Goal: Task Accomplishment & Management: Use online tool/utility

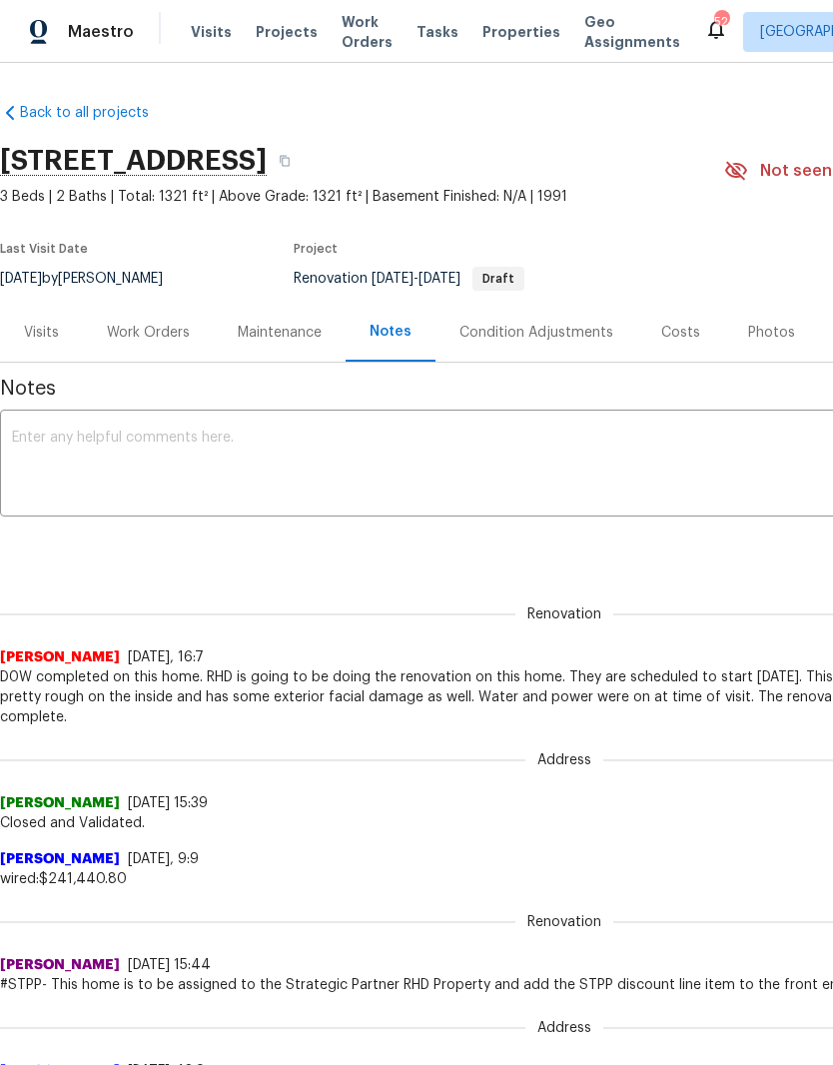
click at [147, 343] on div "Work Orders" at bounding box center [148, 332] width 131 height 59
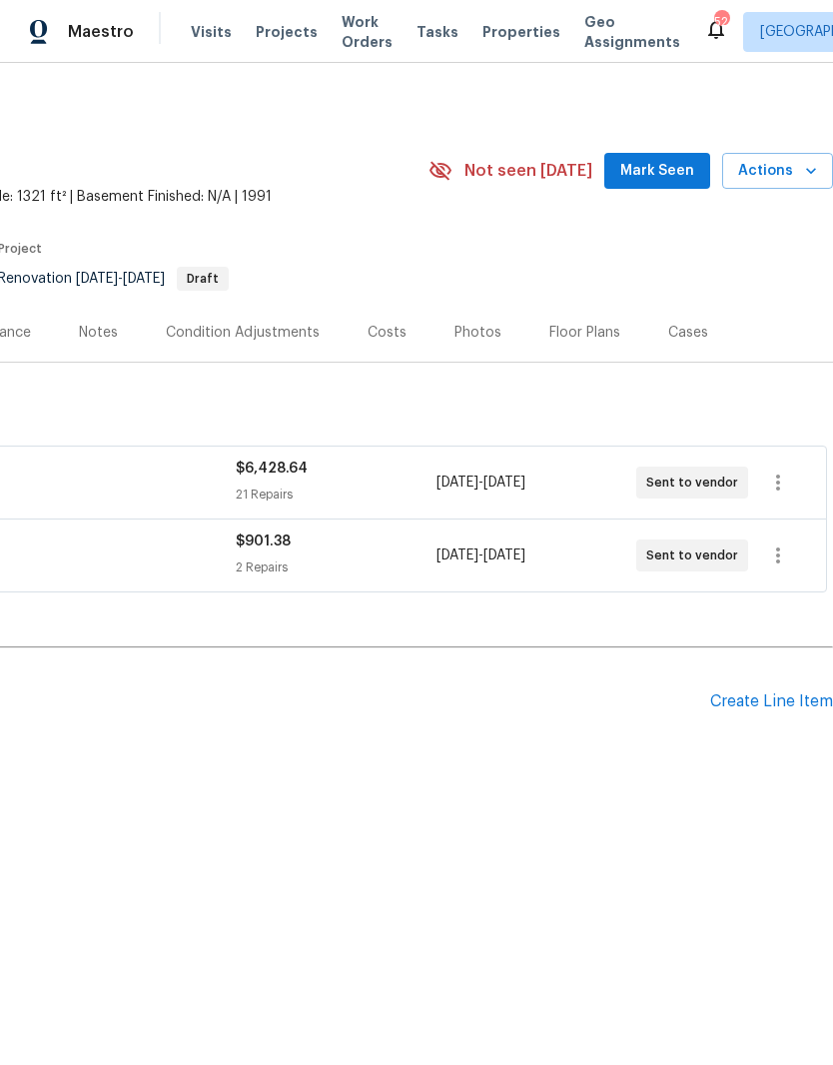
scroll to position [0, 296]
click at [794, 700] on div "Create Line Item" at bounding box center [771, 701] width 123 height 19
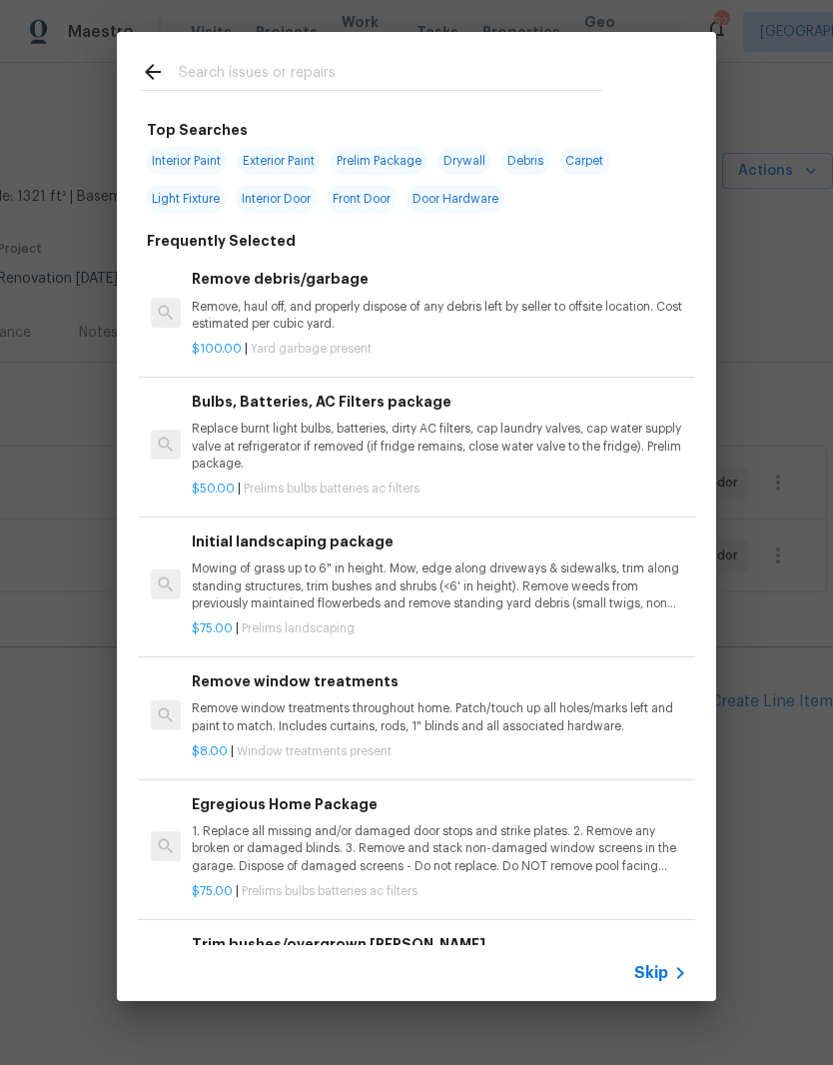
click at [329, 86] on input "text" at bounding box center [391, 75] width 424 height 30
click at [29, 658] on div "Top Searches Interior Paint Exterior Paint Prelim Package Drywall Debris Carpet…" at bounding box center [416, 516] width 833 height 1033
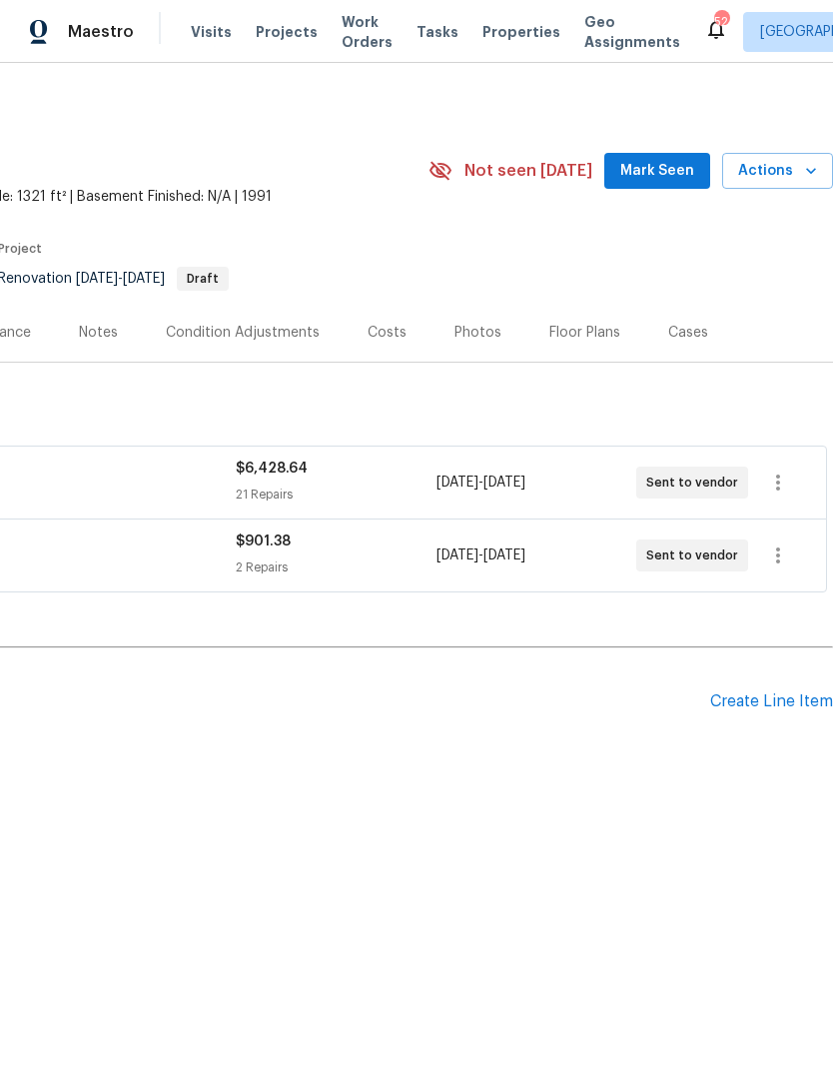
click at [785, 694] on div "Create Line Item" at bounding box center [771, 701] width 123 height 19
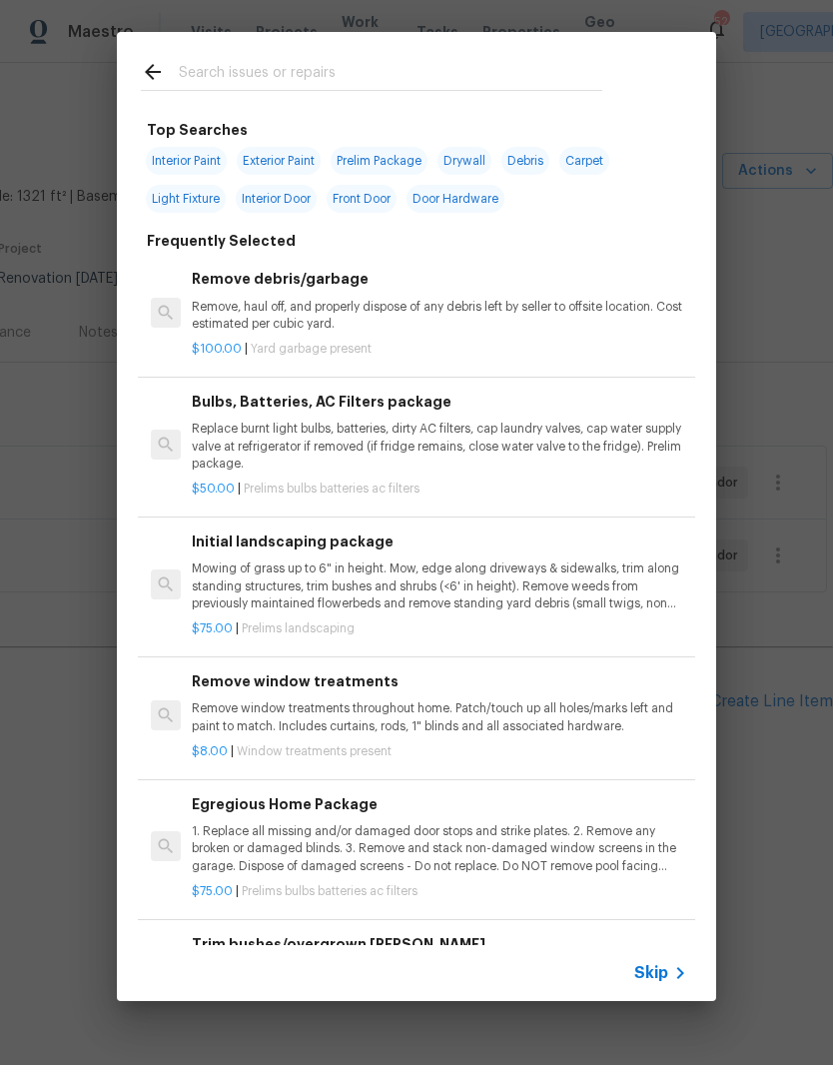
click at [526, 76] on input "text" at bounding box center [391, 75] width 424 height 30
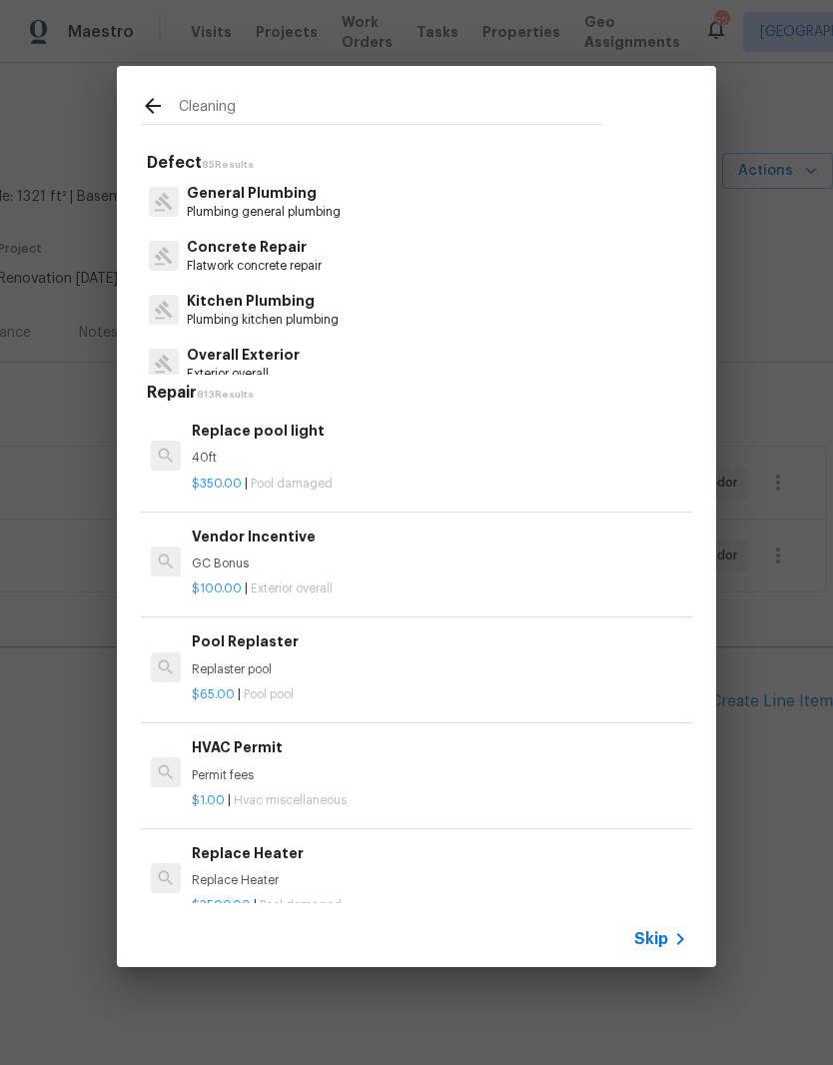
type input "Cleaning"
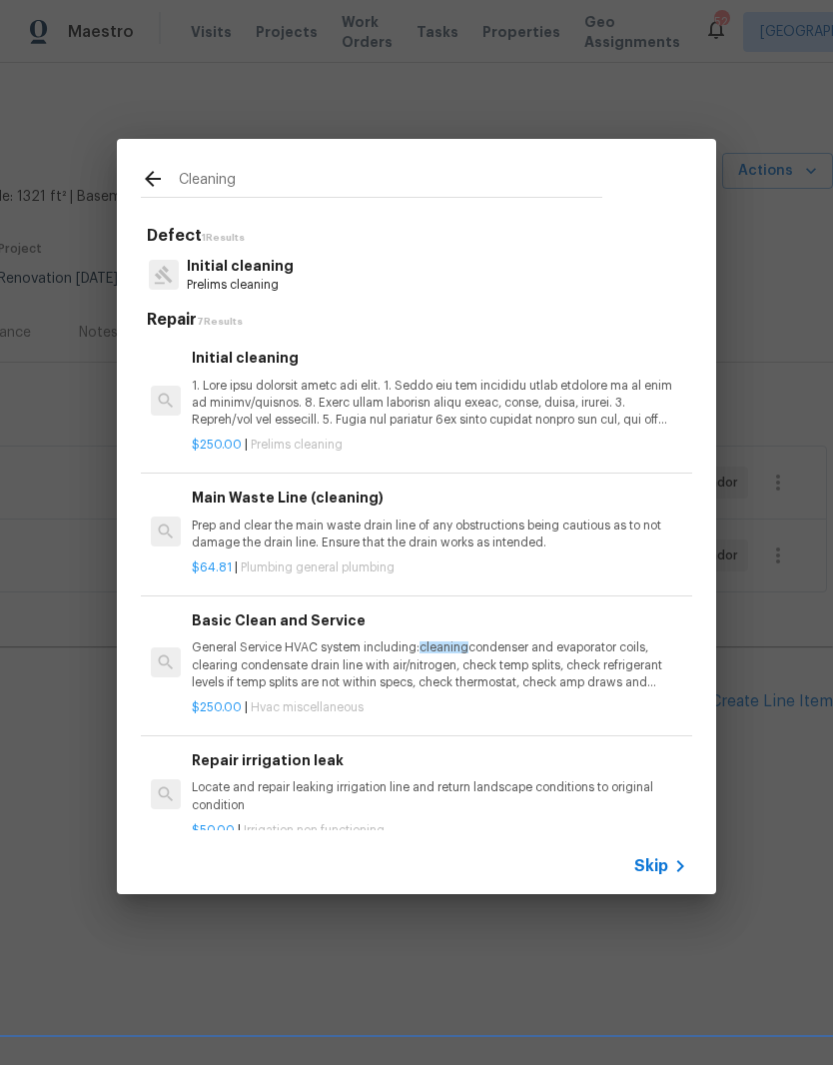
click at [504, 412] on p at bounding box center [439, 403] width 495 height 51
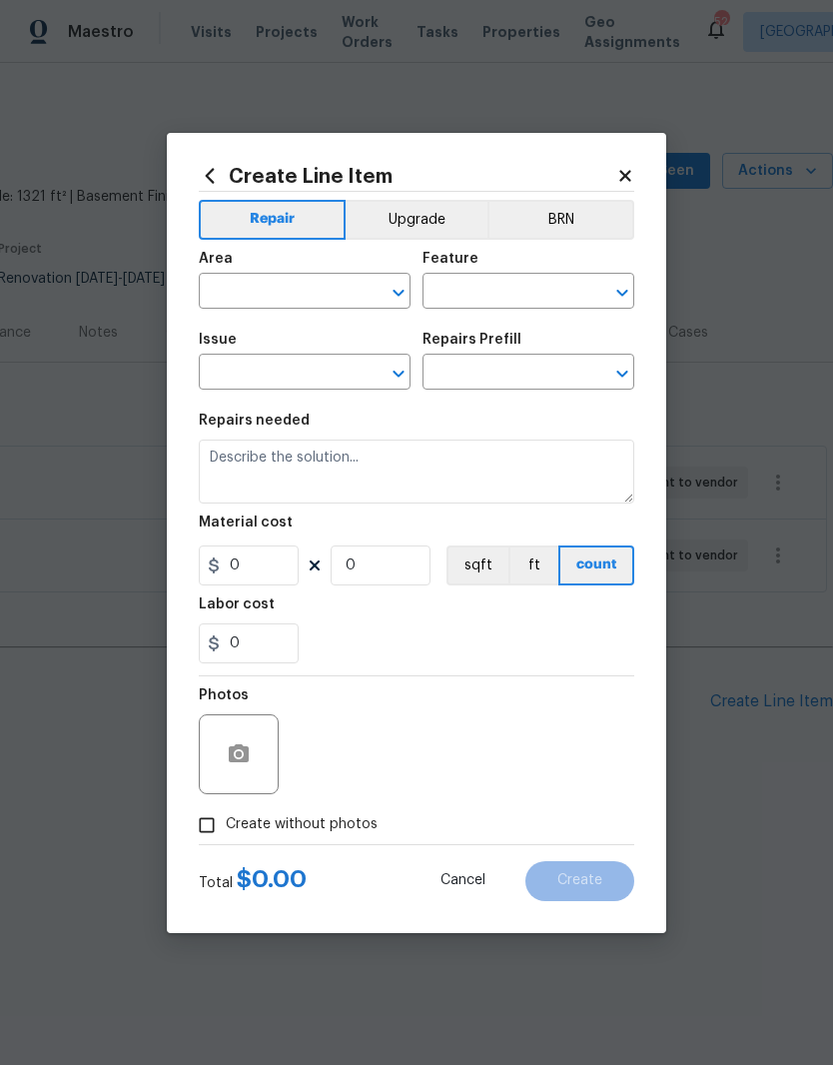
type input "Home Readiness Packages"
type input "Initial cleaning"
type input "Initial cleaning $250.00"
type textarea "1. Wipe down exterior doors and trim. 2. Clean out all exterior light fixtures …"
type input "250"
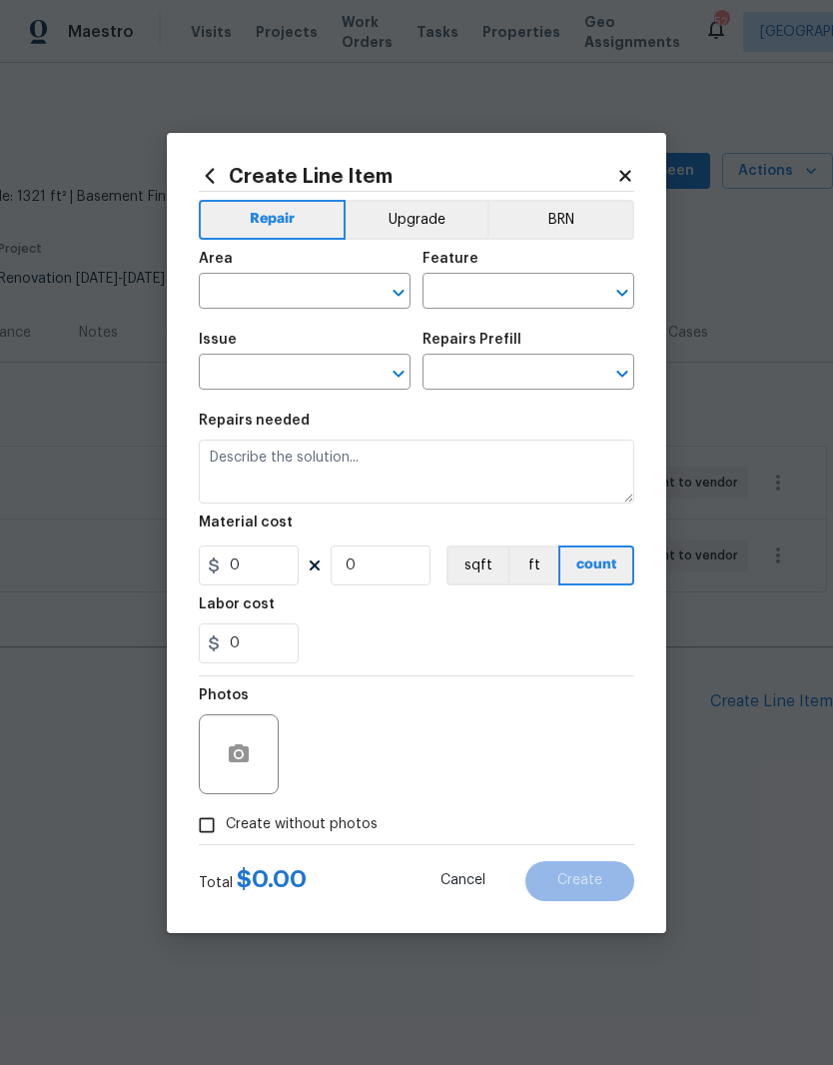
type input "1"
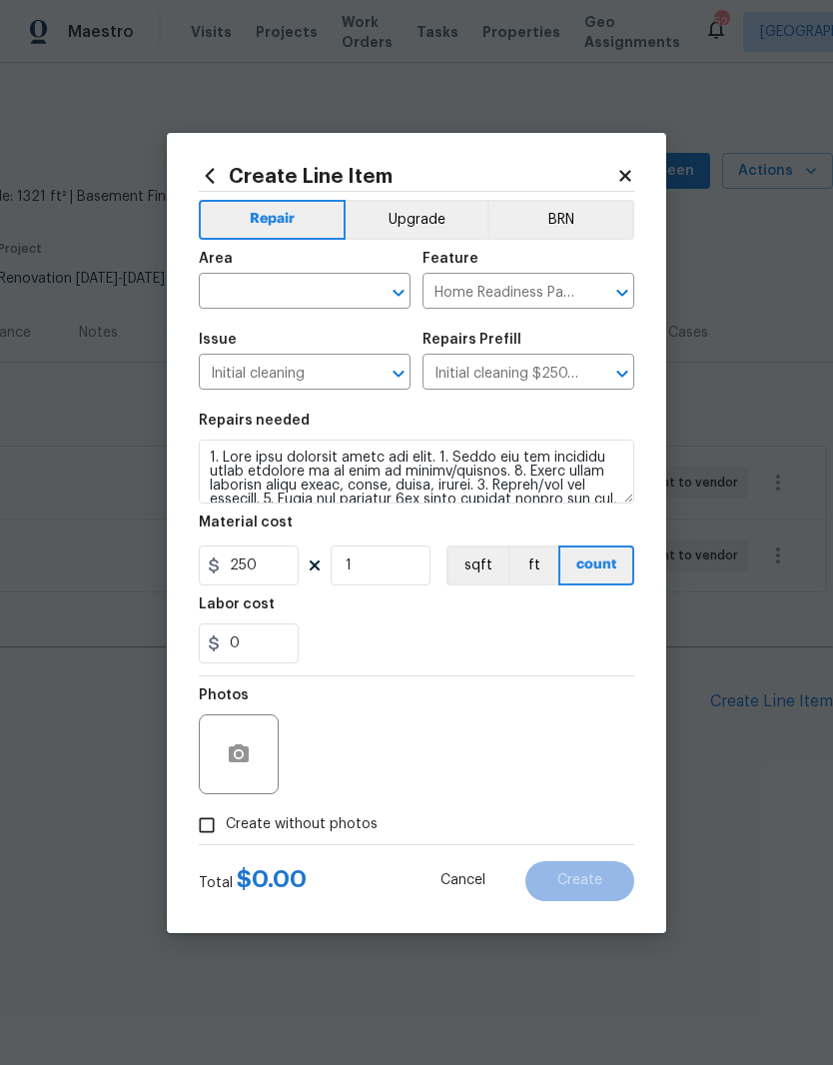
click at [504, 390] on input "Initial cleaning $250.00" at bounding box center [501, 374] width 156 height 31
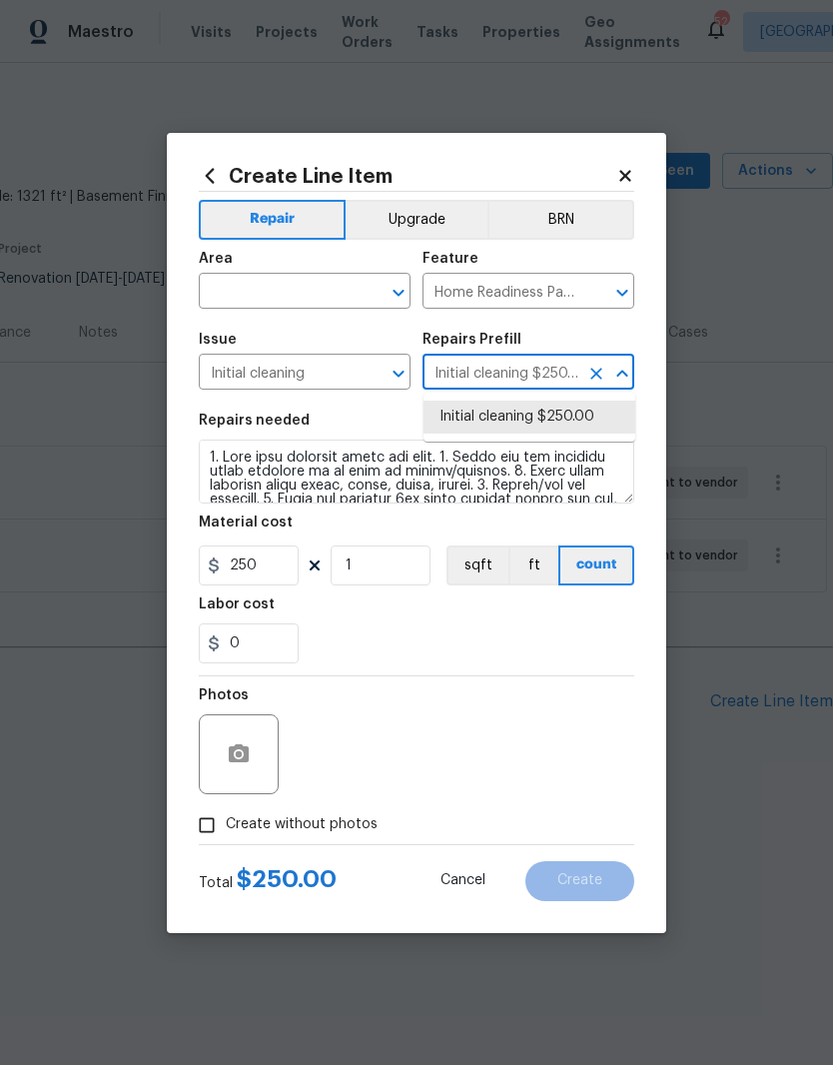
click at [318, 290] on input "text" at bounding box center [277, 293] width 156 height 31
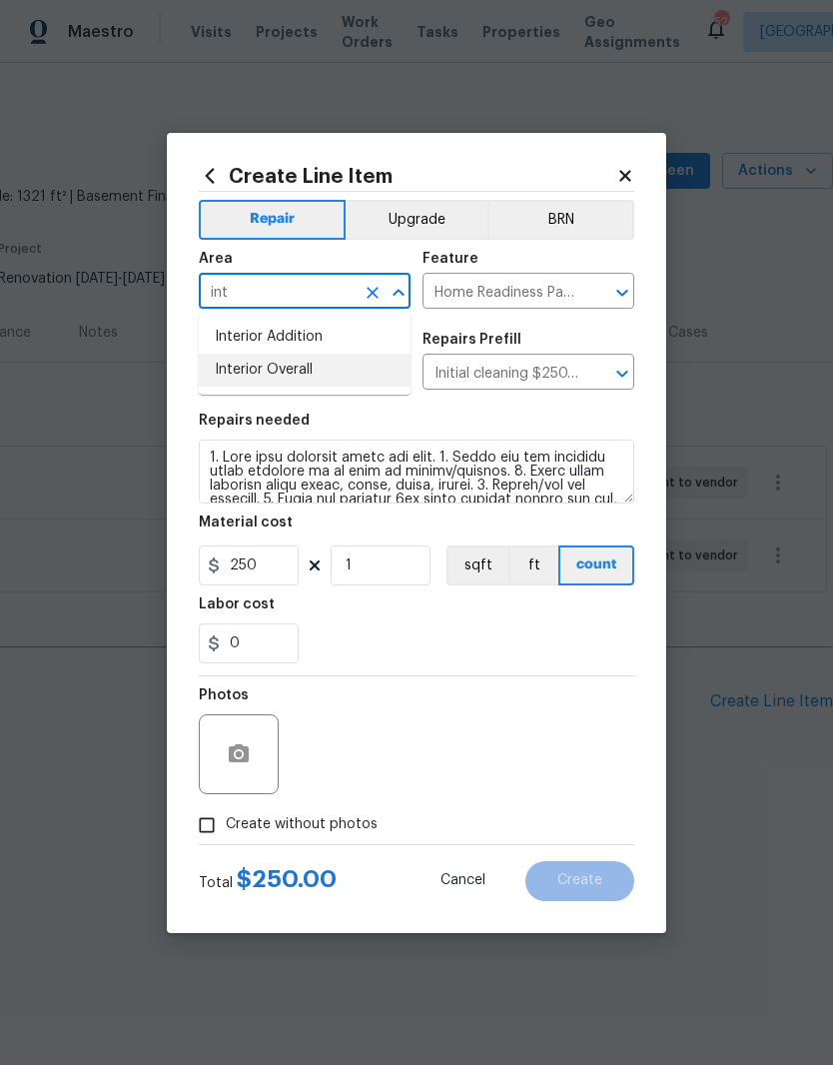
click at [335, 386] on li "Interior Overall" at bounding box center [305, 370] width 212 height 33
type input "Interior Overall"
click at [341, 393] on span "Issue Initial cleaning ​" at bounding box center [305, 361] width 212 height 81
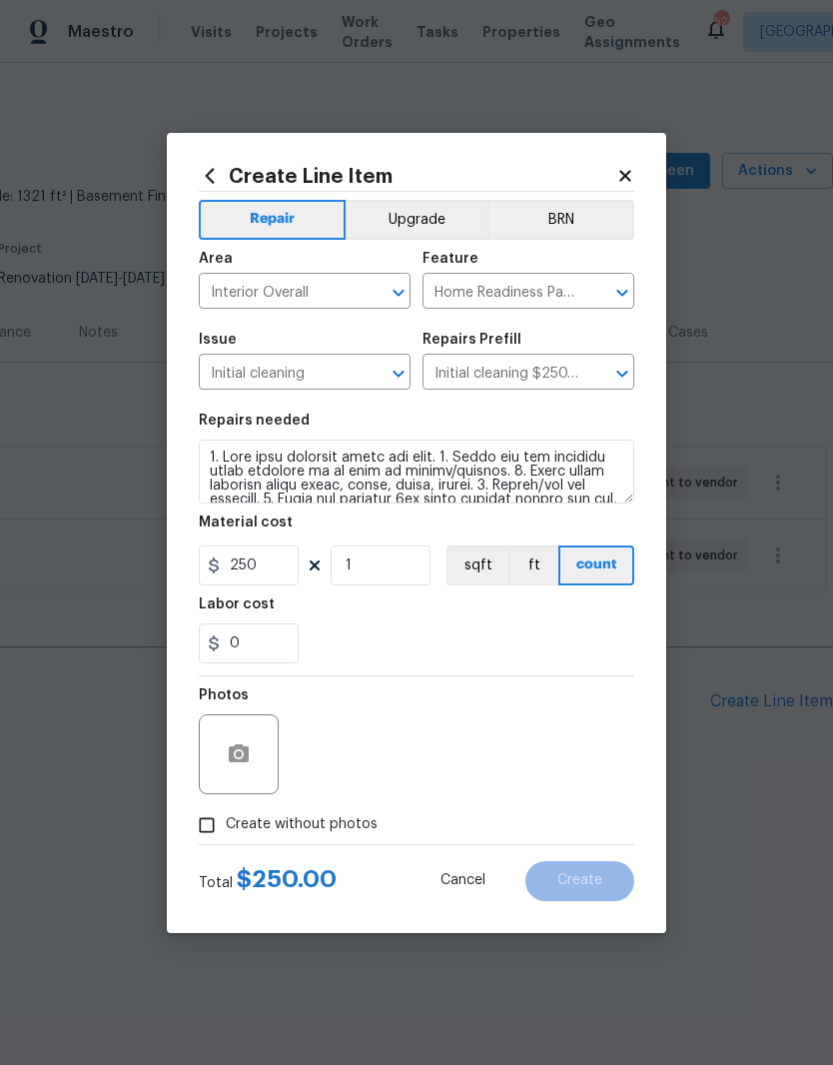
click at [339, 822] on span "Create without photos" at bounding box center [302, 824] width 152 height 21
click at [226, 822] on input "Create without photos" at bounding box center [207, 825] width 38 height 38
checkbox input "true"
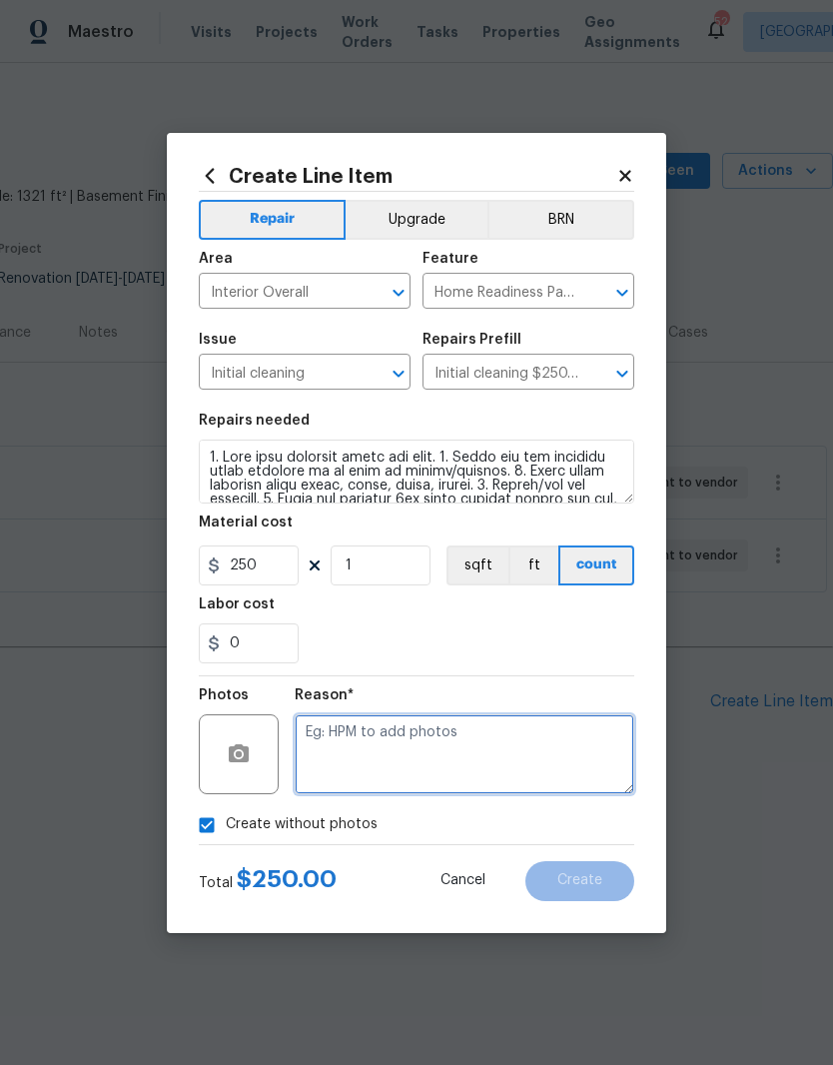
click at [526, 743] on textarea at bounding box center [465, 754] width 340 height 80
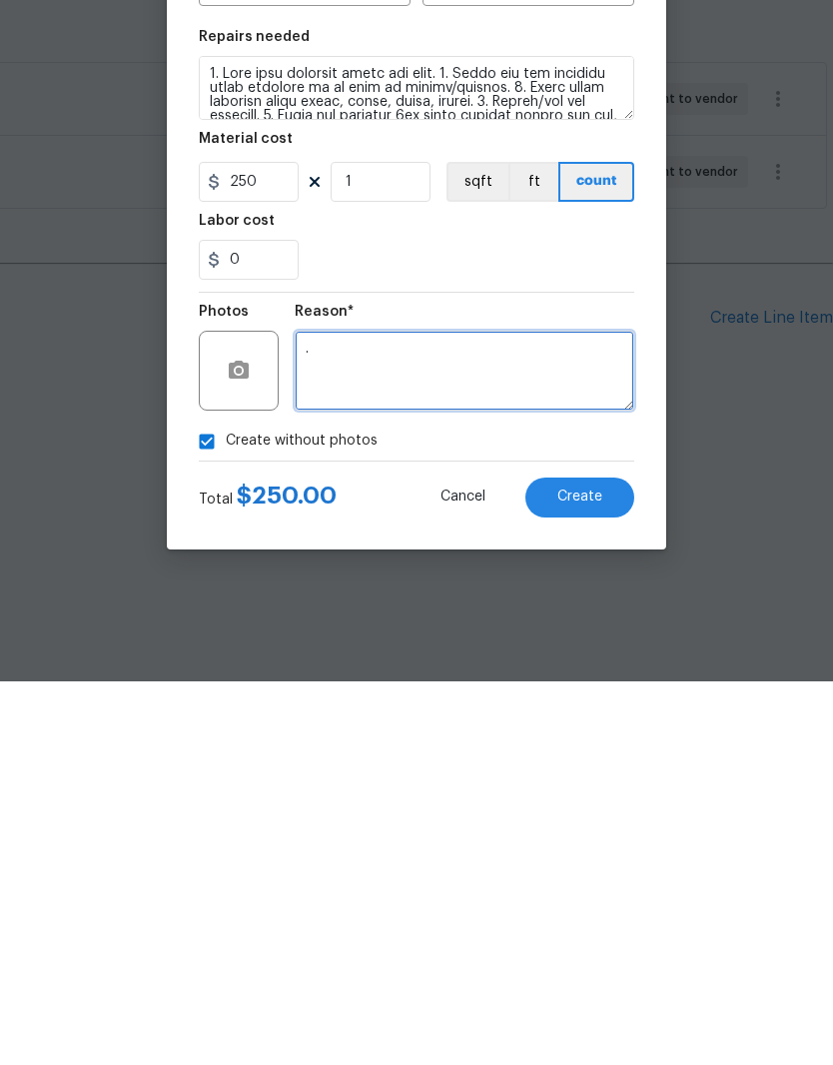
type textarea "."
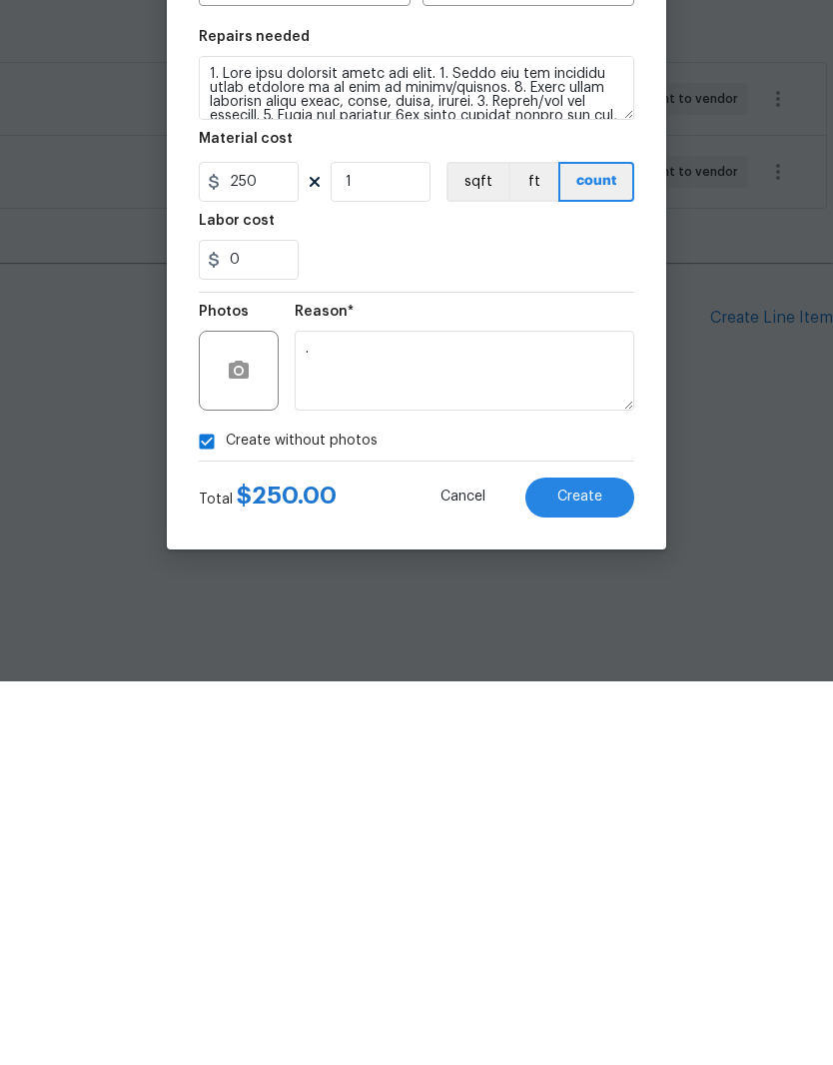
click at [614, 861] on button "Create" at bounding box center [579, 881] width 109 height 40
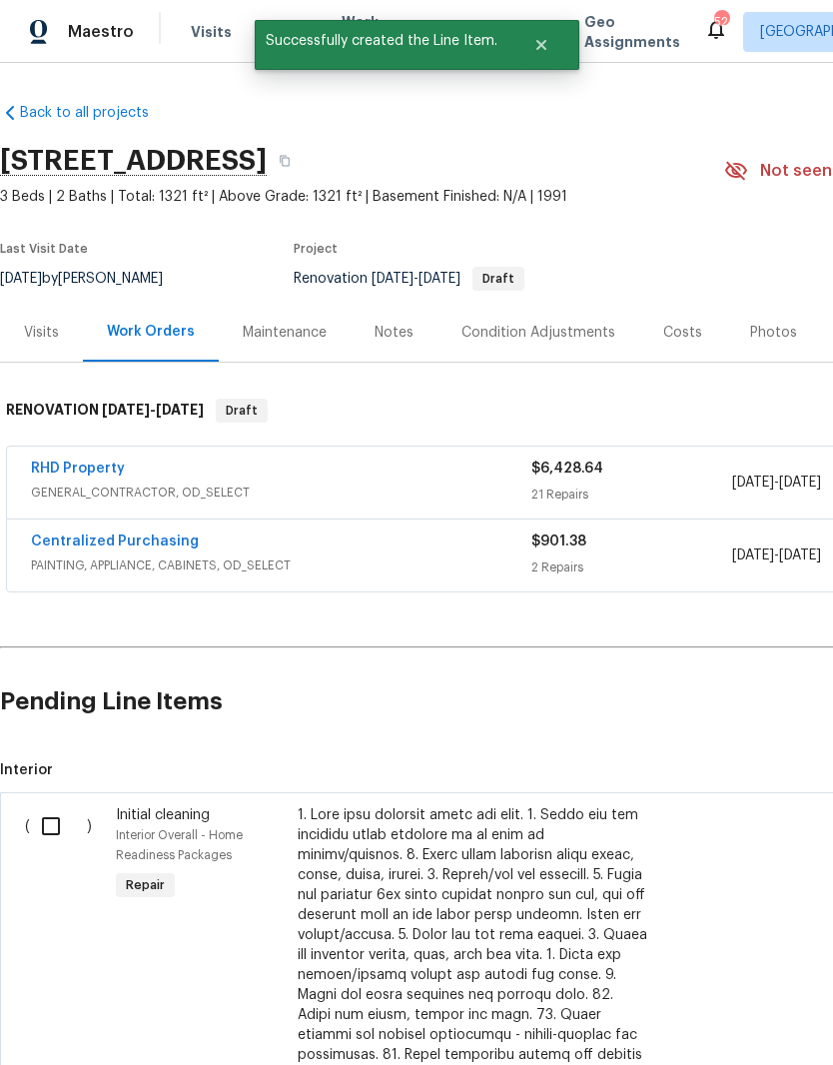
scroll to position [0, 0]
click at [39, 843] on input "checkbox" at bounding box center [58, 826] width 57 height 42
checkbox input "true"
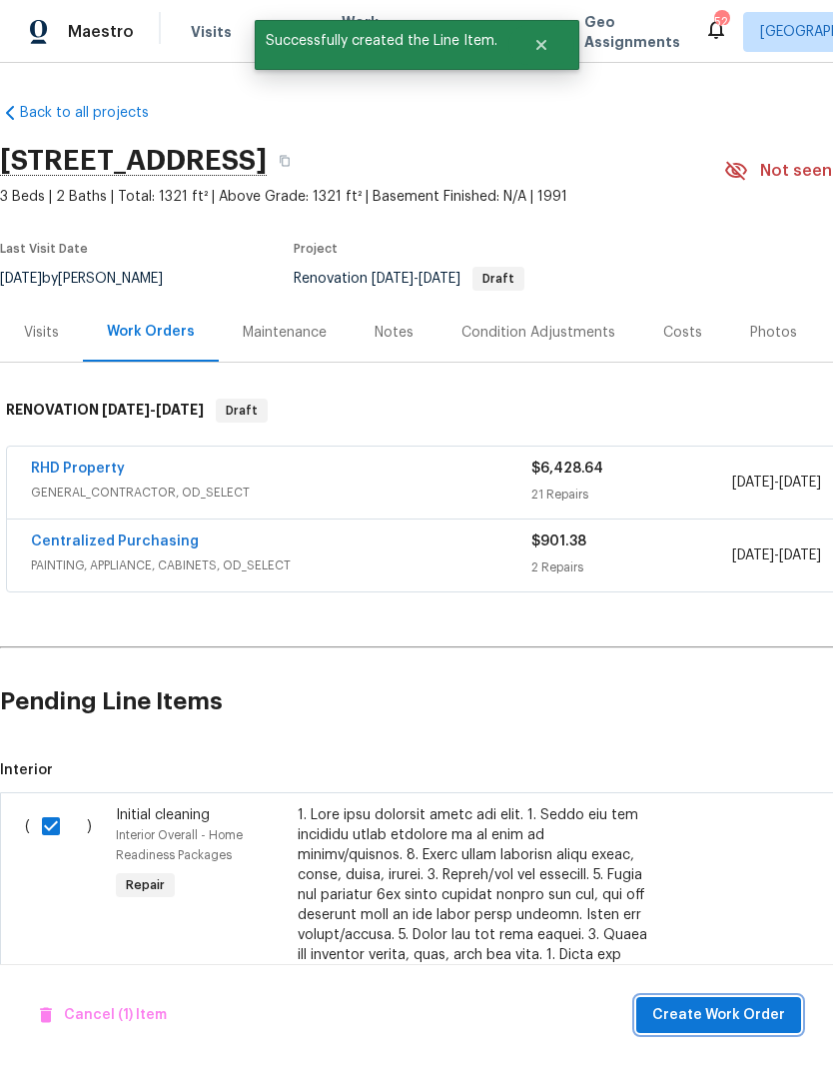
click at [694, 1026] on span "Create Work Order" at bounding box center [718, 1015] width 133 height 25
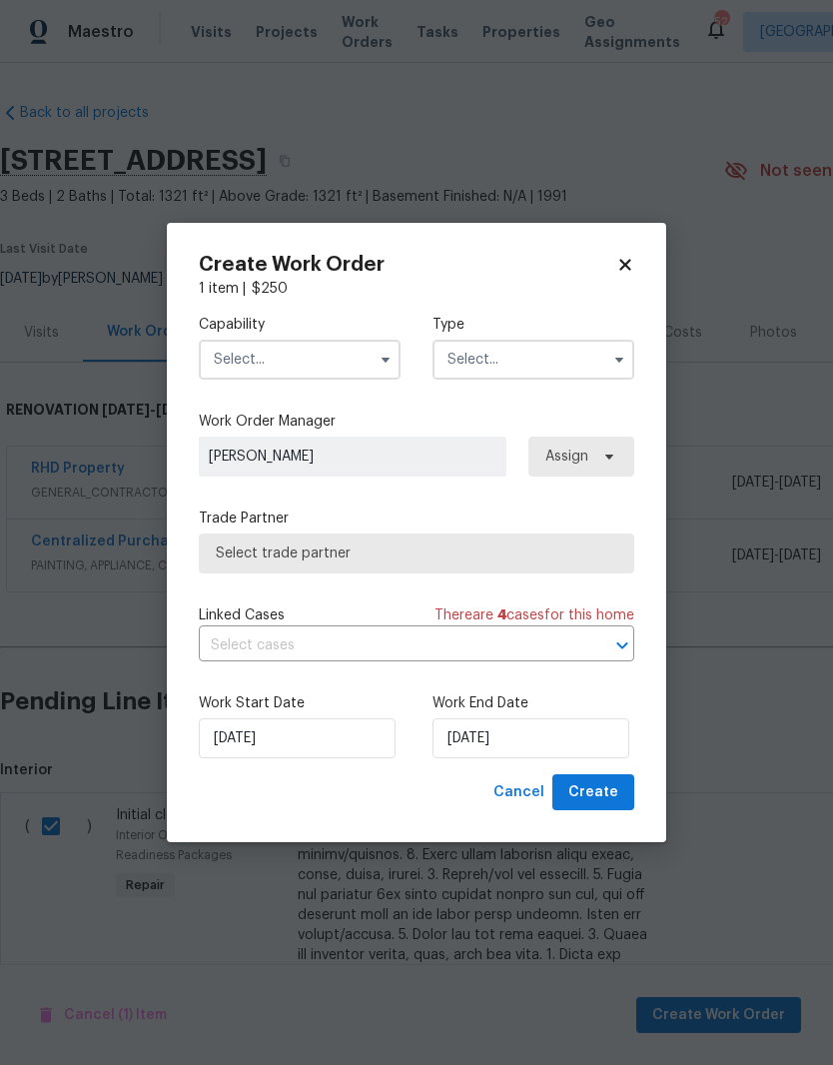
click at [340, 357] on input "text" at bounding box center [300, 360] width 202 height 40
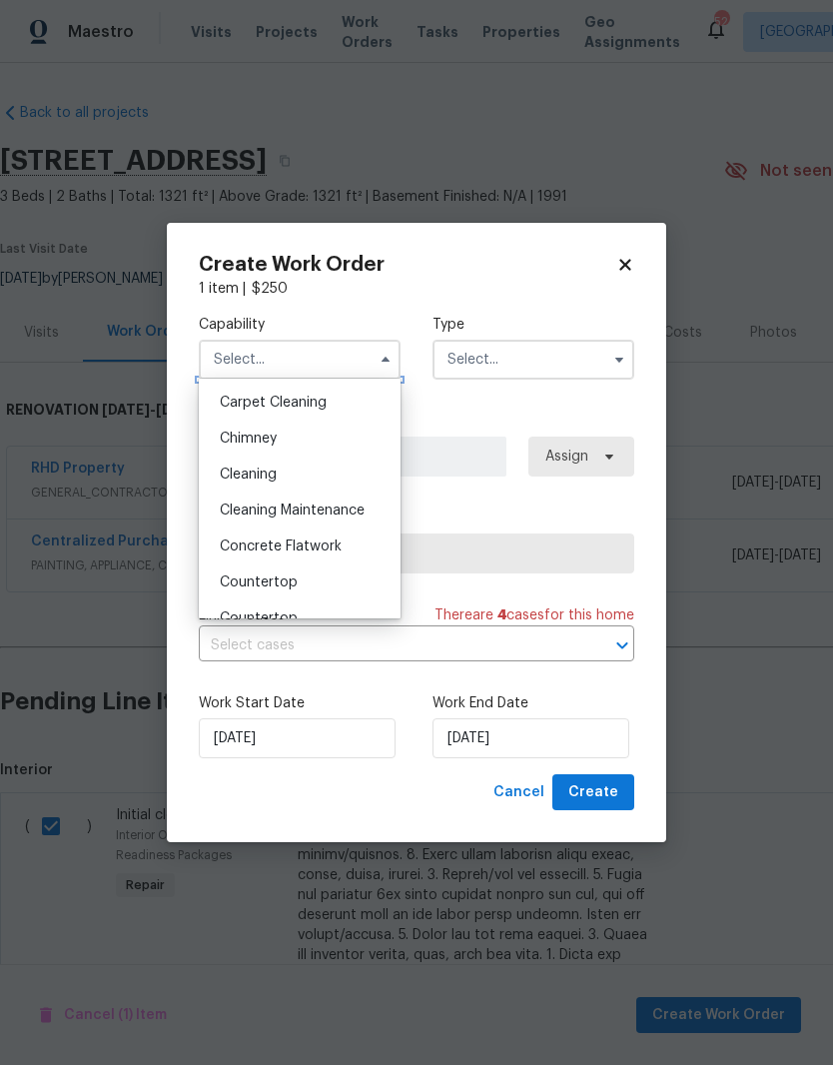
scroll to position [223, 0]
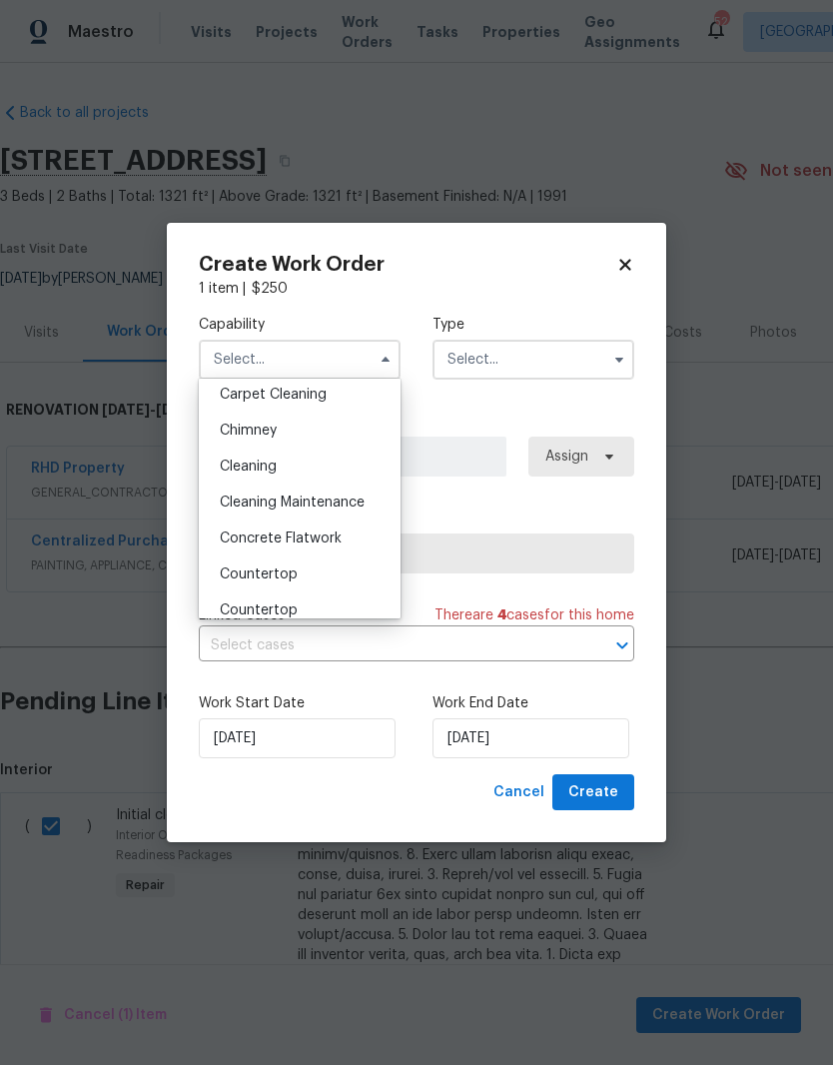
click at [352, 468] on div "Cleaning" at bounding box center [300, 466] width 192 height 36
type input "Cleaning"
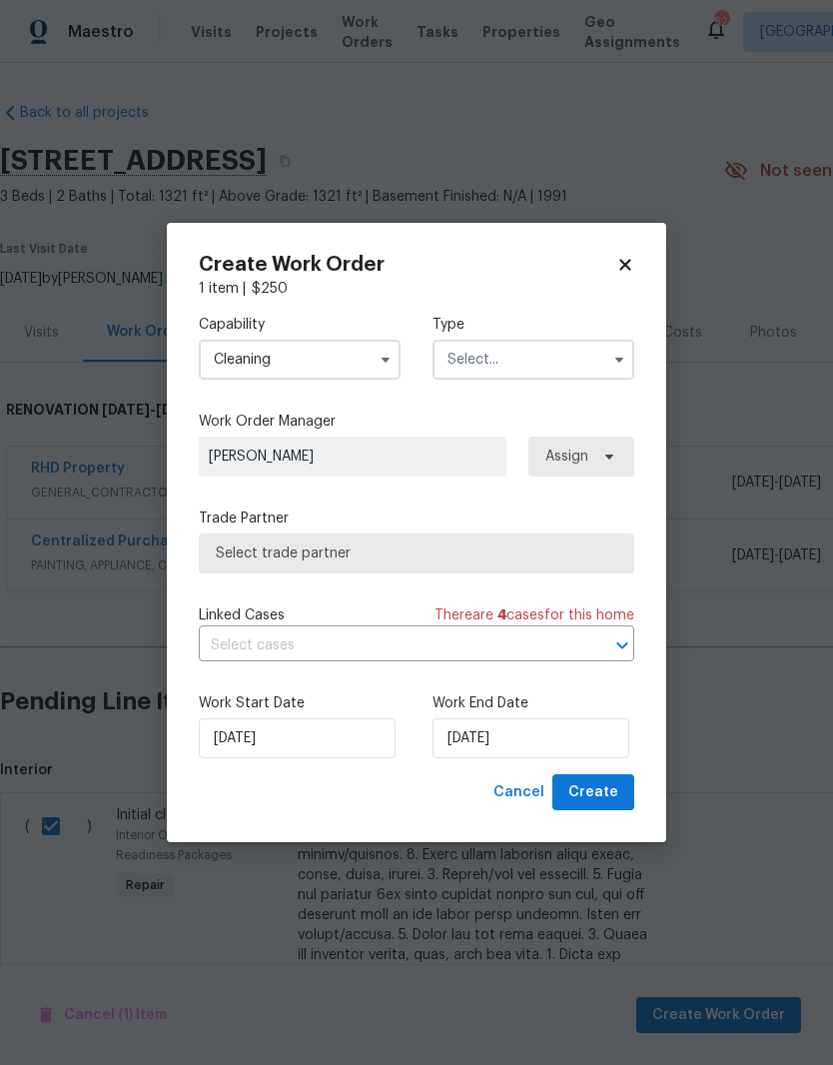
click at [585, 362] on input "text" at bounding box center [533, 360] width 202 height 40
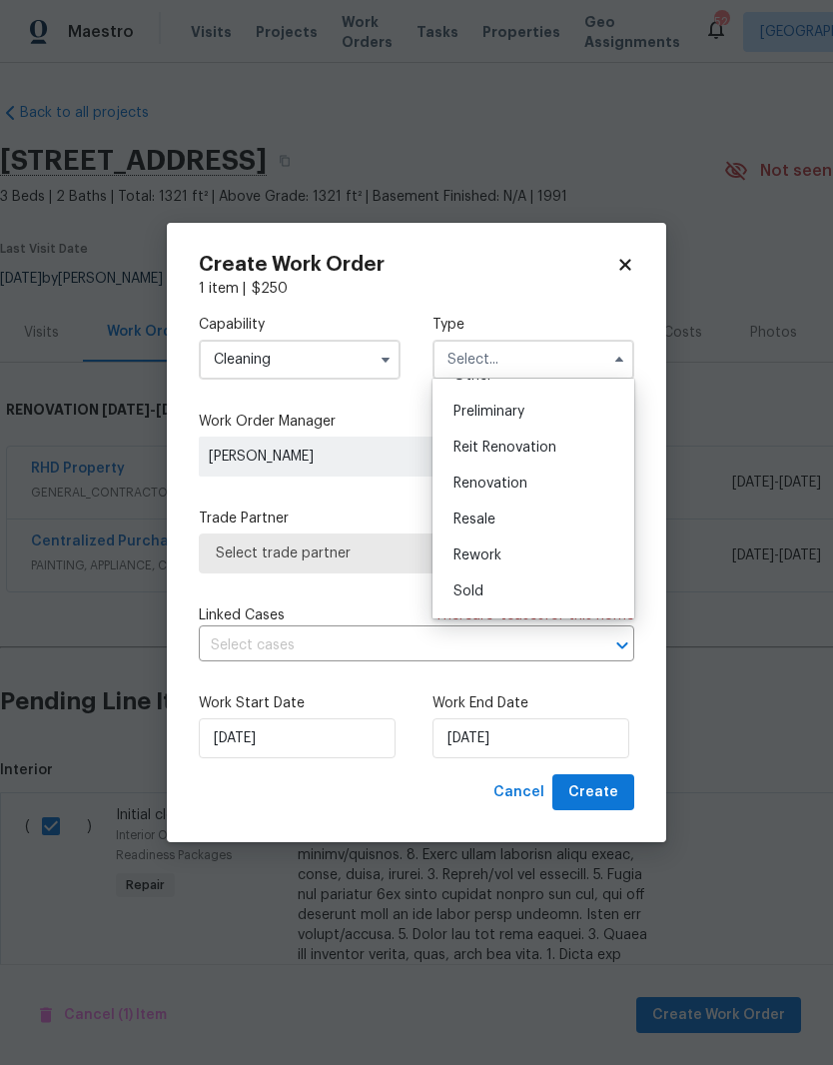
scroll to position [421, 0]
click at [599, 491] on div "Renovation" at bounding box center [533, 484] width 192 height 36
type input "Renovation"
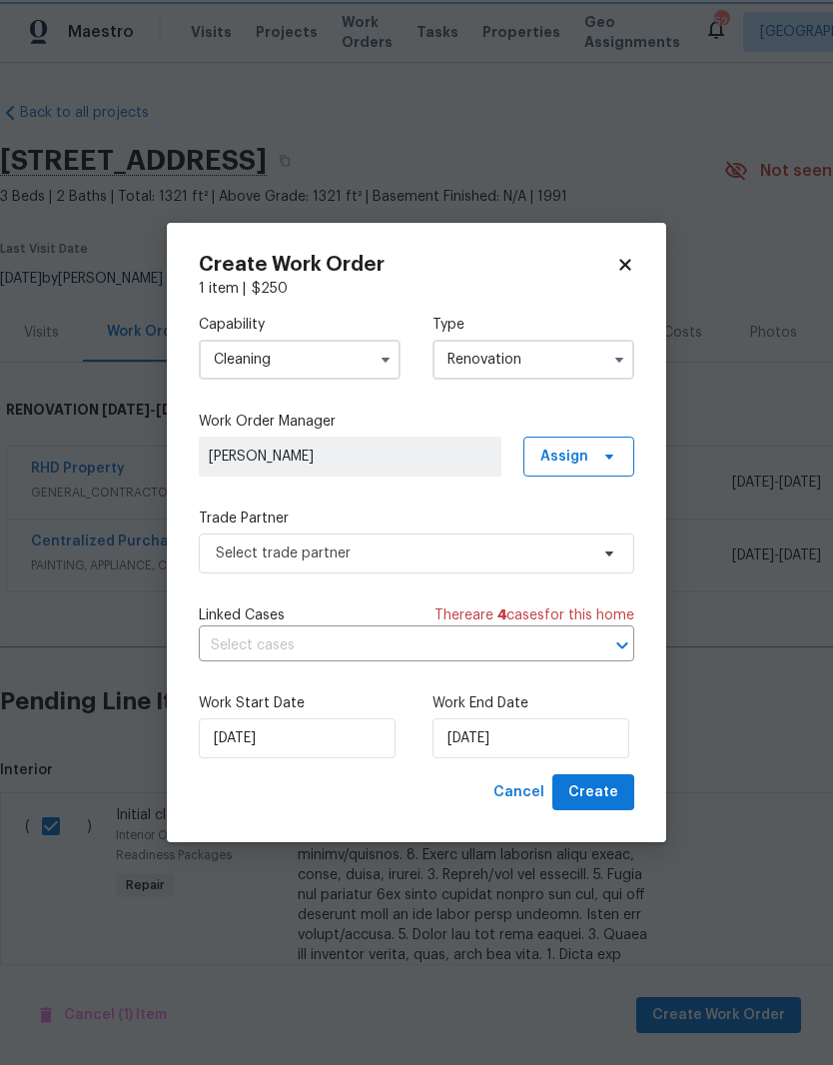
scroll to position [0, 0]
click at [303, 755] on input "[DATE]" at bounding box center [297, 738] width 197 height 40
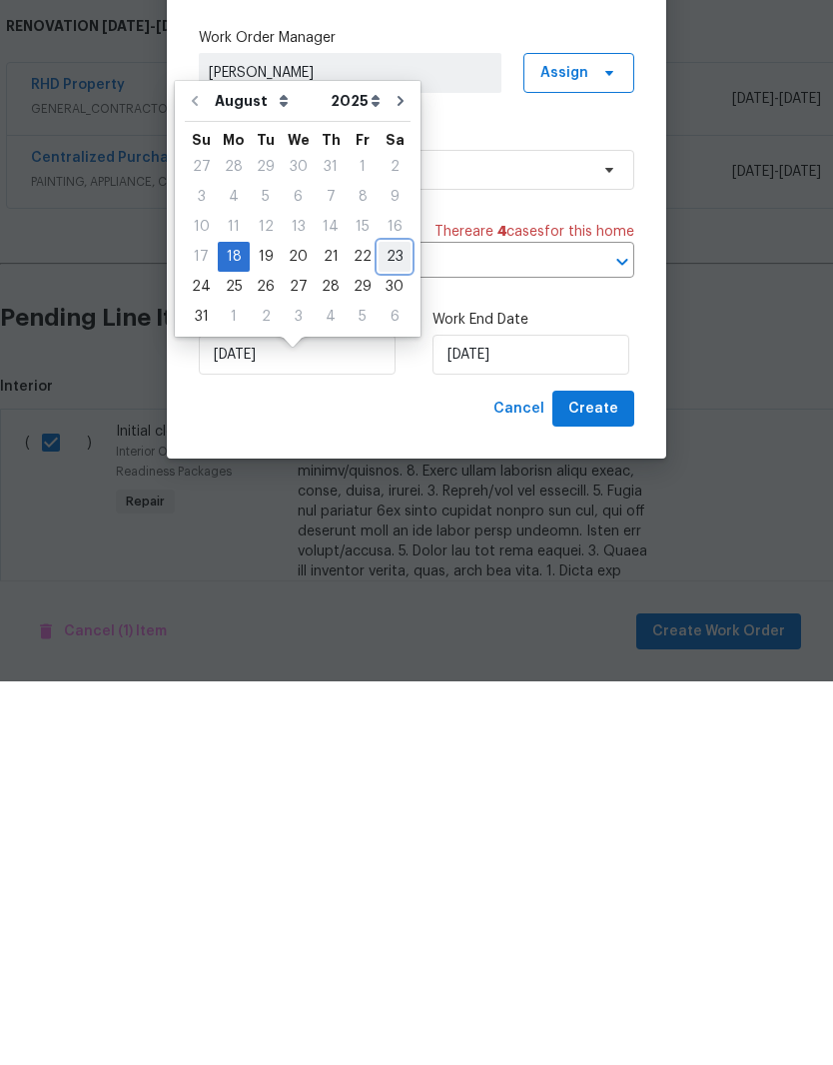
click at [386, 626] on div "23" at bounding box center [395, 640] width 32 height 28
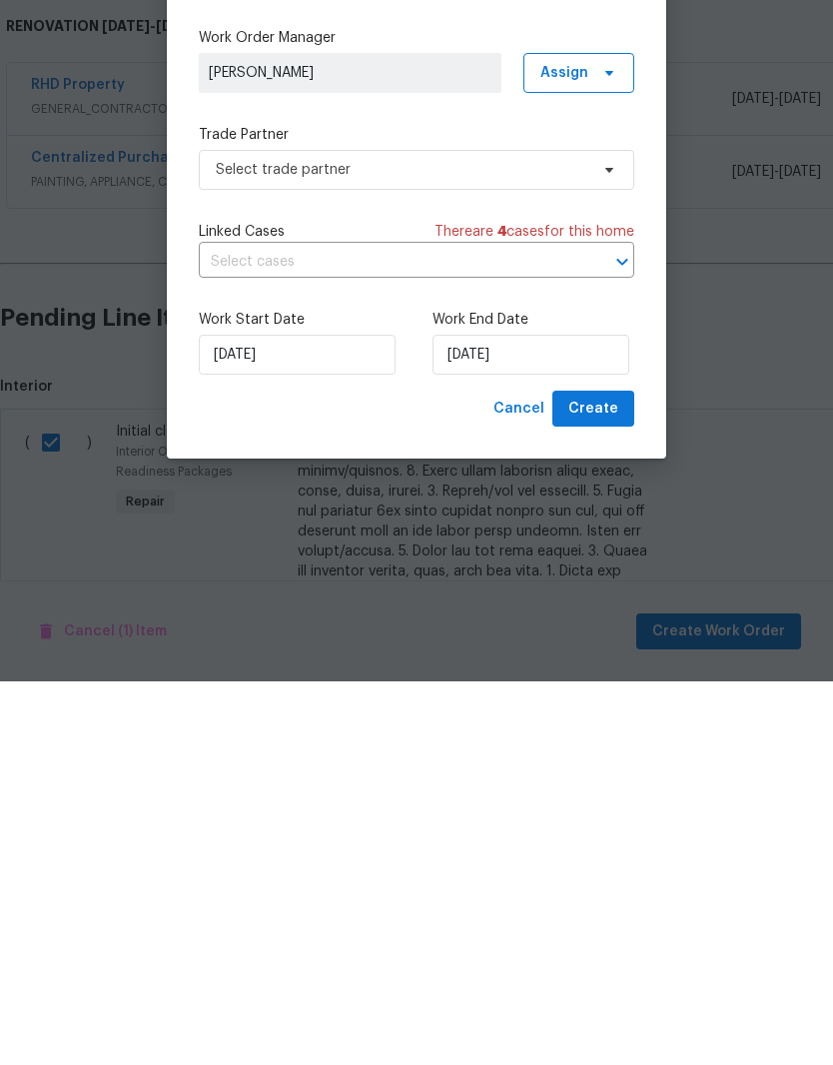
type input "[DATE]"
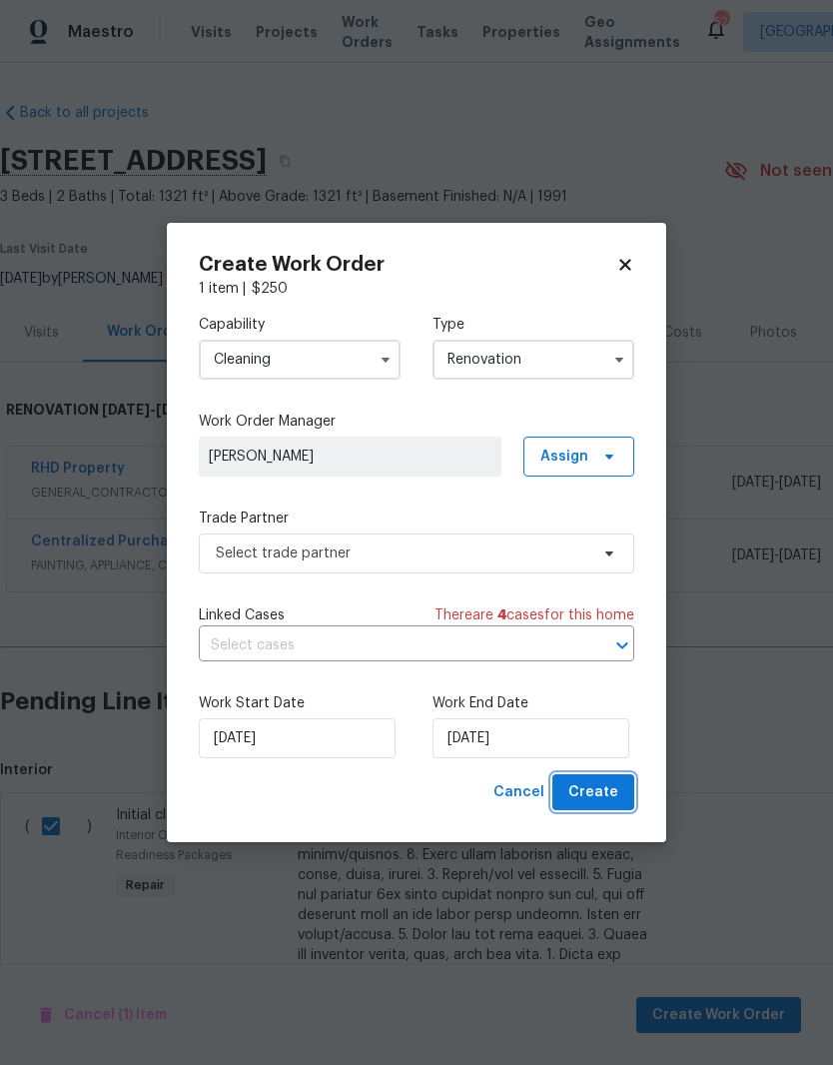
click at [624, 807] on button "Create" at bounding box center [593, 792] width 82 height 37
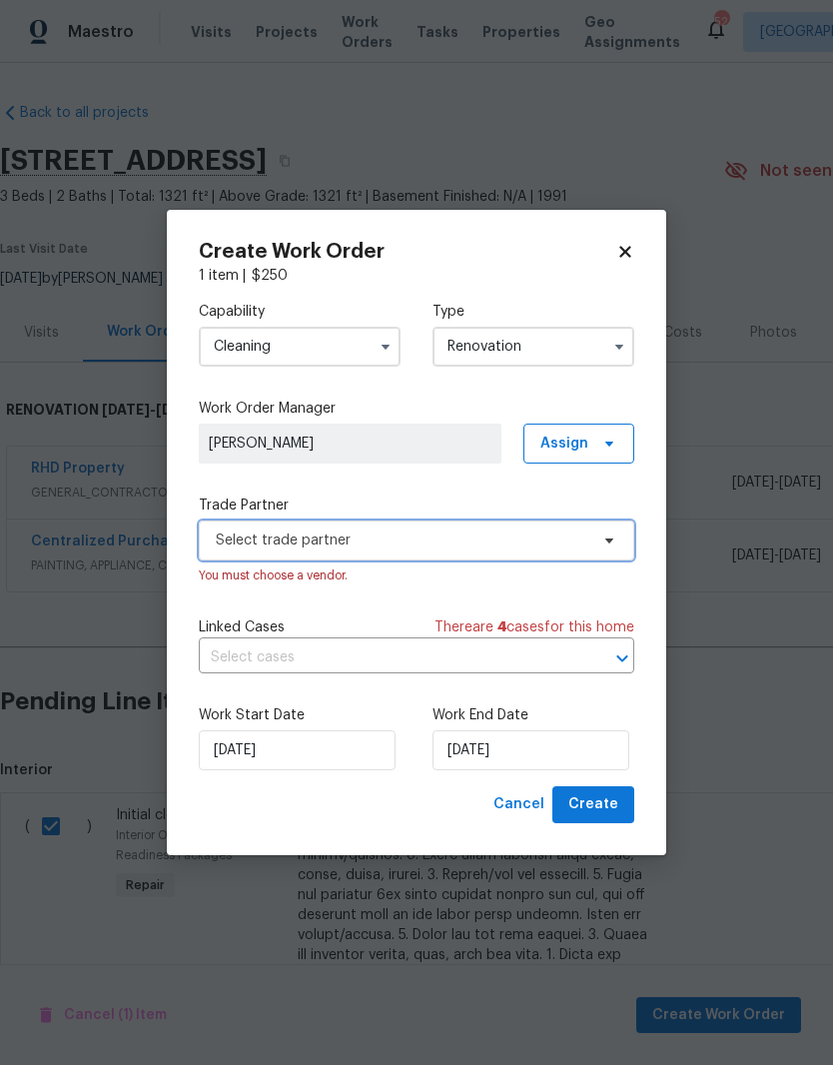
click at [580, 537] on span "Select trade partner" at bounding box center [402, 540] width 373 height 20
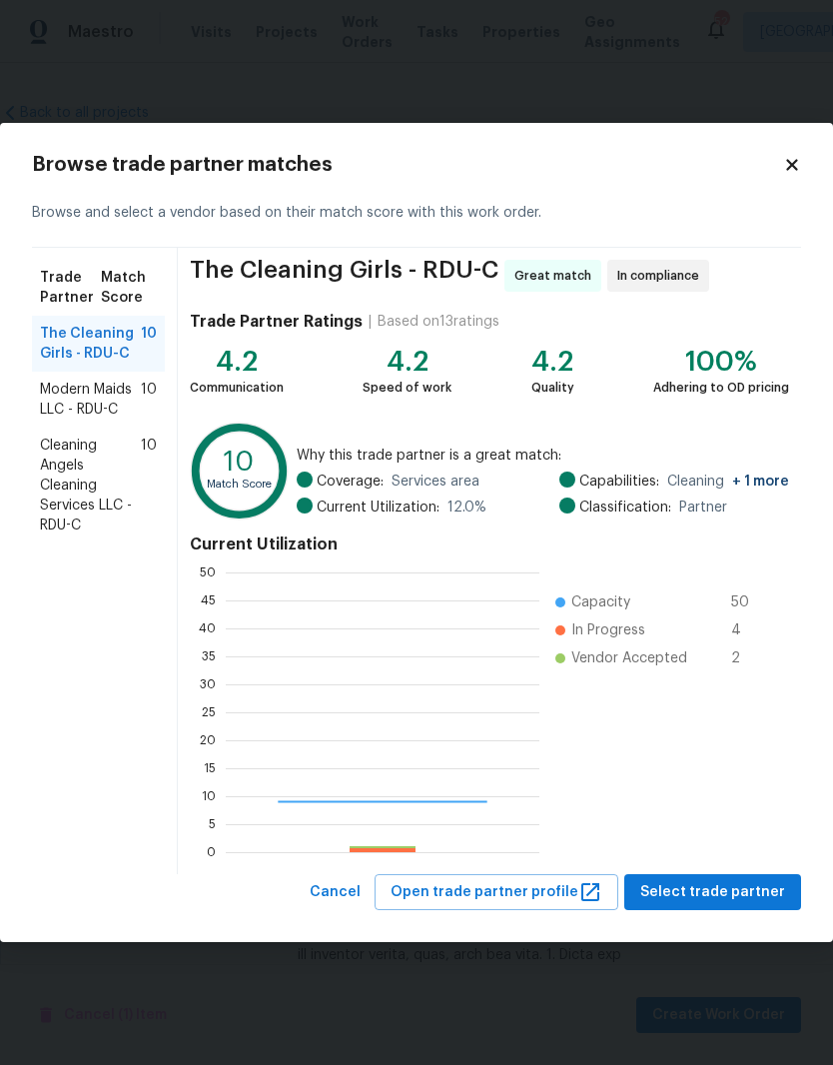
scroll to position [280, 314]
click at [88, 484] on span "Cleaning Angels Cleaning Services LLC - RDU-C" at bounding box center [90, 485] width 101 height 100
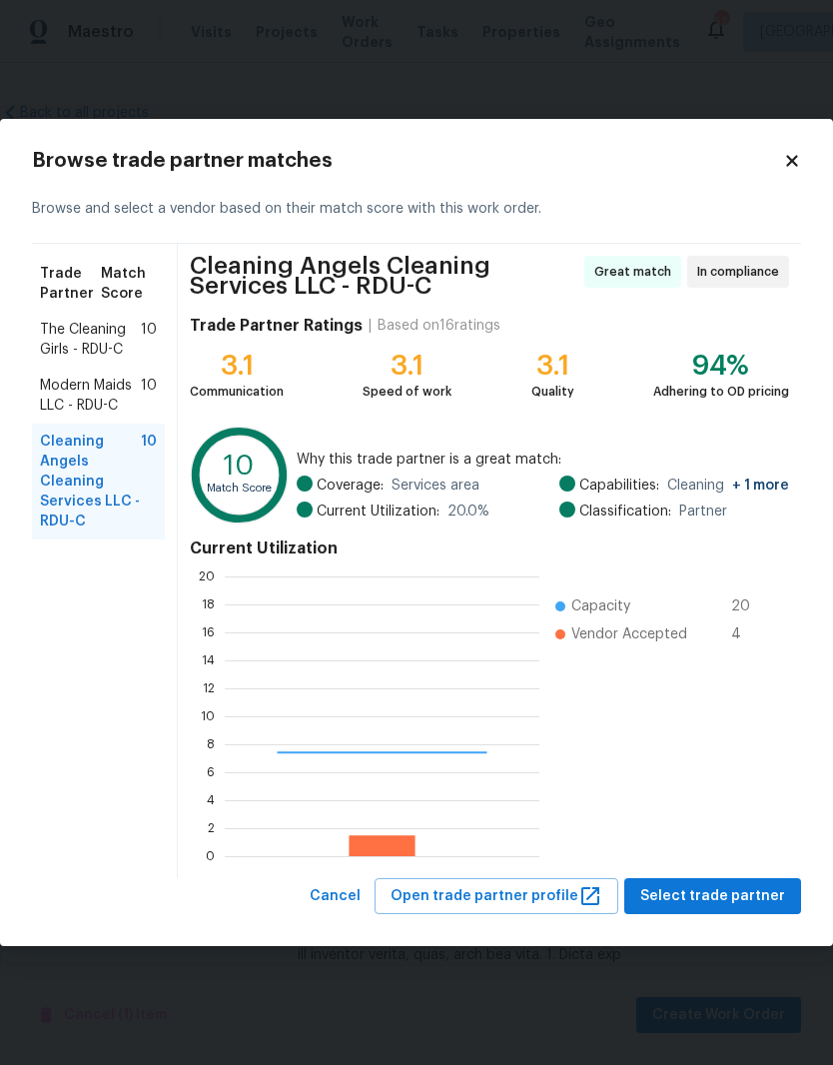
scroll to position [280, 315]
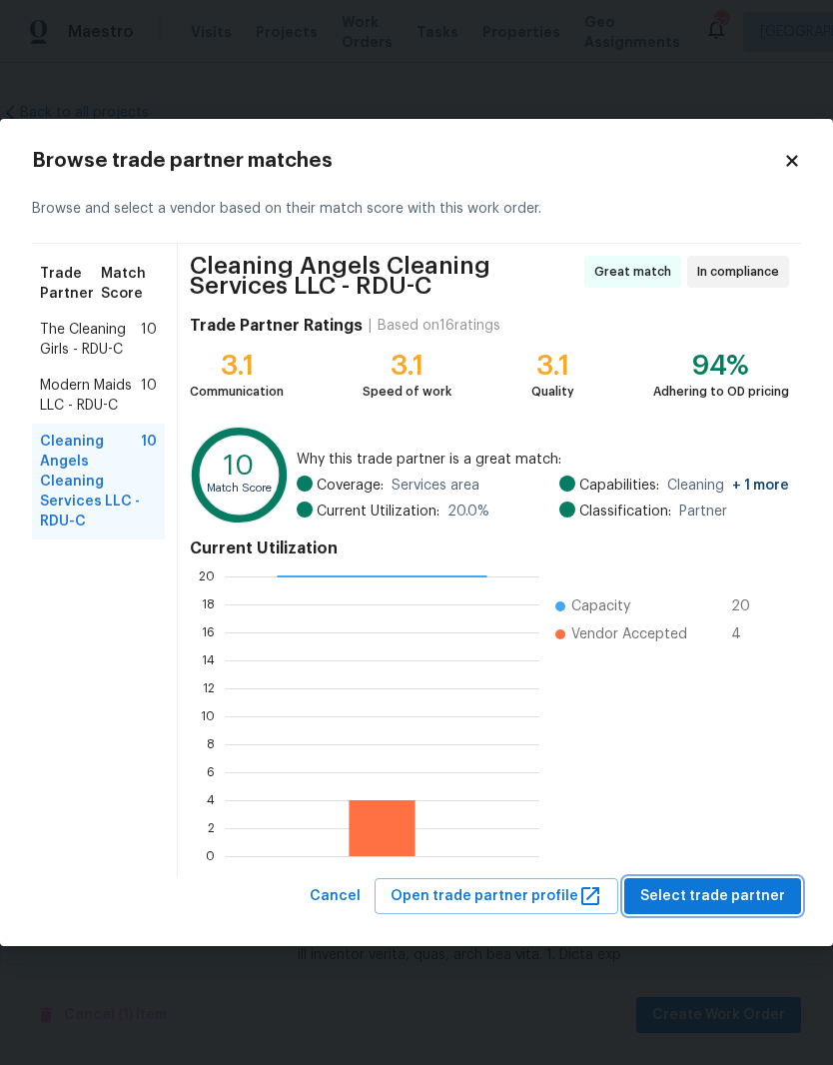
click at [748, 901] on span "Select trade partner" at bounding box center [712, 896] width 145 height 25
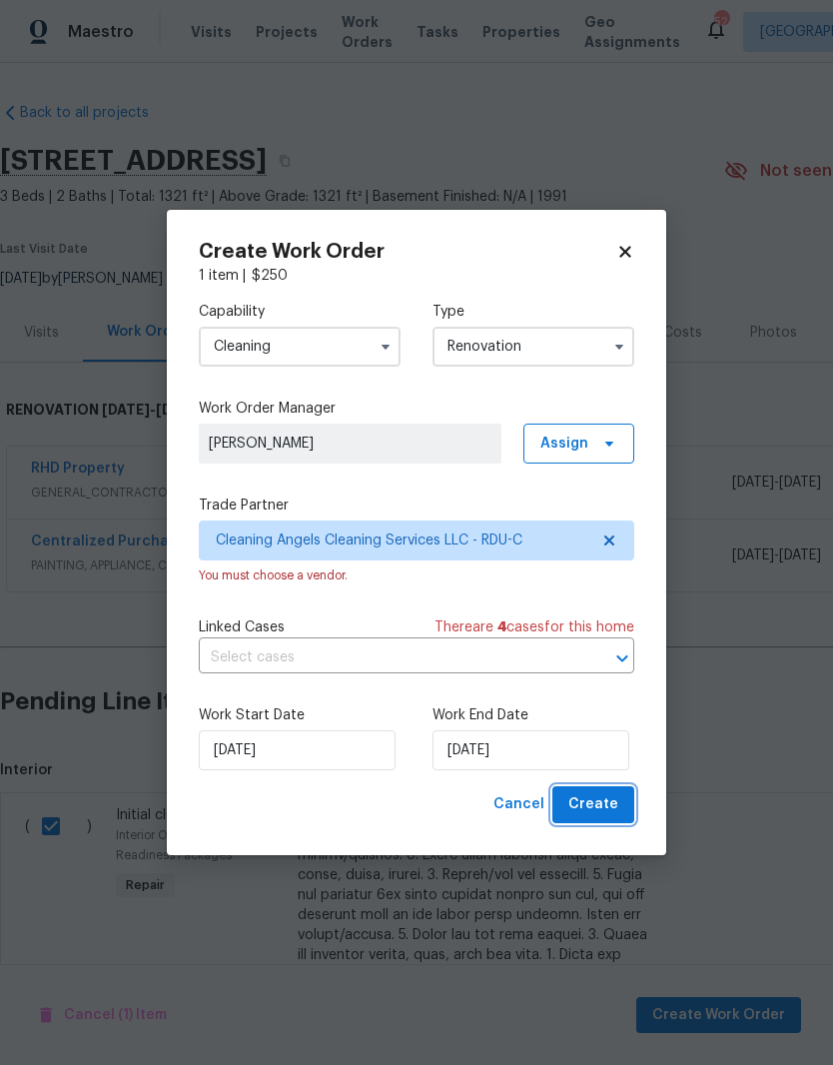
click at [620, 813] on button "Create" at bounding box center [593, 804] width 82 height 37
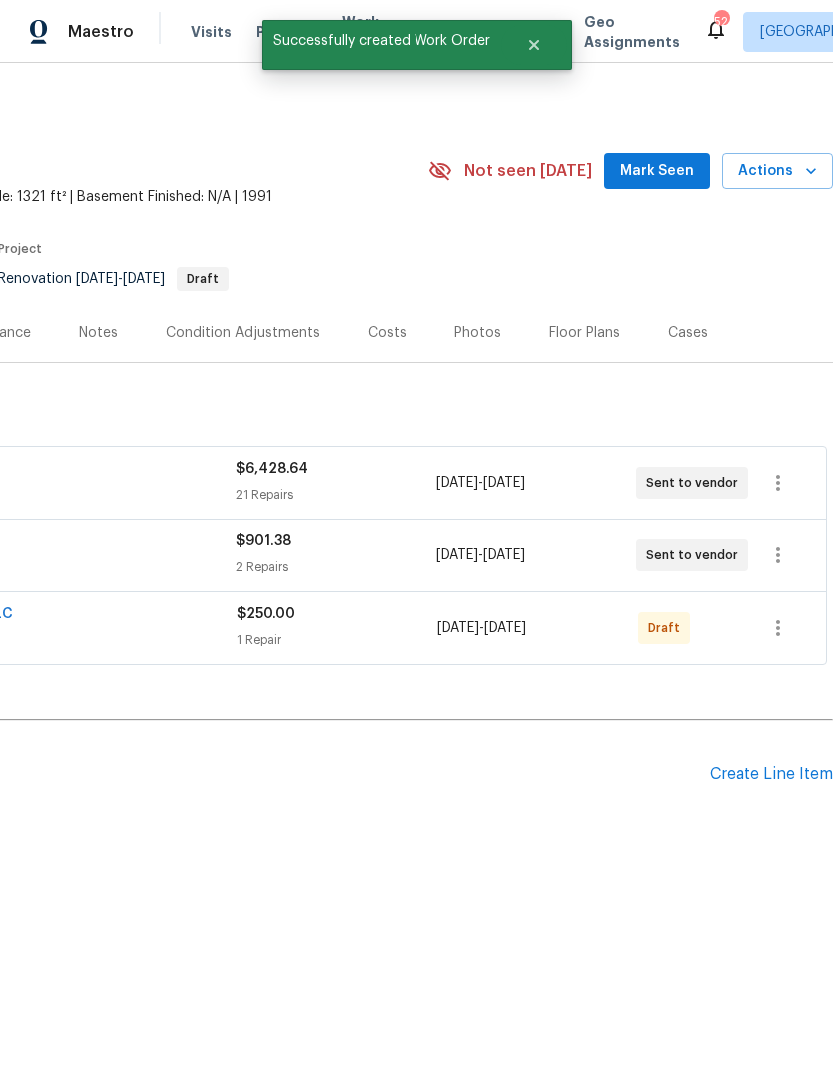
scroll to position [0, 296]
click at [784, 775] on div "Create Line Item" at bounding box center [771, 774] width 123 height 19
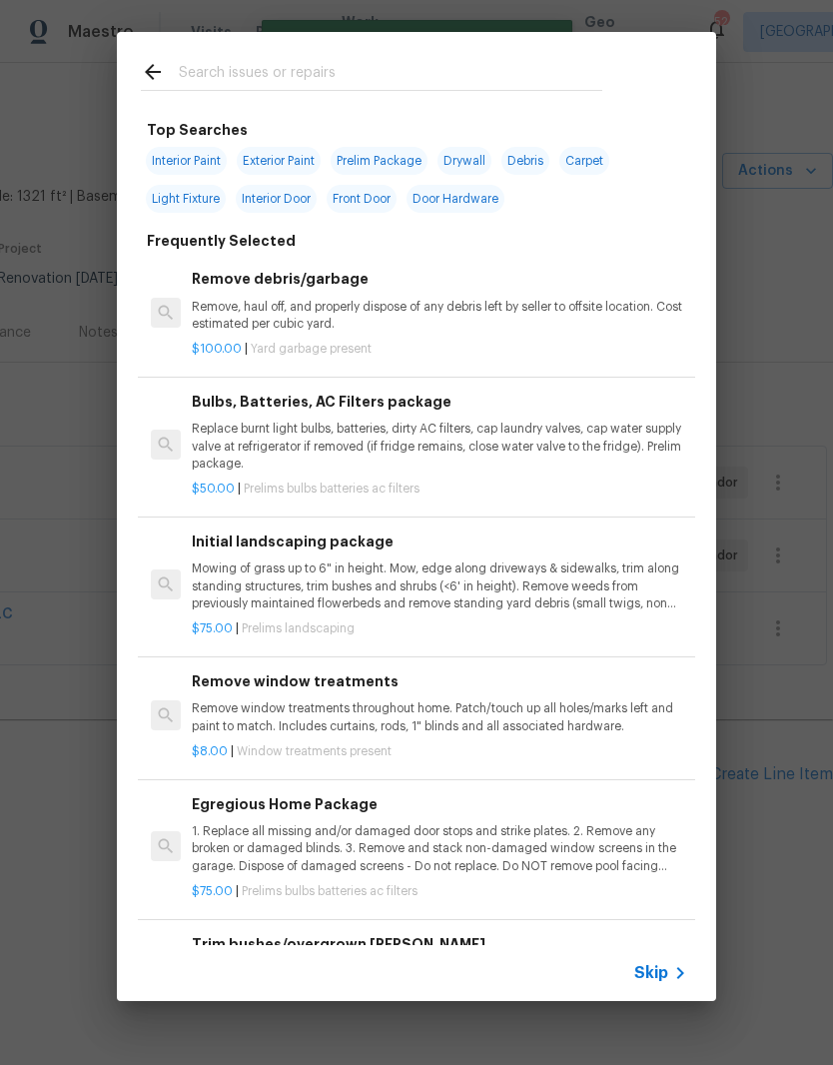
click at [533, 87] on input "text" at bounding box center [391, 75] width 424 height 30
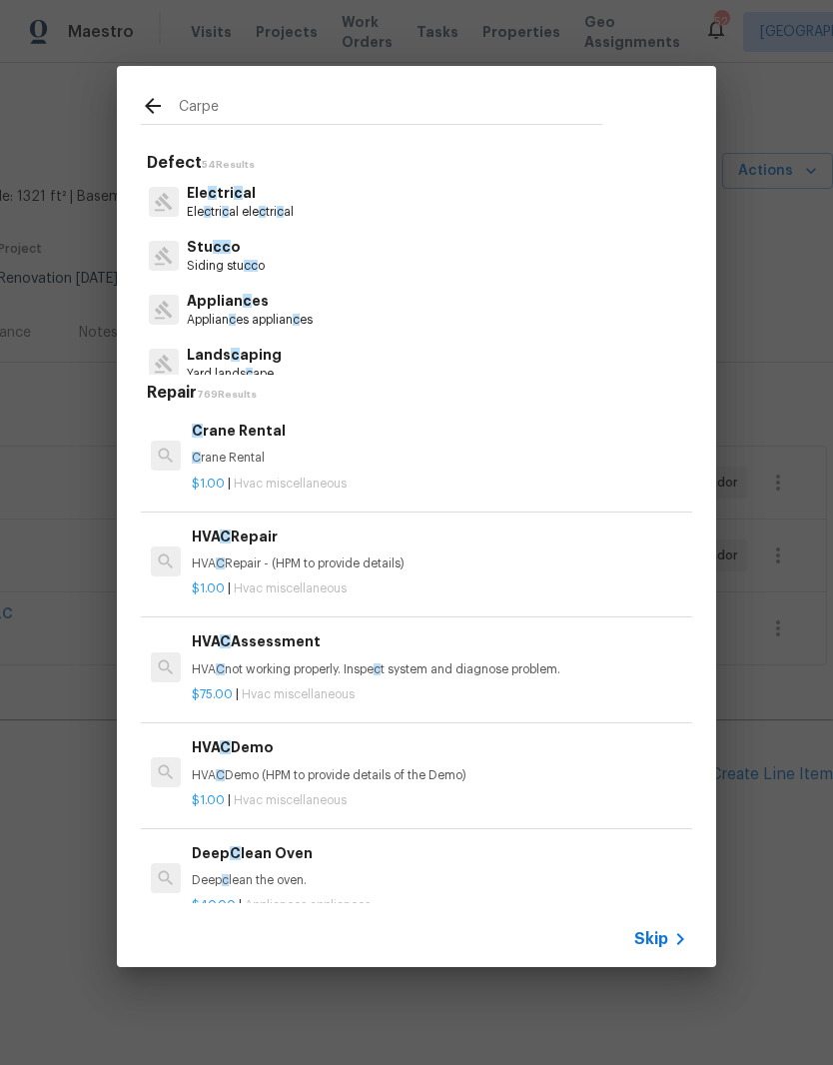
type input "Carpet"
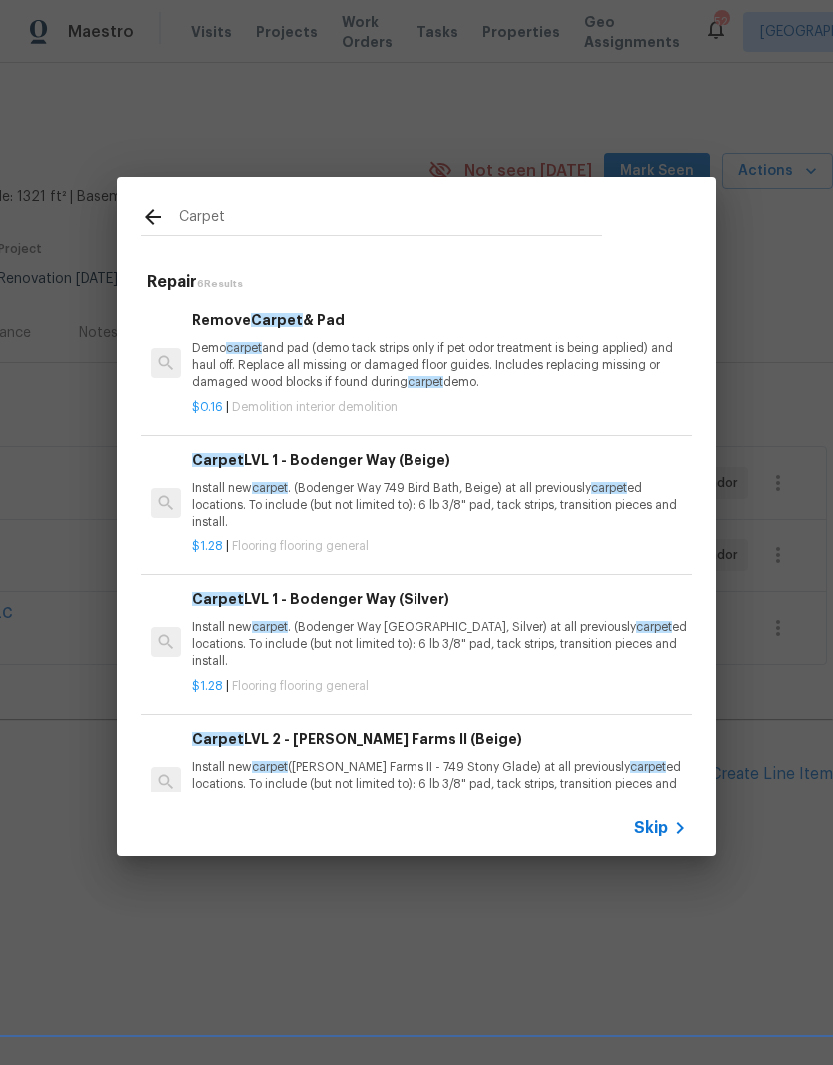
click at [410, 384] on span "carpet" at bounding box center [426, 382] width 36 height 12
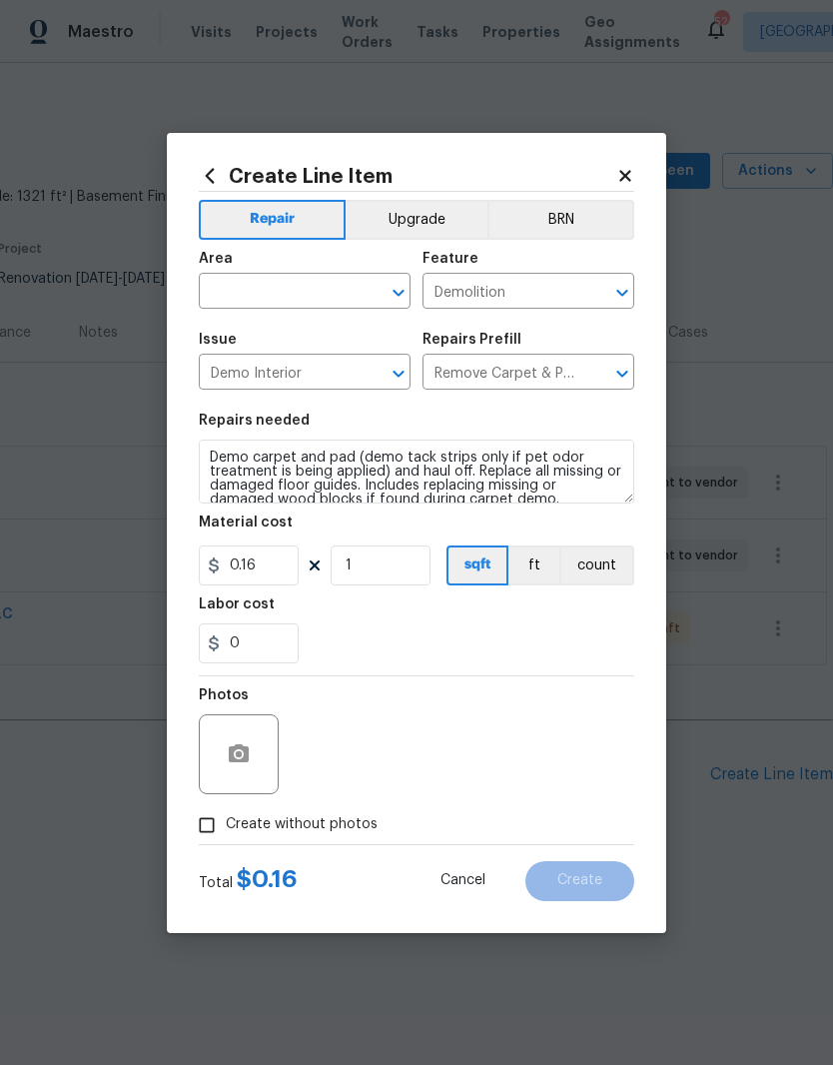
click at [628, 167] on icon at bounding box center [625, 176] width 18 height 18
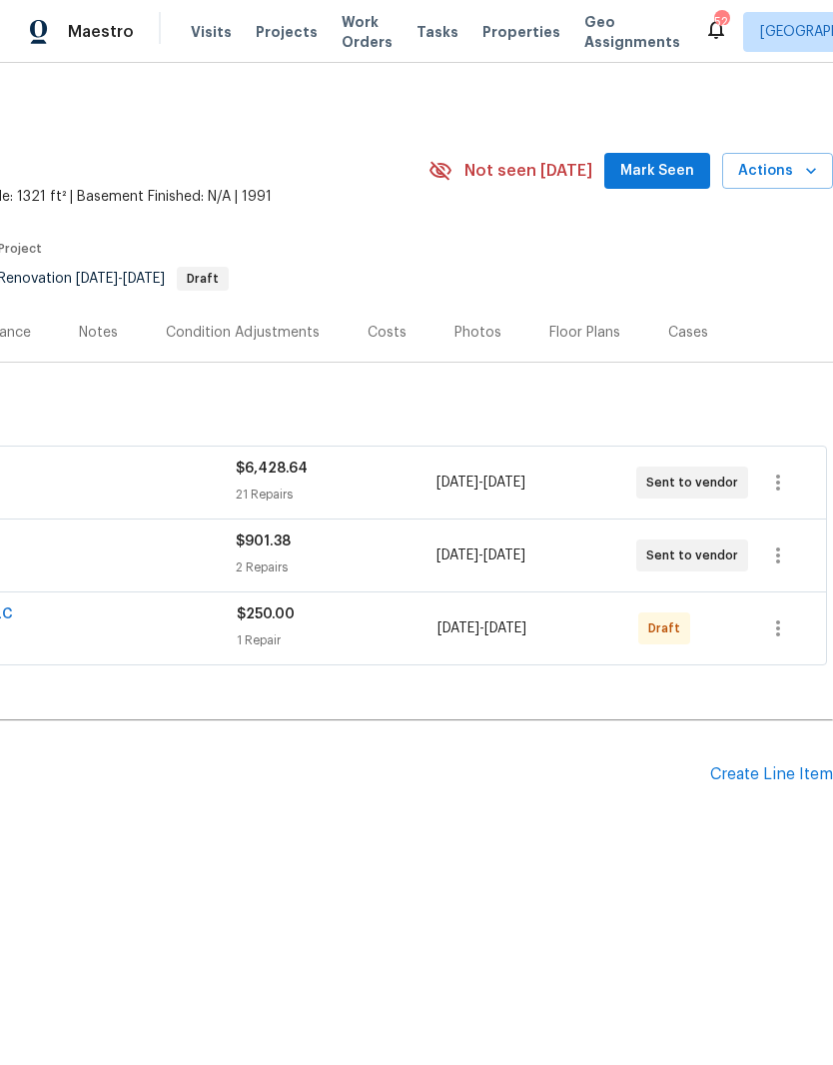
click at [804, 783] on div "Create Line Item" at bounding box center [771, 774] width 123 height 19
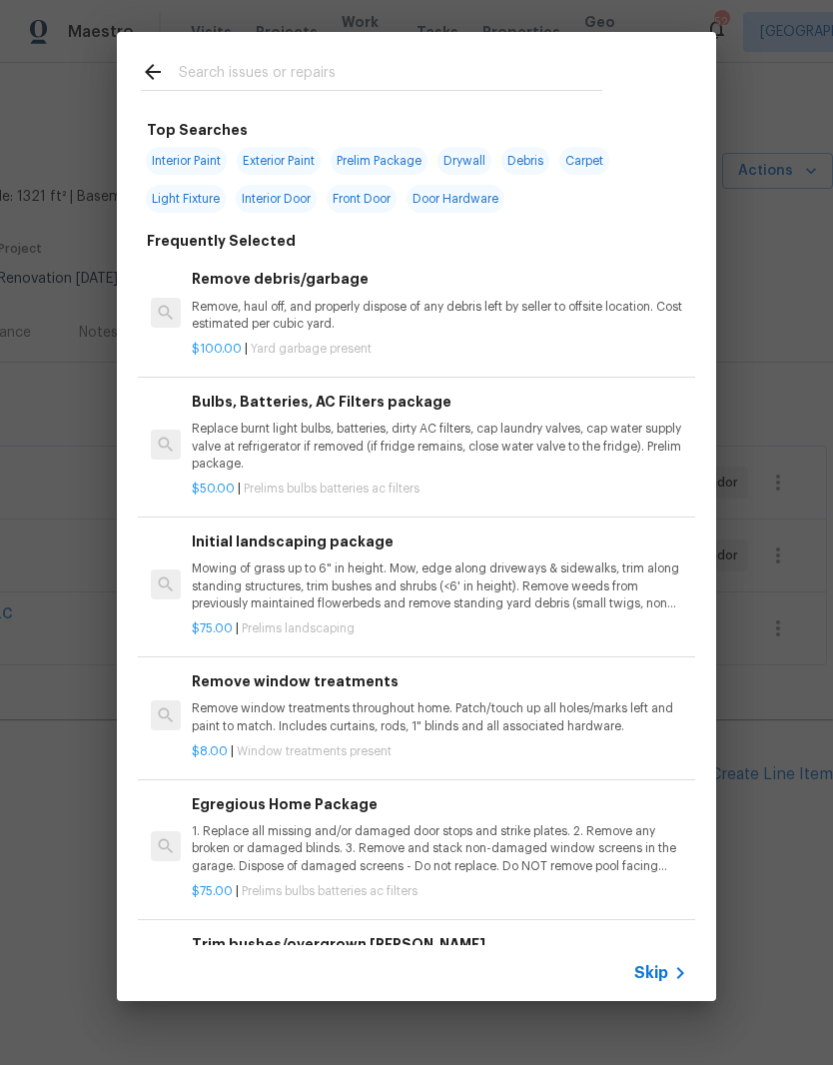
click at [362, 80] on input "text" at bounding box center [391, 75] width 424 height 30
type input "Carpet"
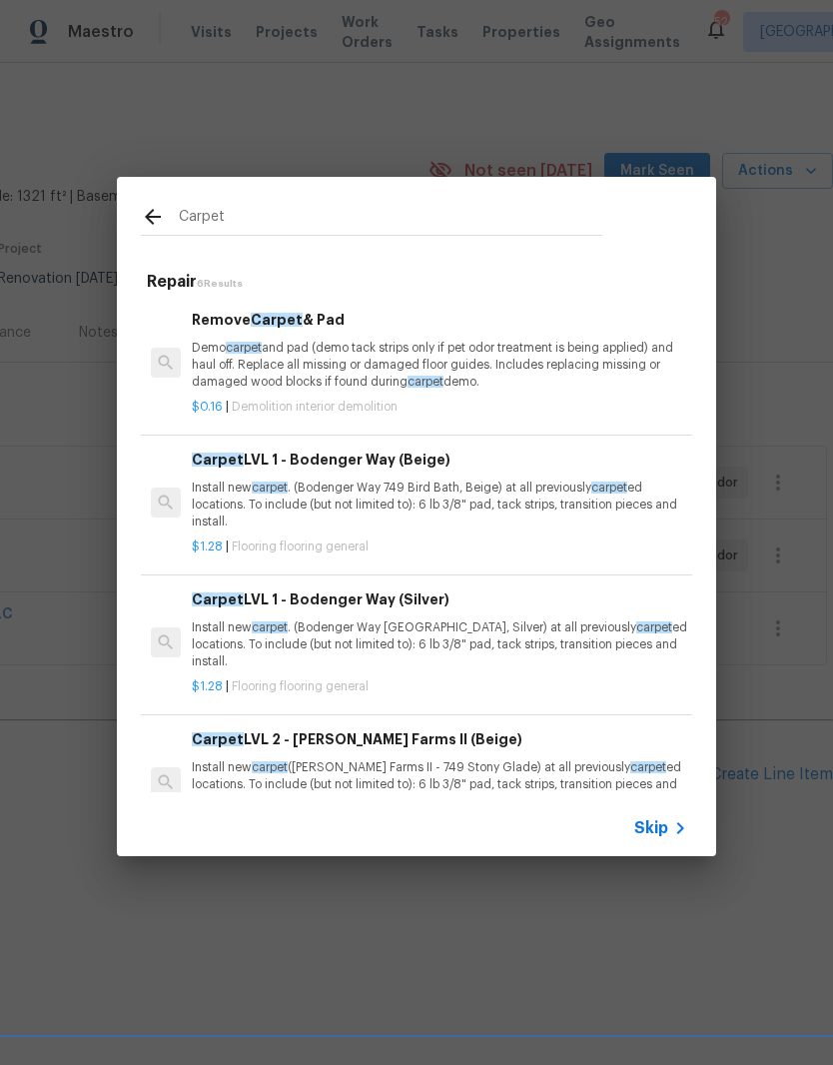
click at [530, 517] on p "Install new carpet . (Bodenger Way 749 Bird Bath, Beige) at all previously carp…" at bounding box center [439, 504] width 495 height 51
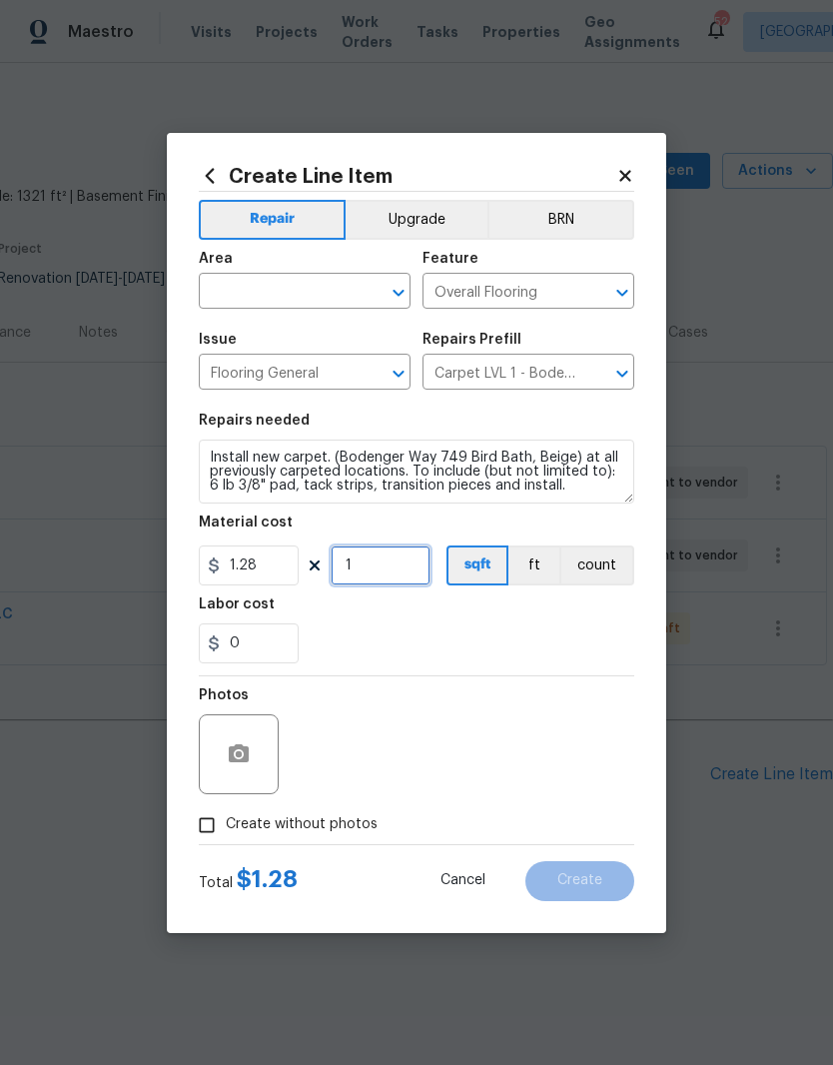
click at [379, 574] on input "1" at bounding box center [381, 565] width 100 height 40
type input "800"
click at [589, 623] on div "Labor cost" at bounding box center [416, 610] width 435 height 26
click at [316, 290] on input "text" at bounding box center [277, 293] width 156 height 31
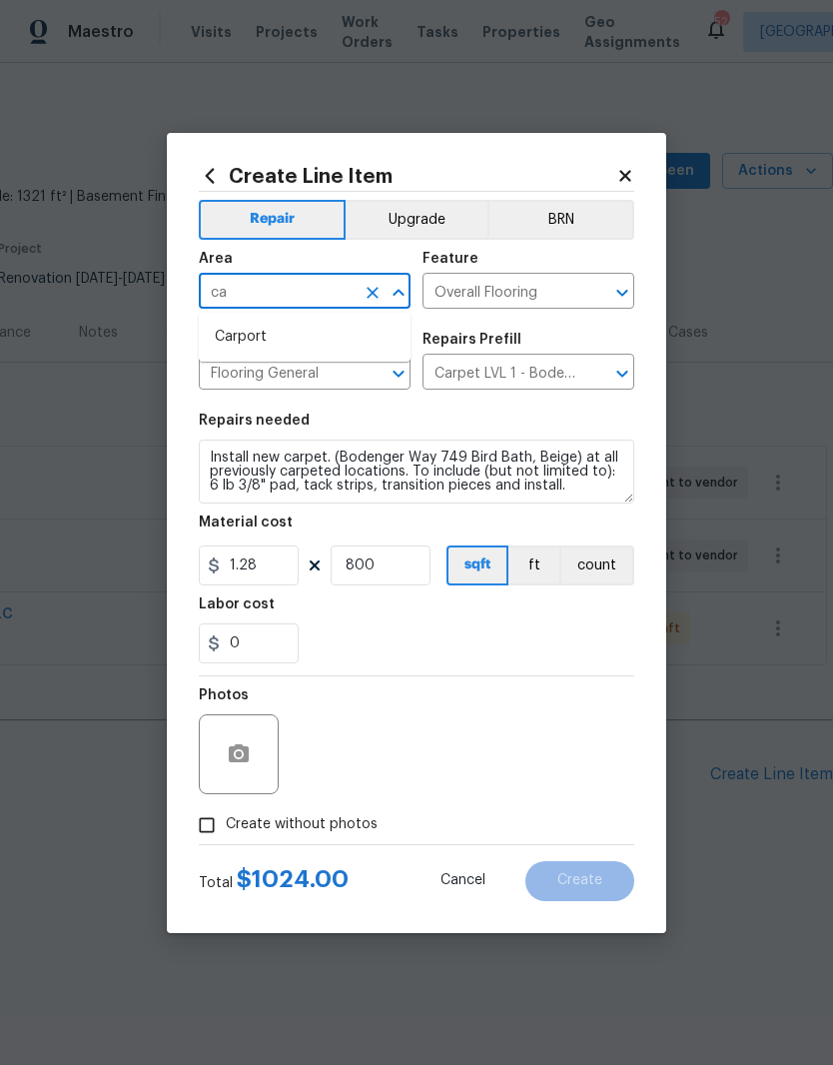
type input "c"
click at [356, 380] on li "Interior Overall" at bounding box center [305, 370] width 212 height 33
type input "Interior Overall"
click at [355, 380] on div "Flooring General ​" at bounding box center [305, 374] width 212 height 31
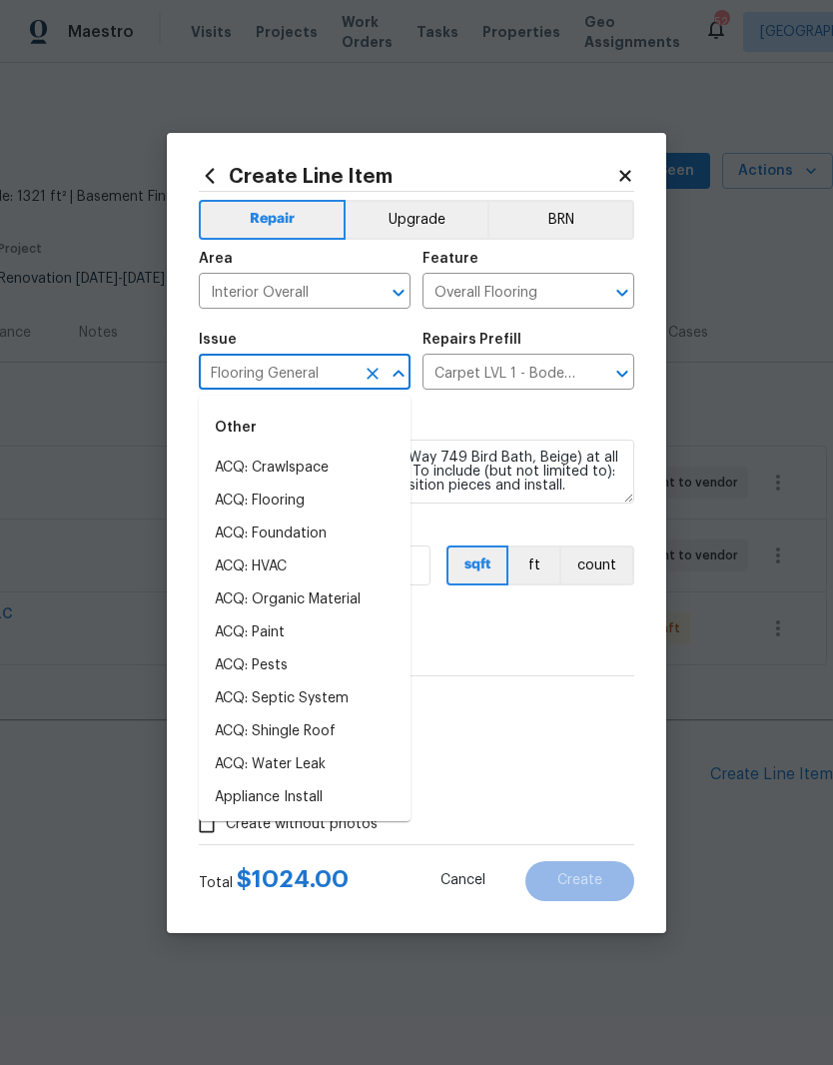
click at [562, 640] on div "0" at bounding box center [416, 643] width 435 height 40
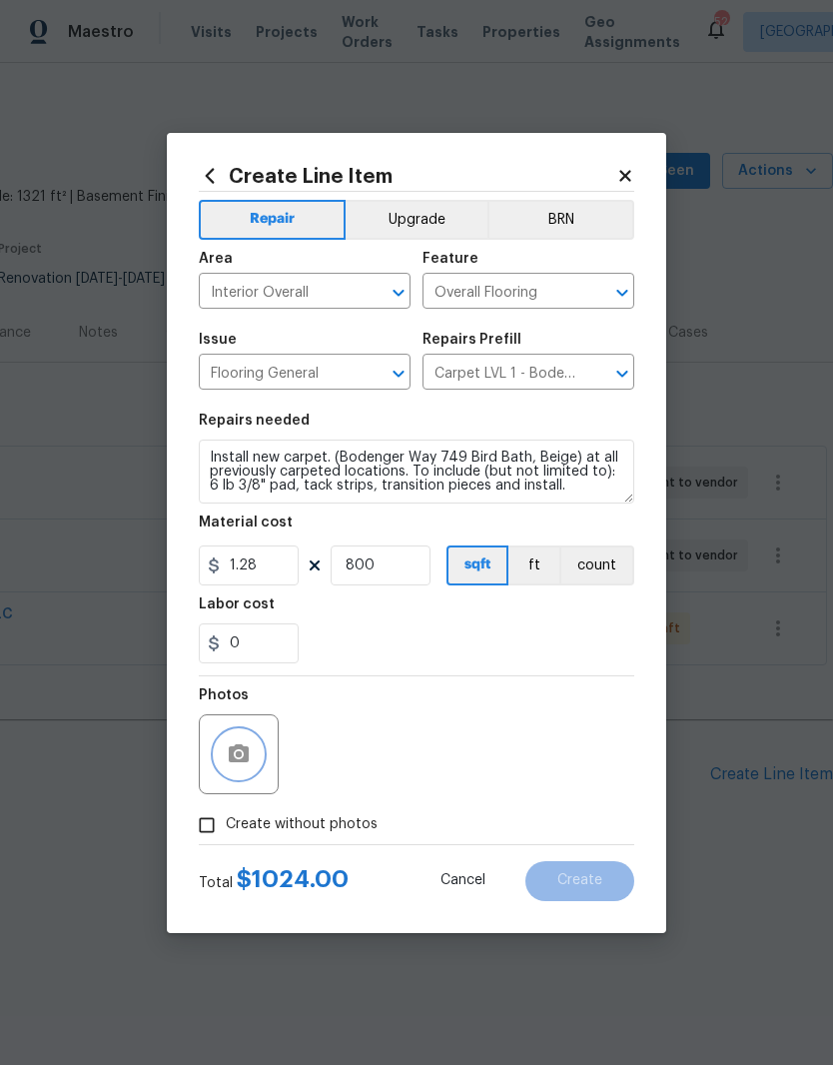
click at [260, 762] on button "button" at bounding box center [239, 754] width 48 height 48
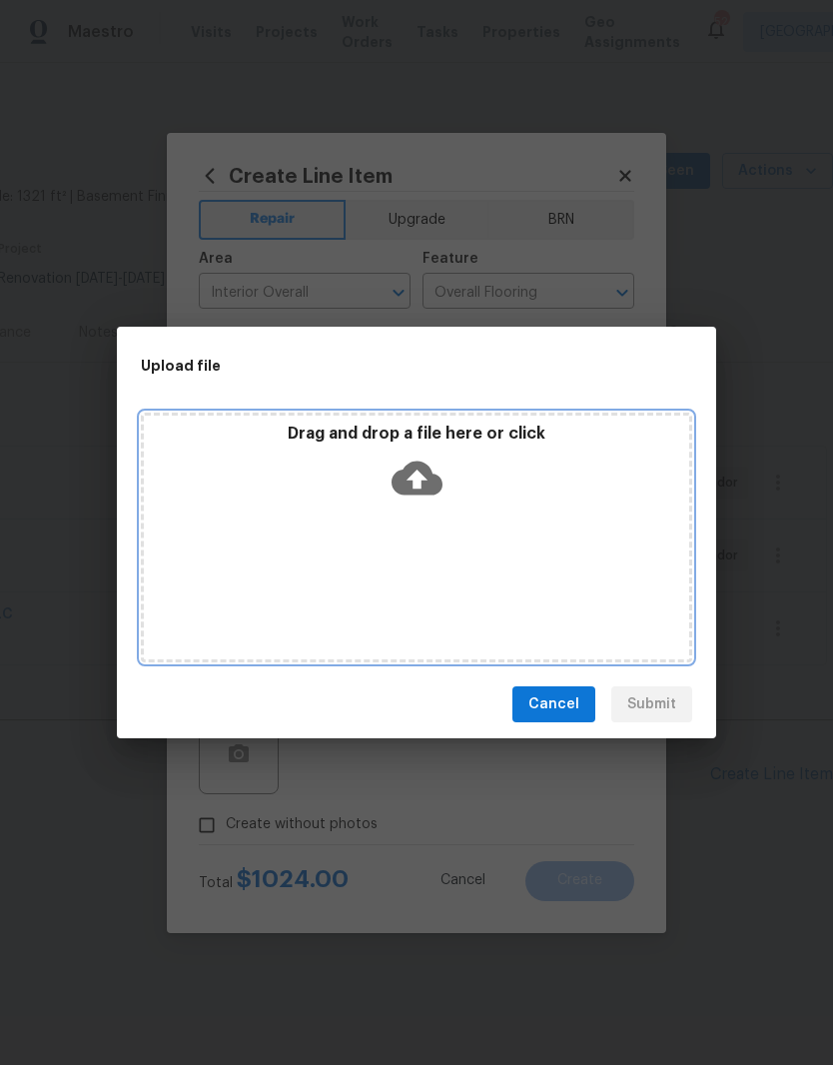
click at [458, 583] on div "Drag and drop a file here or click" at bounding box center [416, 538] width 551 height 250
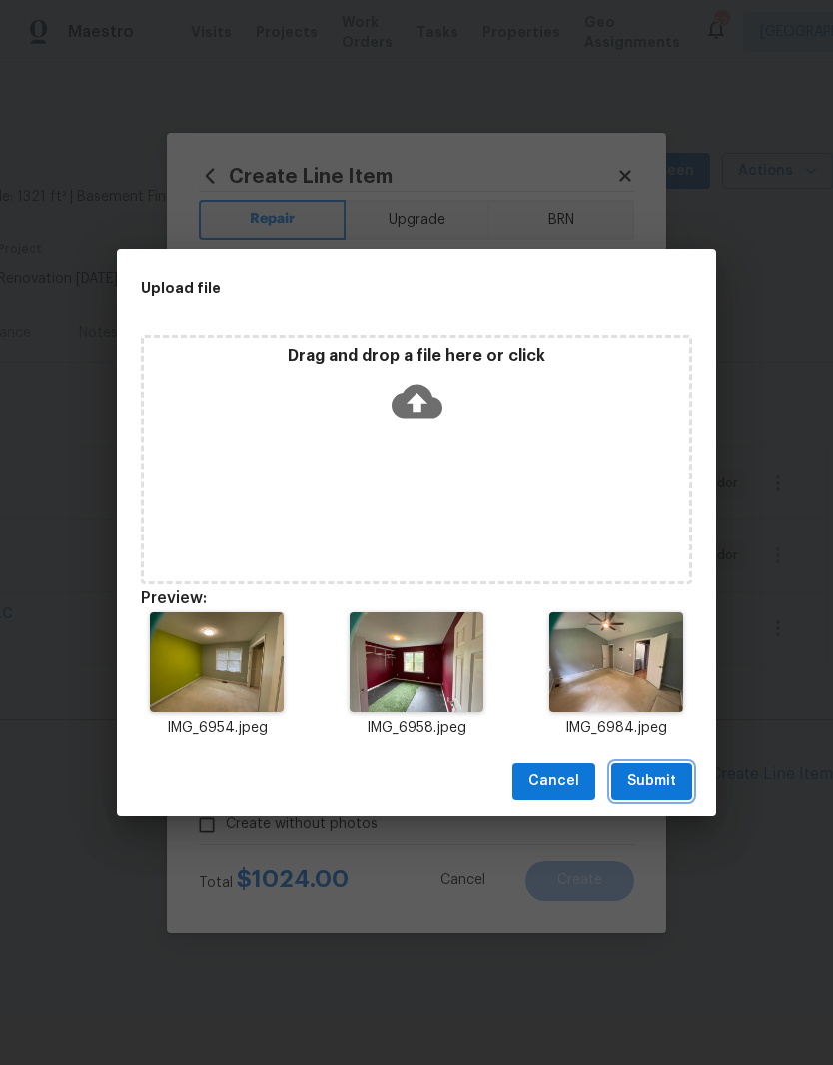
click at [682, 783] on button "Submit" at bounding box center [651, 781] width 81 height 37
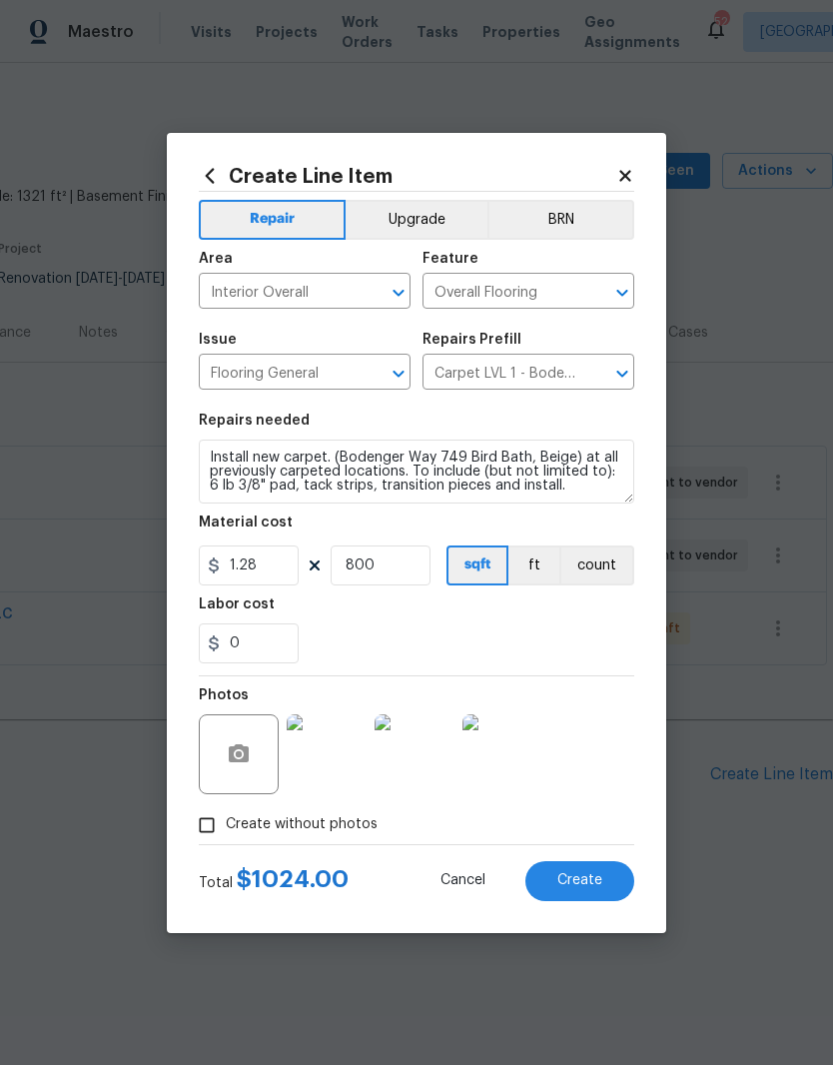
click at [594, 885] on span "Create" at bounding box center [579, 880] width 45 height 15
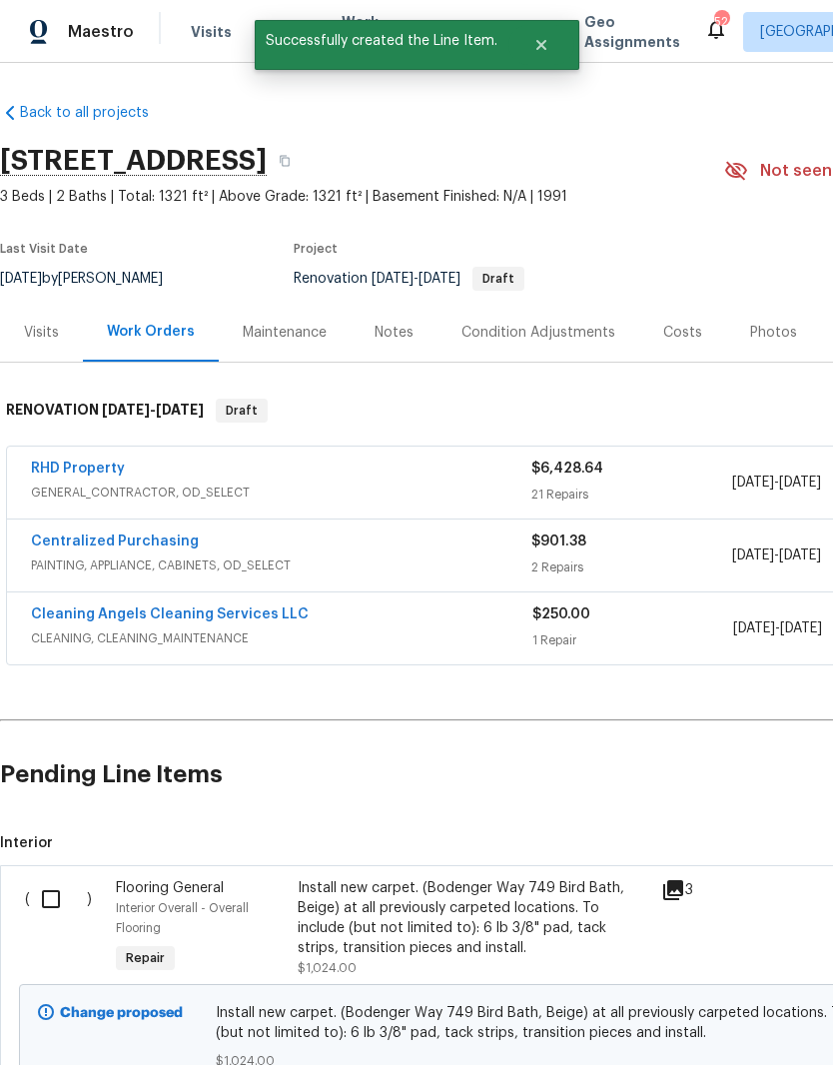
scroll to position [0, 0]
click at [57, 895] on input "checkbox" at bounding box center [58, 899] width 57 height 42
checkbox input "true"
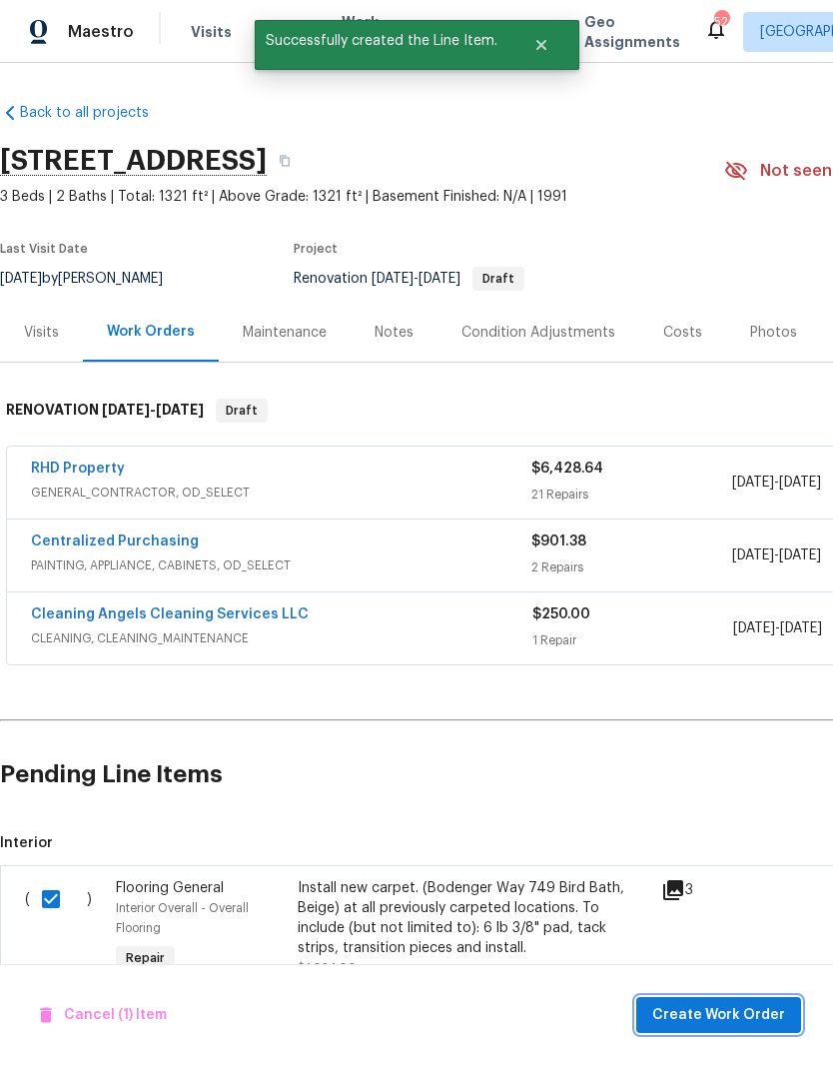
click at [704, 1016] on span "Create Work Order" at bounding box center [718, 1015] width 133 height 25
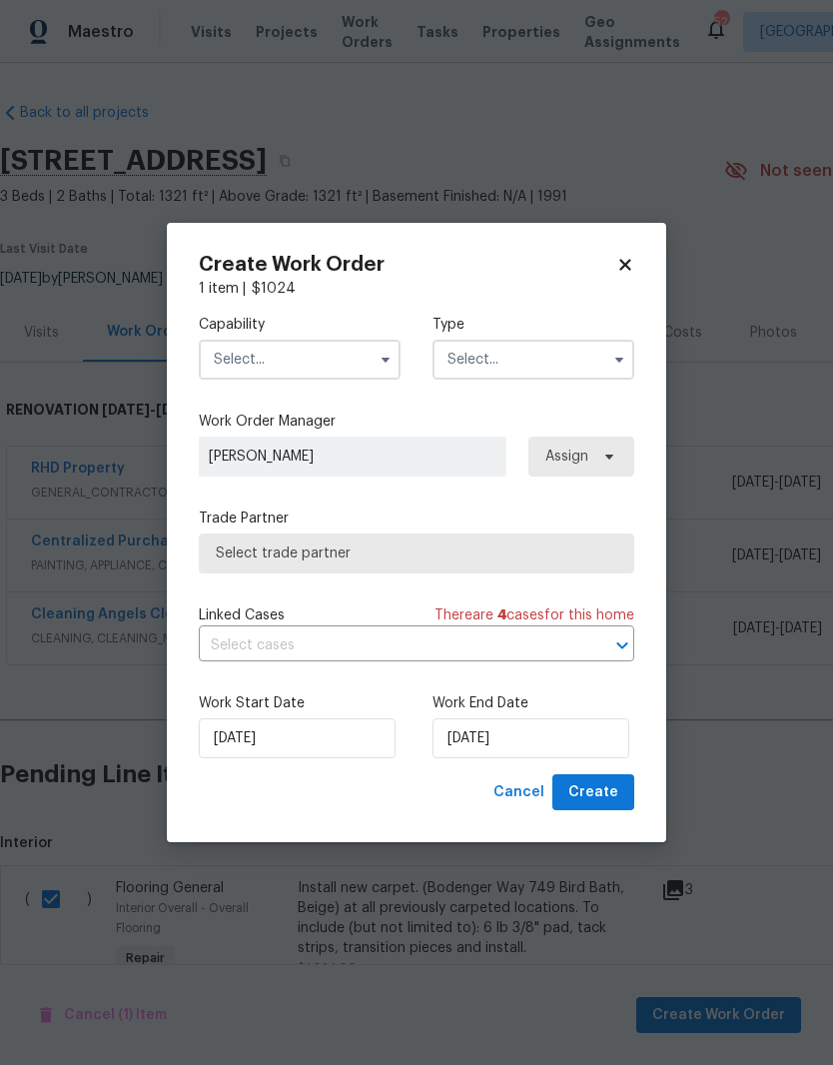
click at [336, 353] on input "text" at bounding box center [300, 360] width 202 height 40
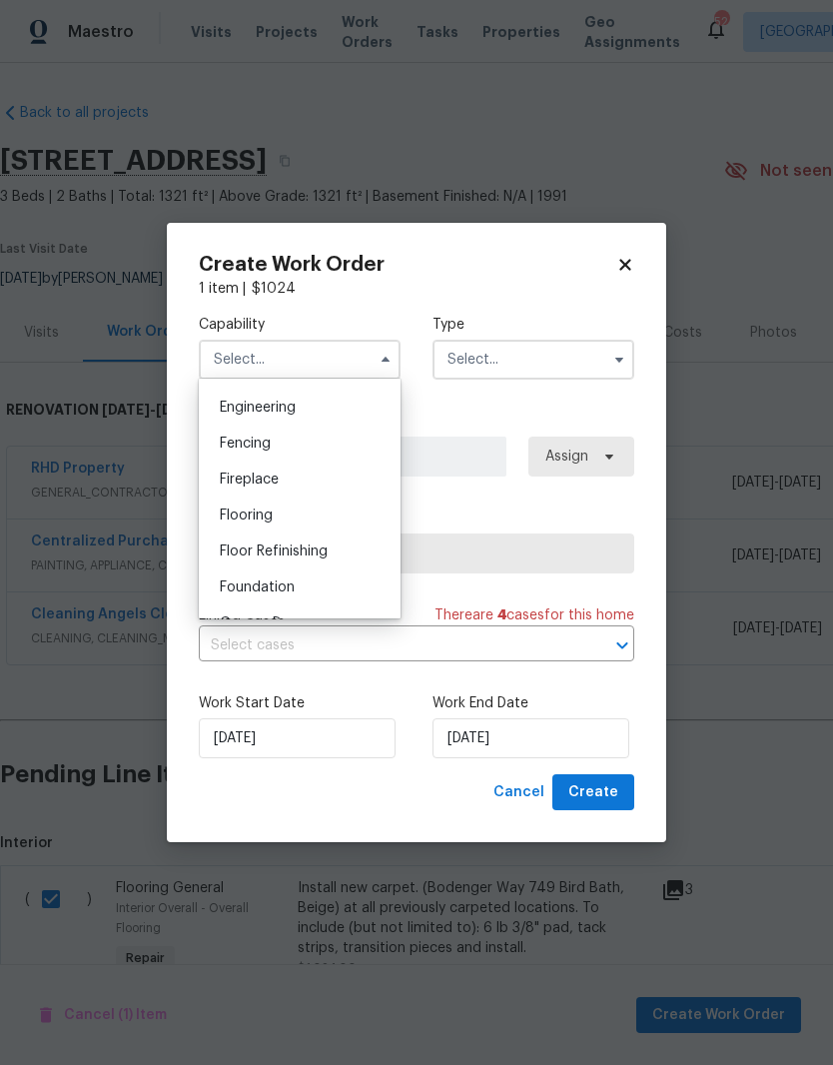
scroll to position [665, 0]
click at [360, 520] on div "Flooring" at bounding box center [300, 511] width 192 height 36
type input "Flooring"
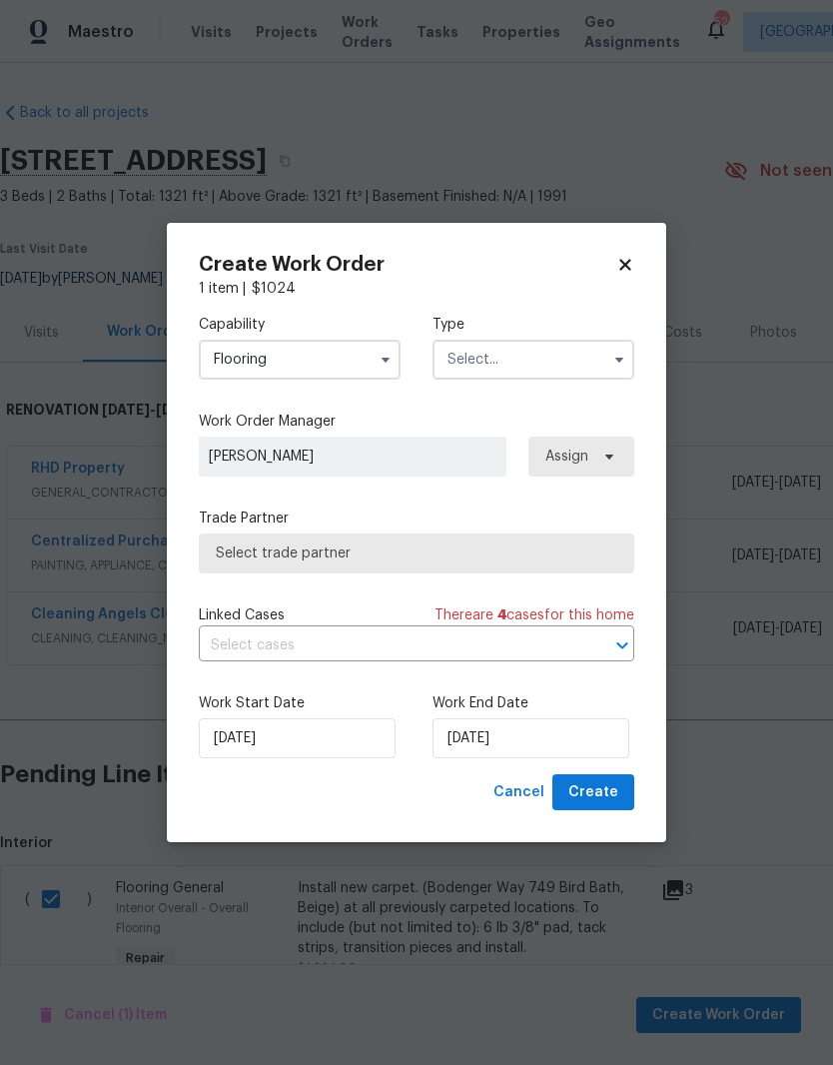
click at [588, 367] on input "text" at bounding box center [533, 360] width 202 height 40
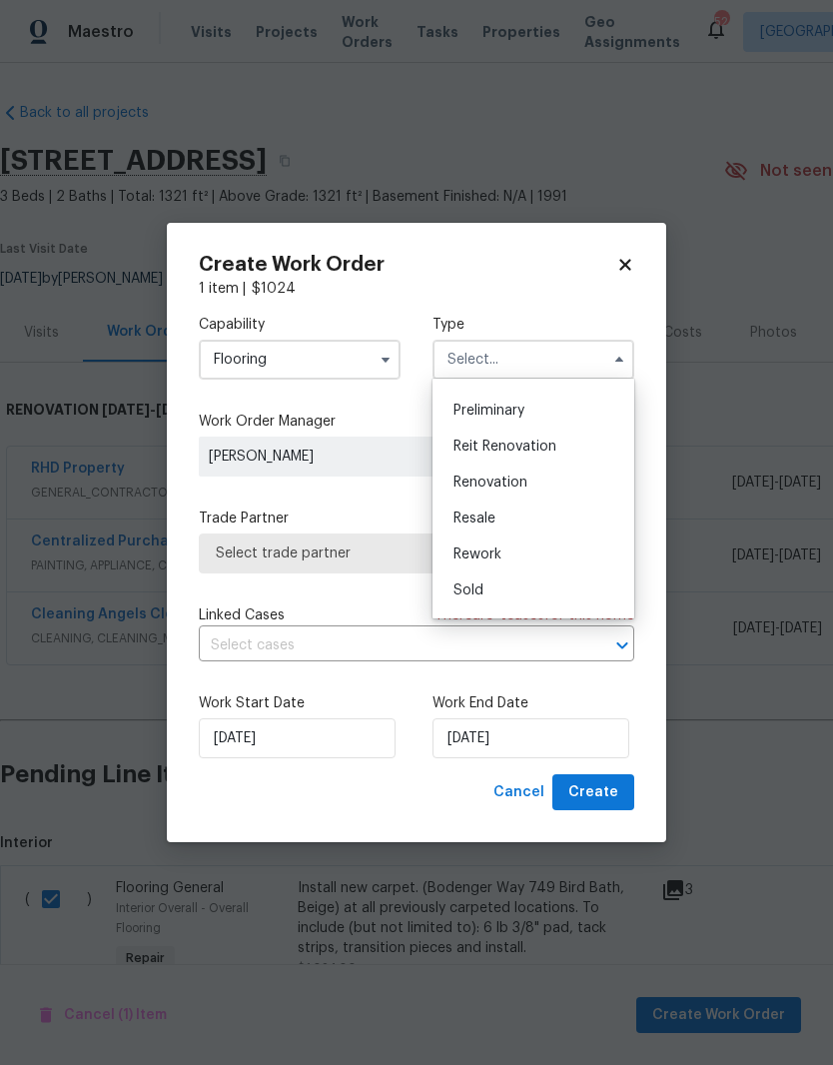
scroll to position [421, 0]
click at [597, 501] on div "Renovation" at bounding box center [533, 484] width 192 height 36
type input "Renovation"
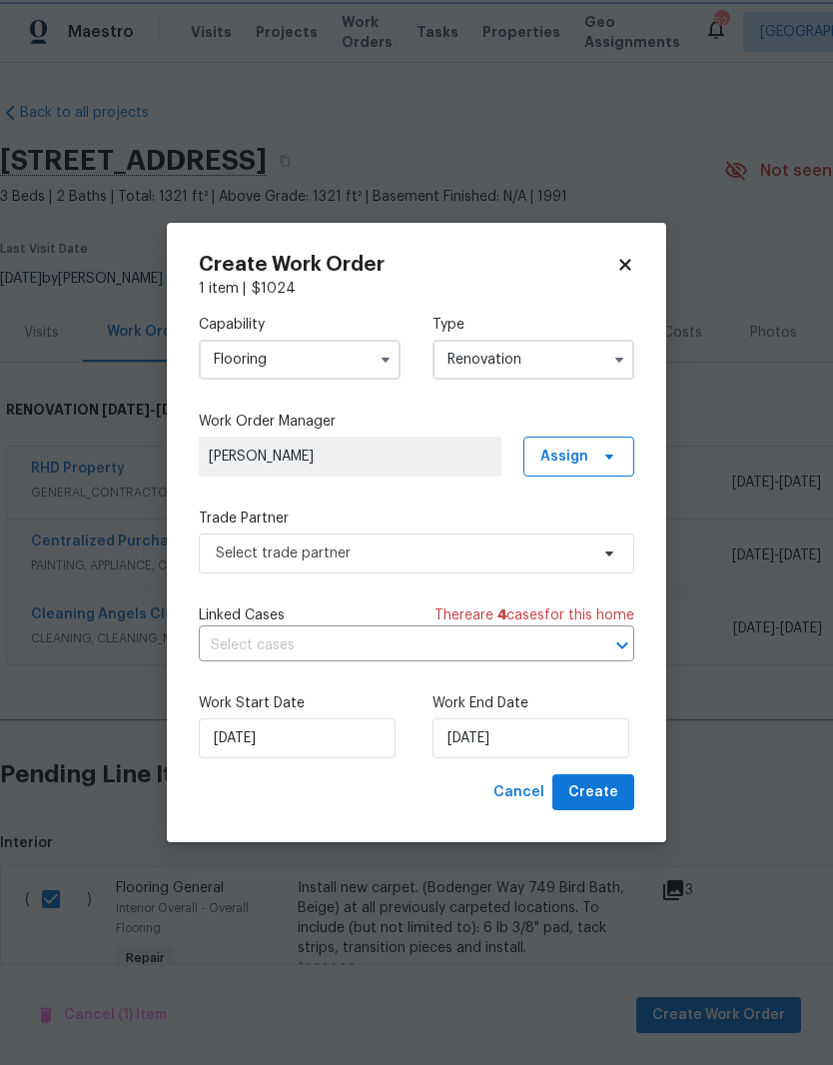
scroll to position [0, 0]
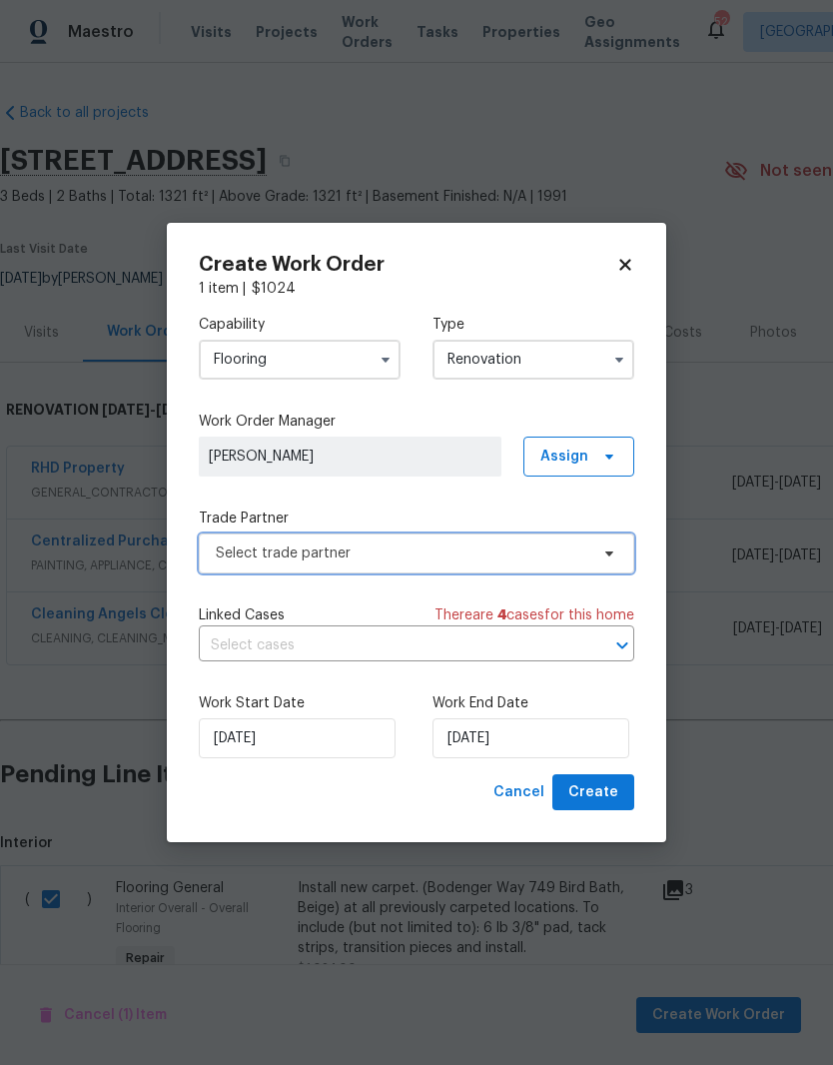
click at [520, 564] on span "Select trade partner" at bounding box center [416, 553] width 435 height 40
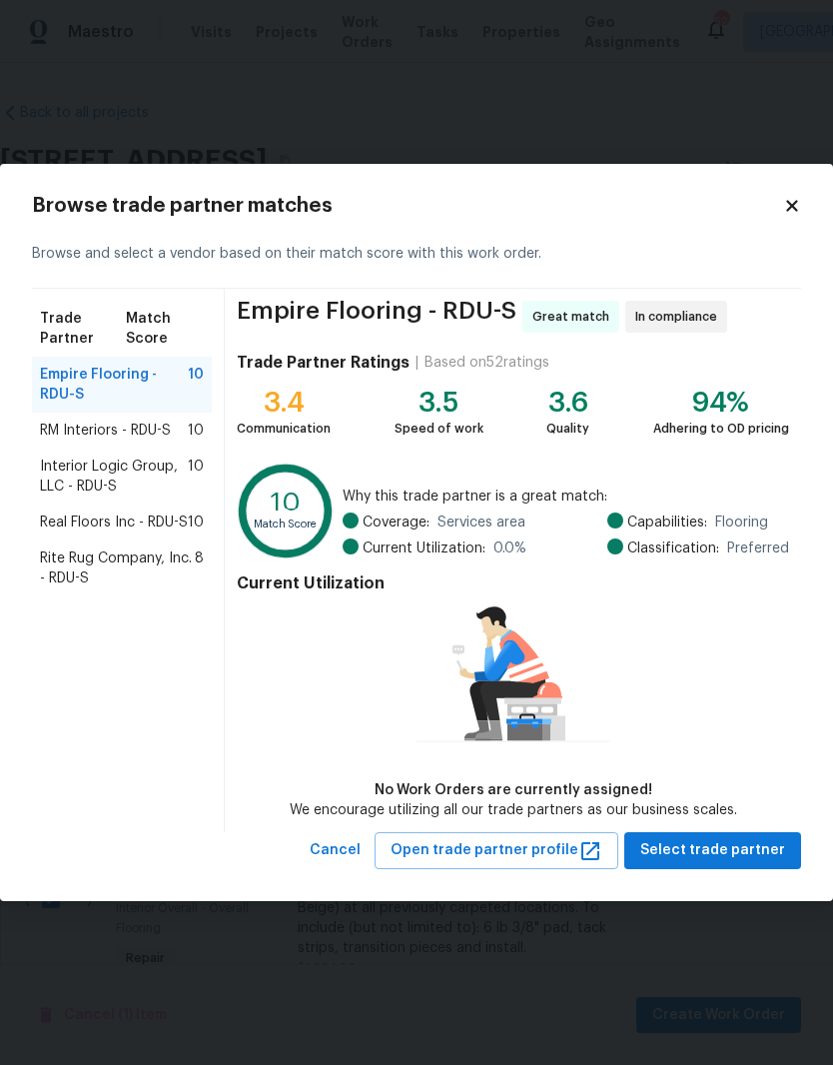
click at [176, 448] on div "Interior Logic Group, LLC - RDU-S 10" at bounding box center [122, 476] width 180 height 56
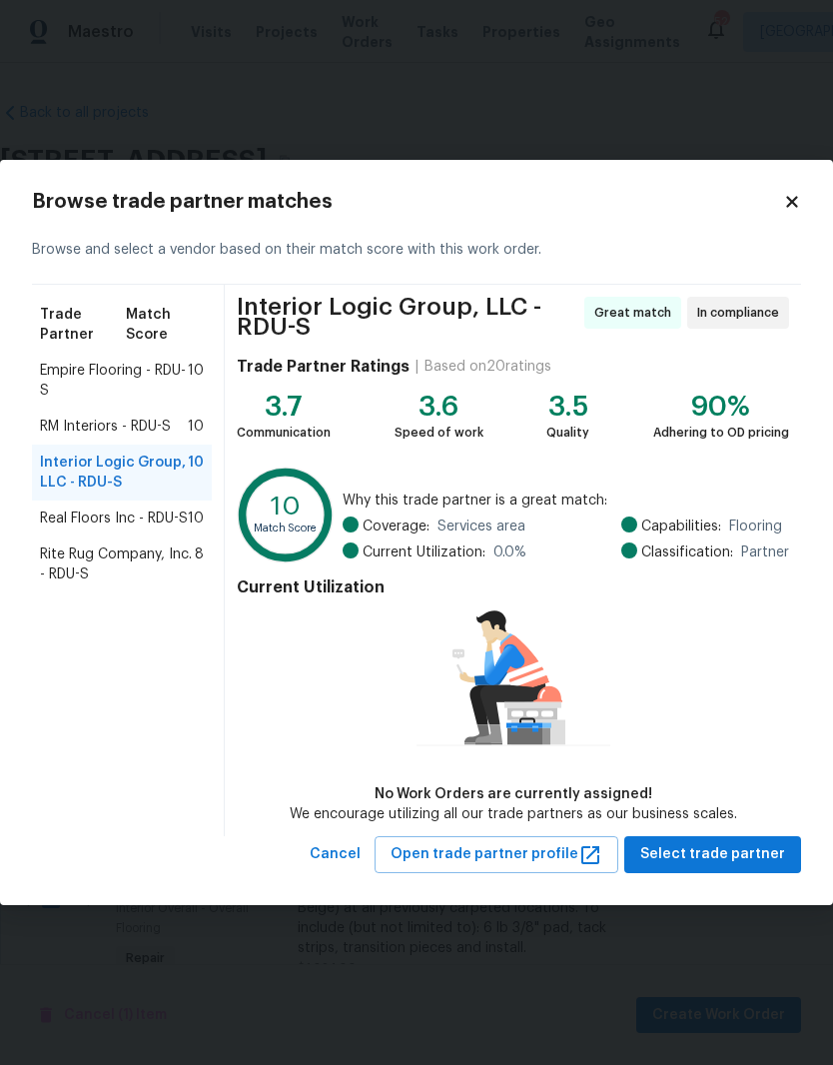
click at [168, 425] on span "RM Interiors - RDU-S" at bounding box center [105, 427] width 131 height 20
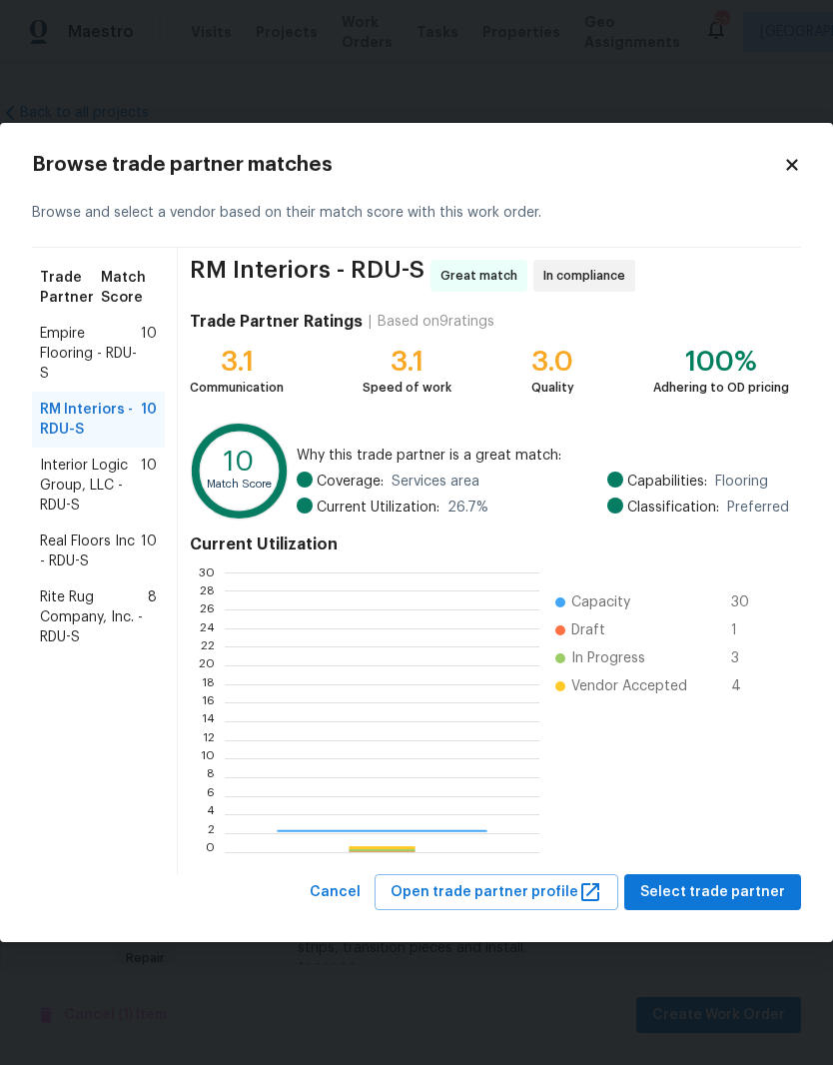
scroll to position [280, 314]
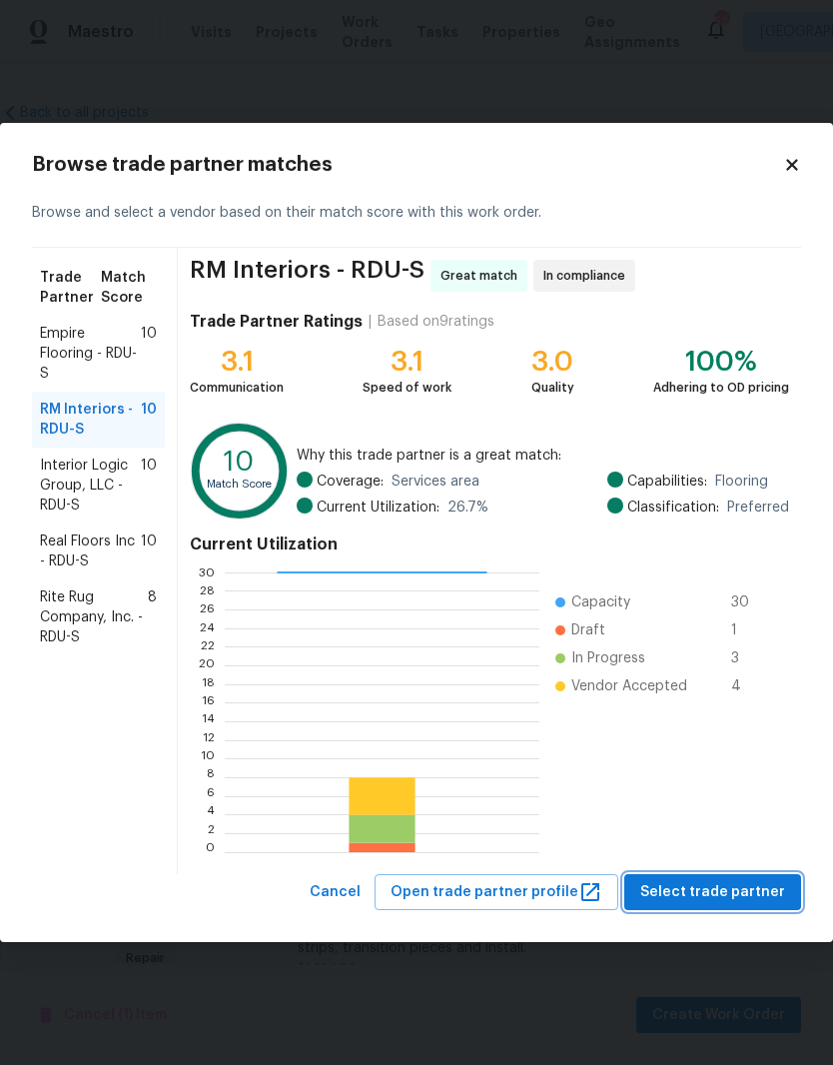
click at [751, 891] on span "Select trade partner" at bounding box center [712, 892] width 145 height 25
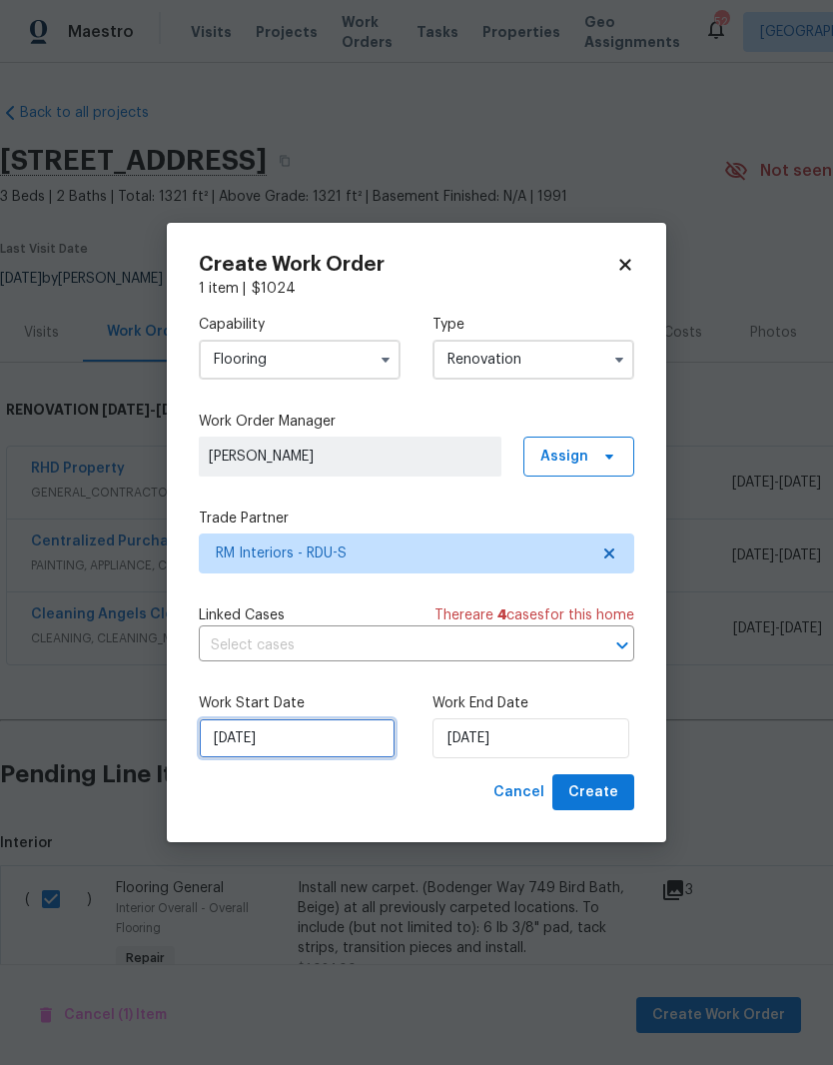
click at [318, 745] on input "[DATE]" at bounding box center [297, 738] width 197 height 40
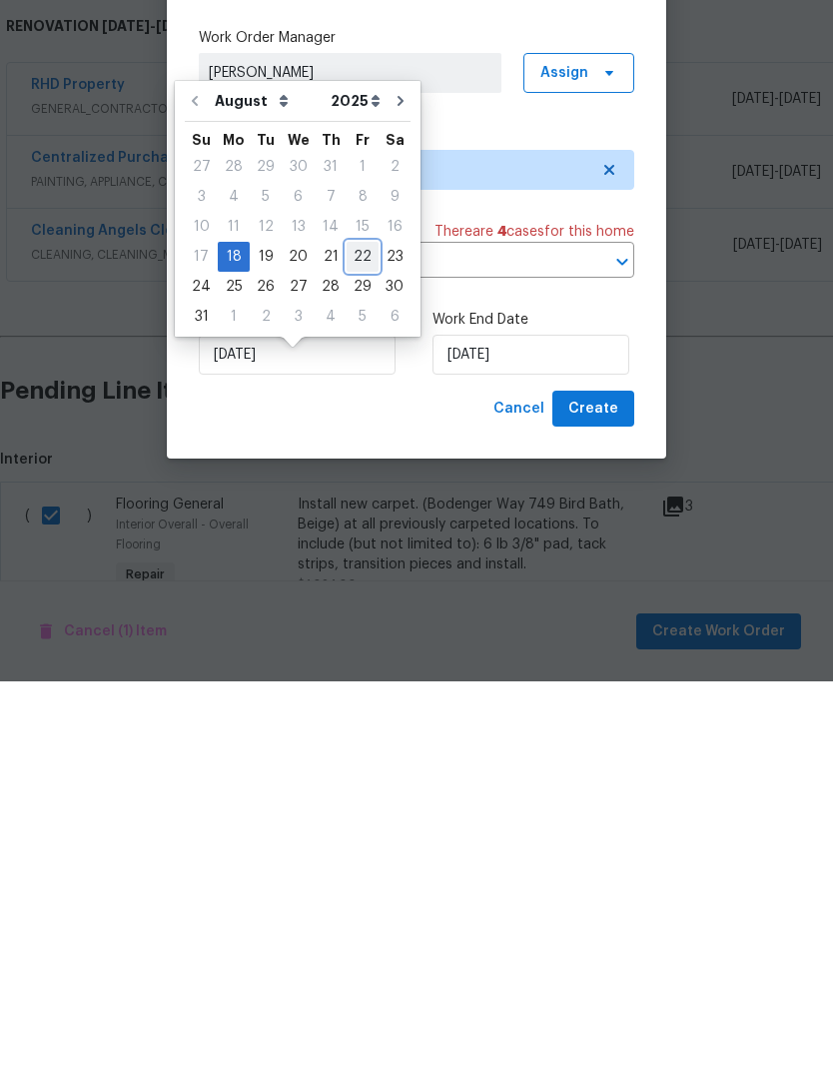
click at [347, 626] on div "22" at bounding box center [363, 640] width 32 height 28
type input "[DATE]"
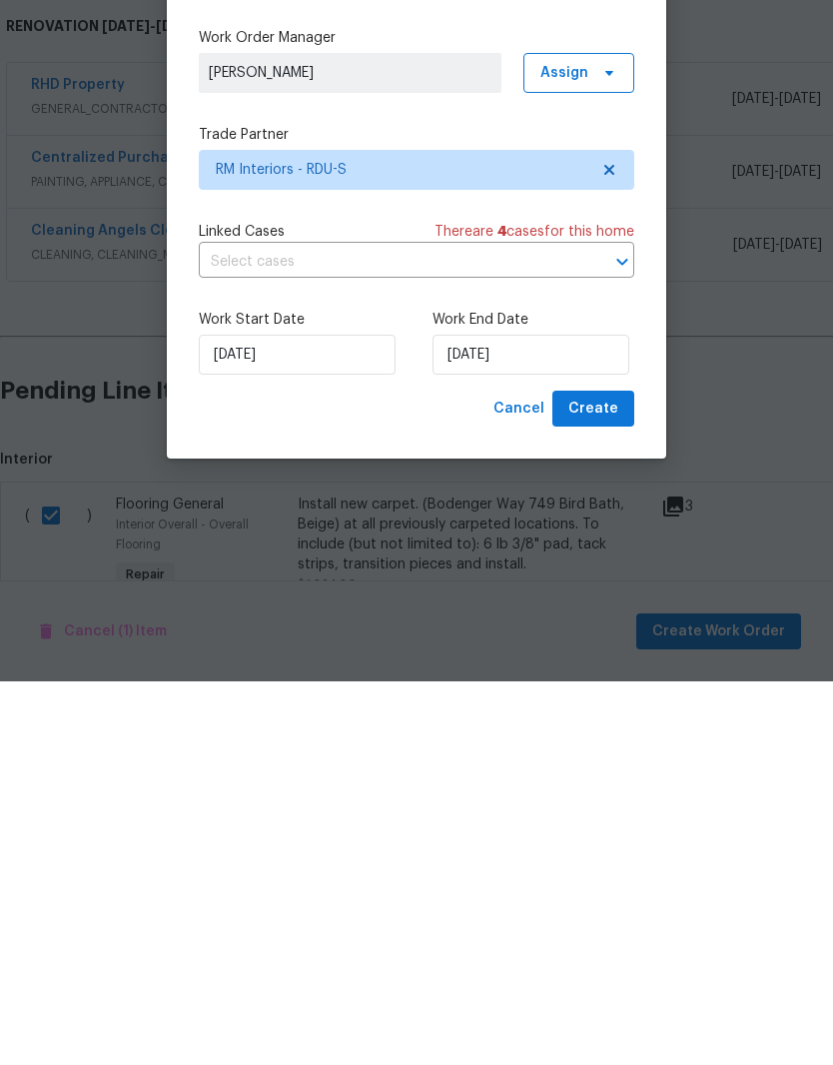
scroll to position [82, 0]
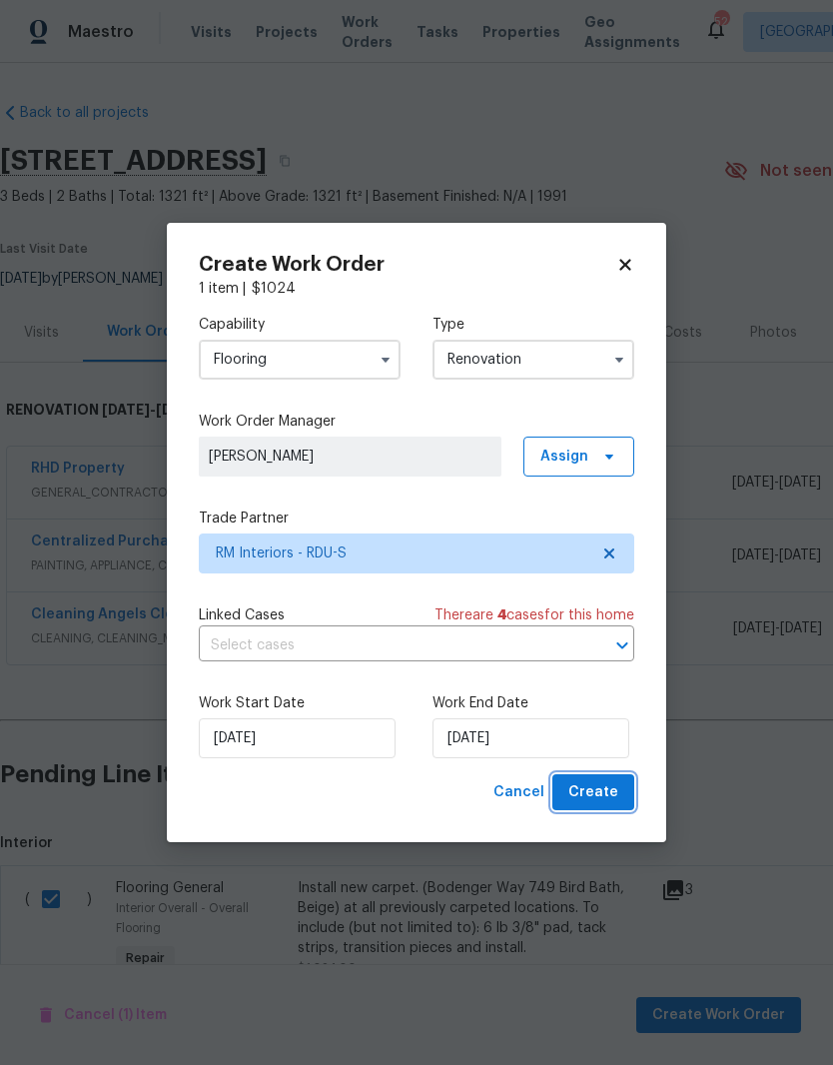
click at [617, 804] on span "Create" at bounding box center [593, 792] width 50 height 25
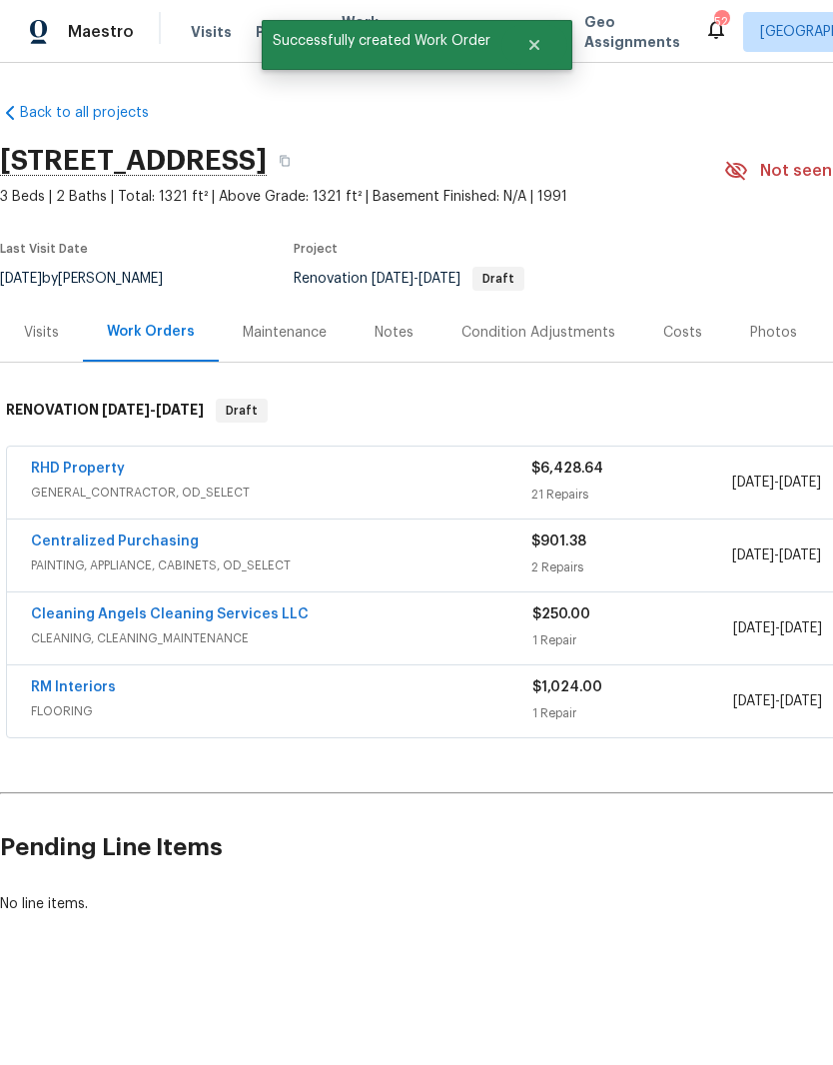
click at [83, 689] on link "RM Interiors" at bounding box center [73, 687] width 85 height 14
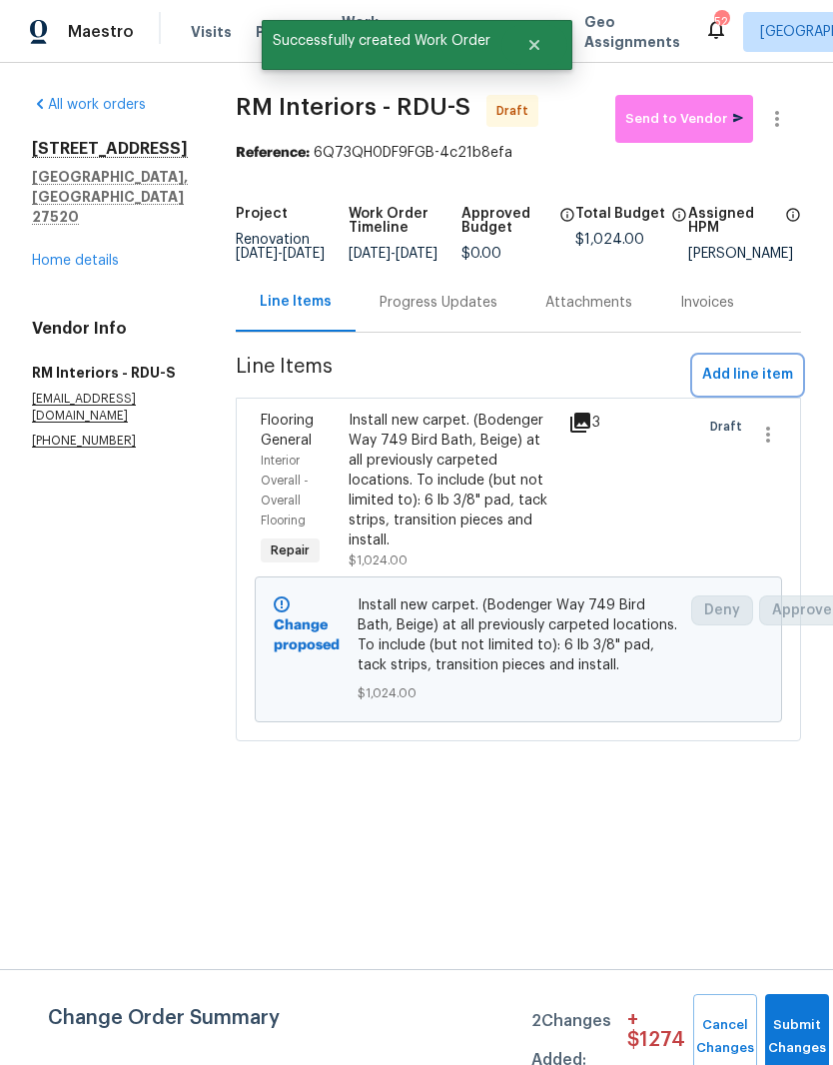
click at [783, 384] on span "Add line item" at bounding box center [747, 375] width 91 height 25
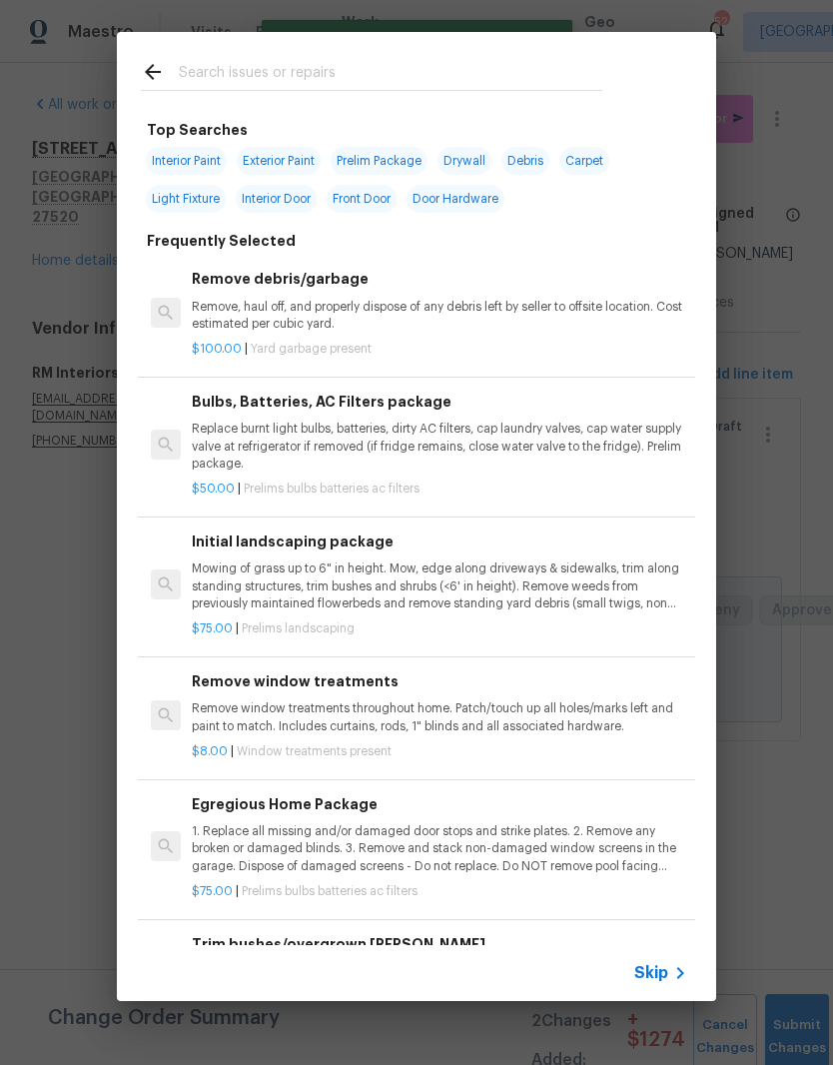
click at [466, 82] on input "text" at bounding box center [391, 75] width 424 height 30
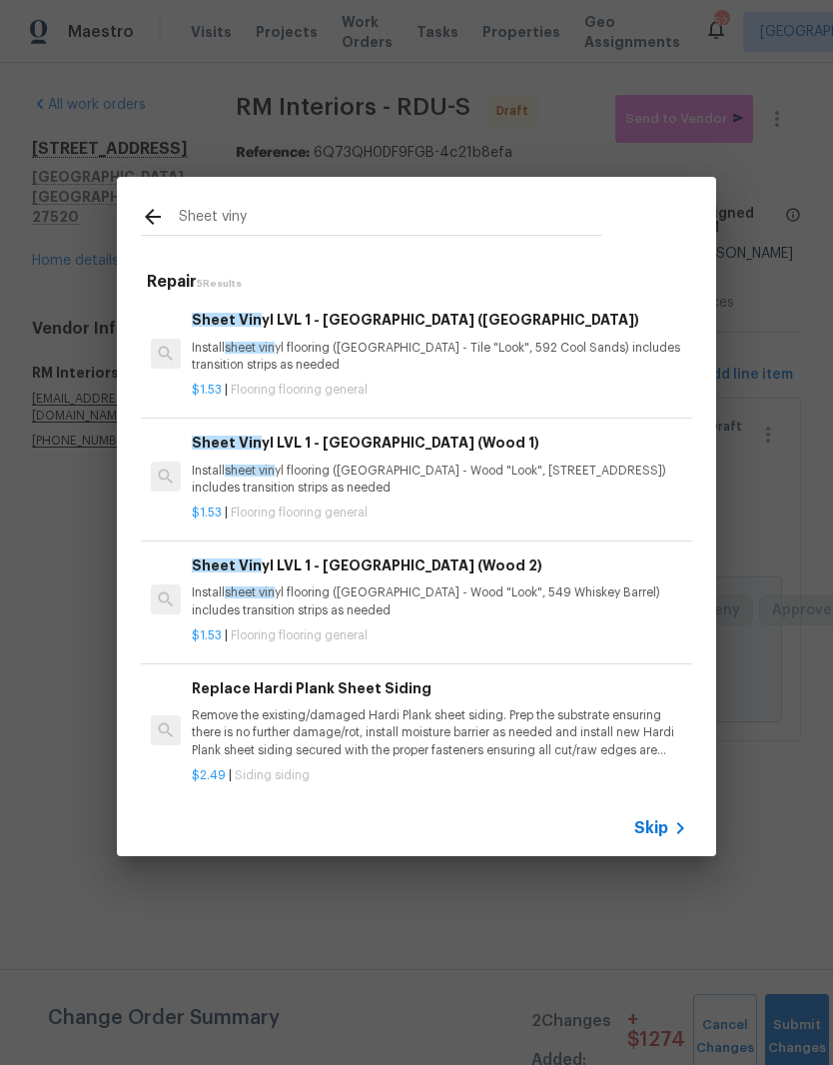
type input "Sheet vinyl"
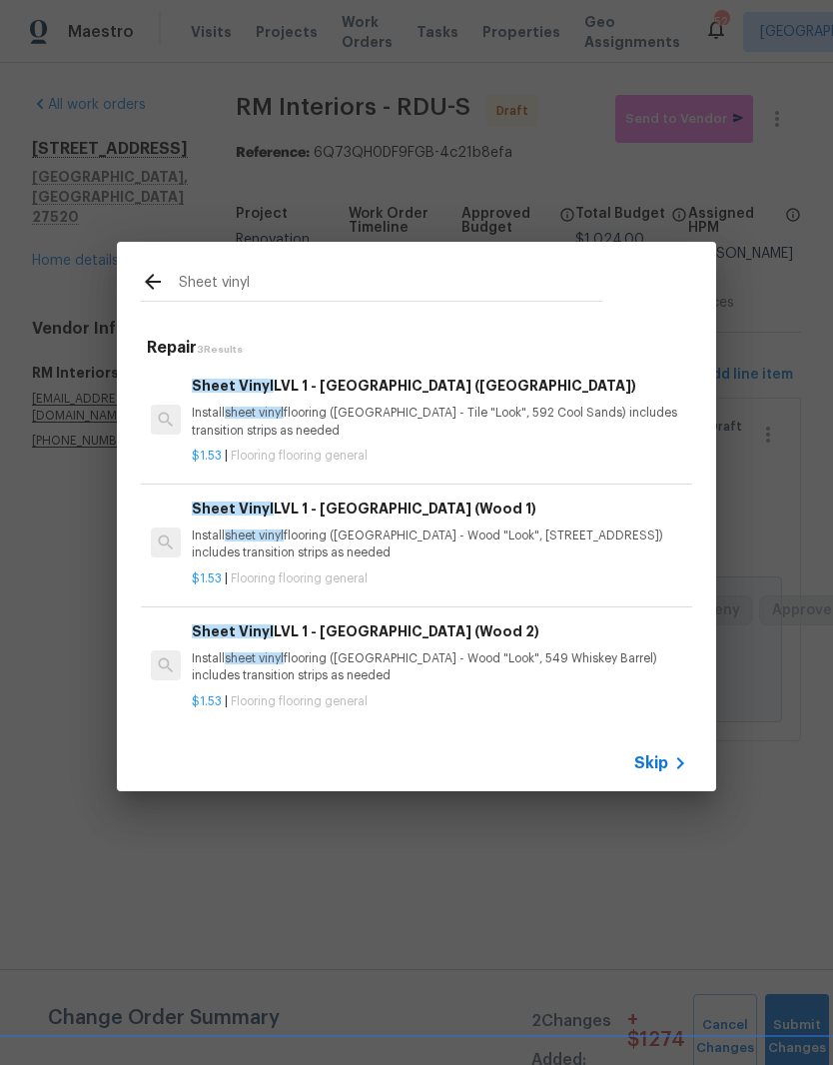
click at [523, 424] on p "Install sheet vinyl flooring (Sugar Valley - Tile "Look", 592 Cool Sands) inclu…" at bounding box center [439, 422] width 495 height 34
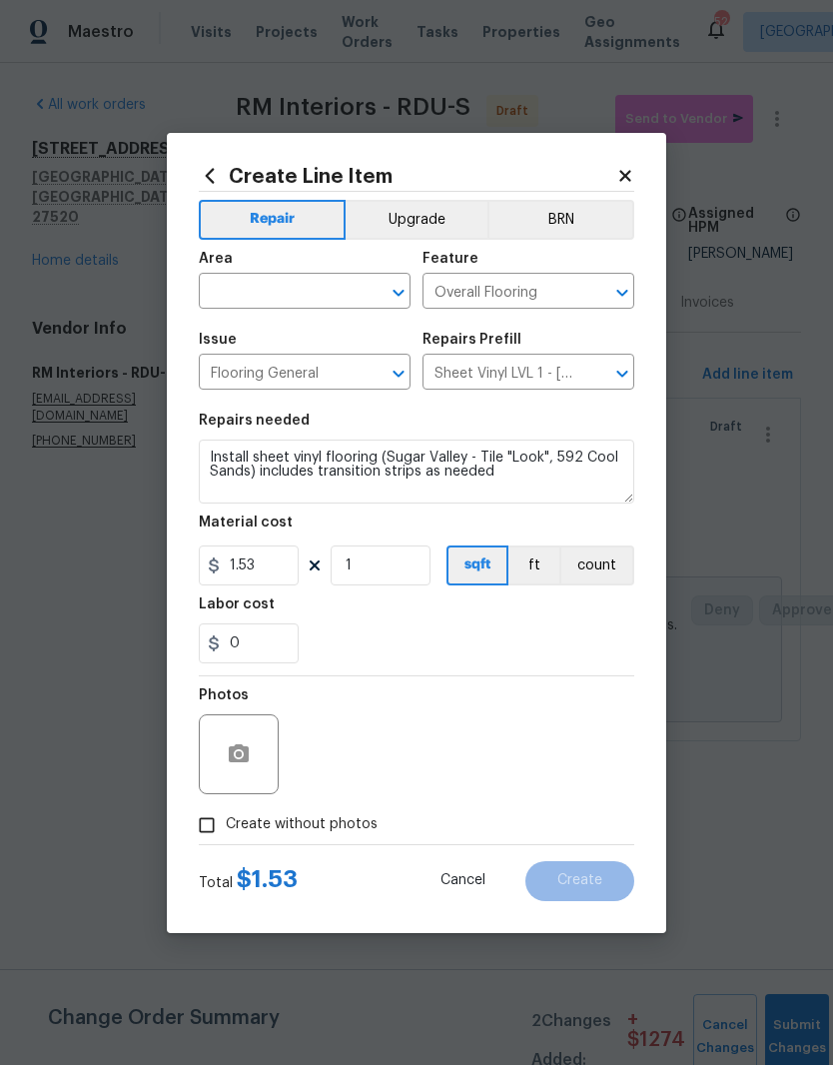
click at [524, 431] on div "Repairs needed" at bounding box center [416, 427] width 435 height 26
click at [332, 295] on input "text" at bounding box center [277, 293] width 156 height 31
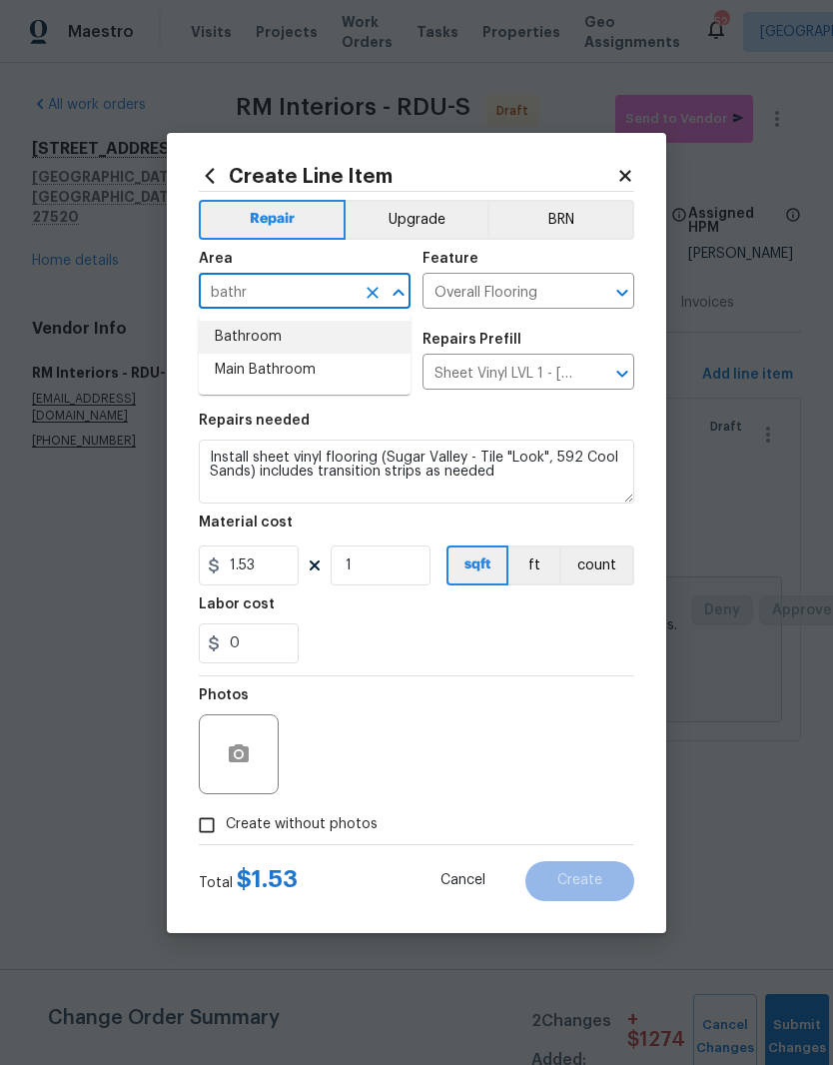
click at [345, 347] on li "Bathroom" at bounding box center [305, 337] width 212 height 33
type input "Bathroom"
click at [402, 580] on input "1" at bounding box center [381, 565] width 100 height 40
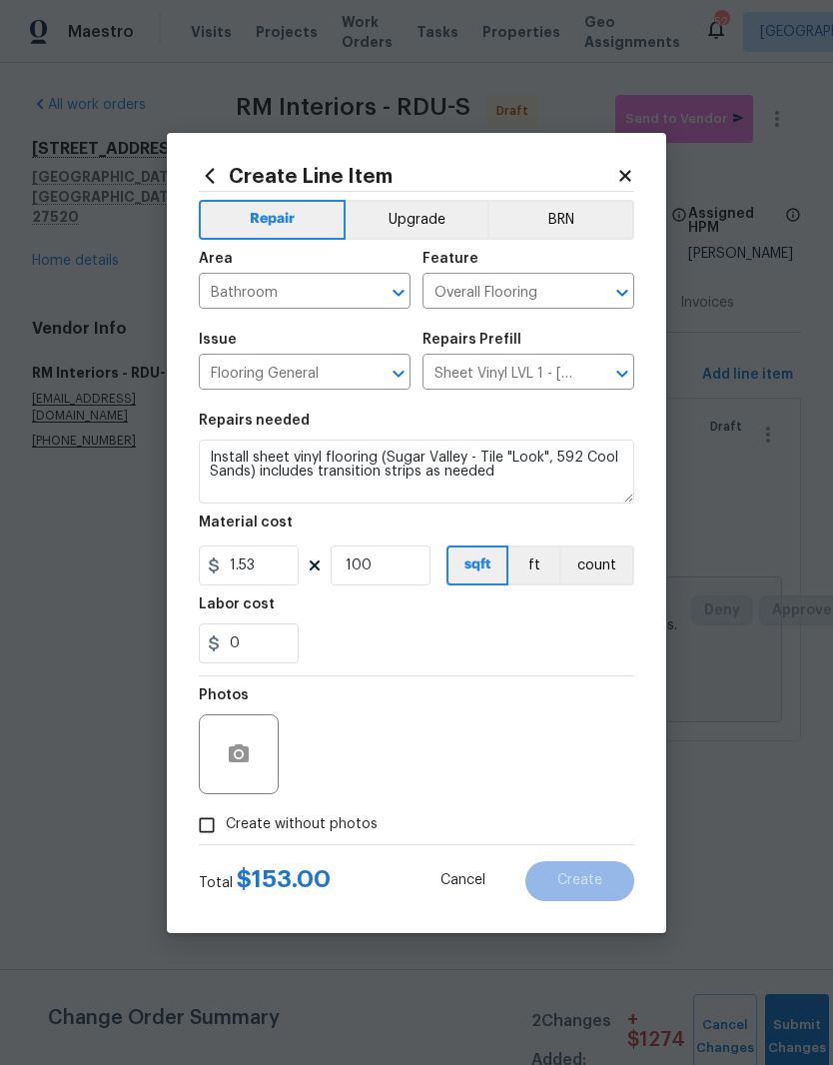
click at [562, 626] on div "0" at bounding box center [416, 643] width 435 height 40
click at [403, 575] on input "100" at bounding box center [381, 565] width 100 height 40
click at [565, 629] on div "0" at bounding box center [416, 643] width 435 height 40
click at [245, 762] on icon "button" at bounding box center [239, 753] width 20 height 18
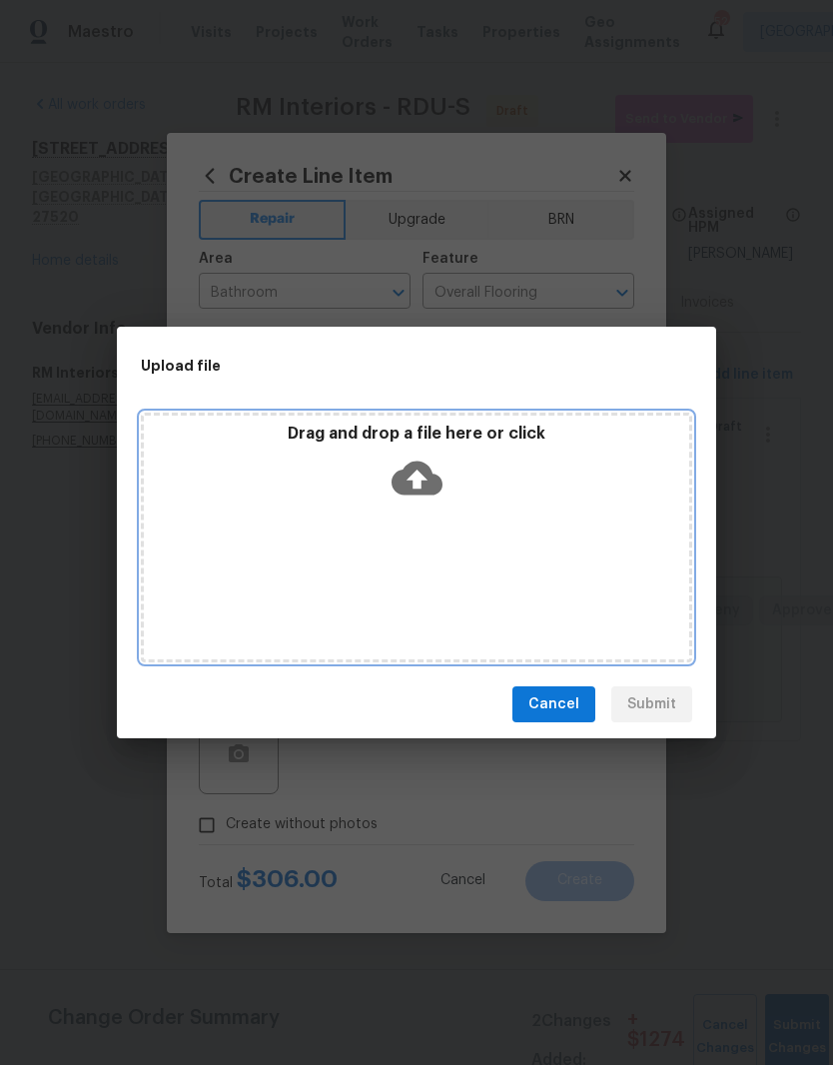
click at [426, 474] on icon at bounding box center [417, 478] width 51 height 34
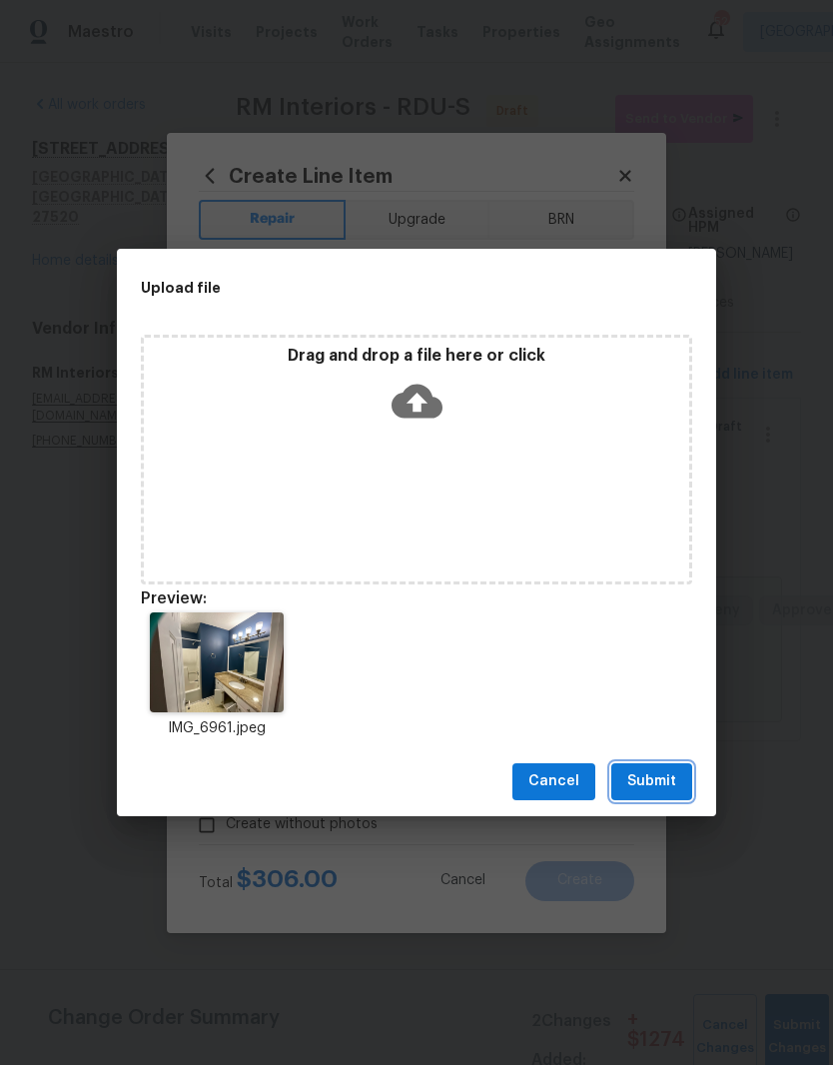
click at [674, 798] on button "Submit" at bounding box center [651, 781] width 81 height 37
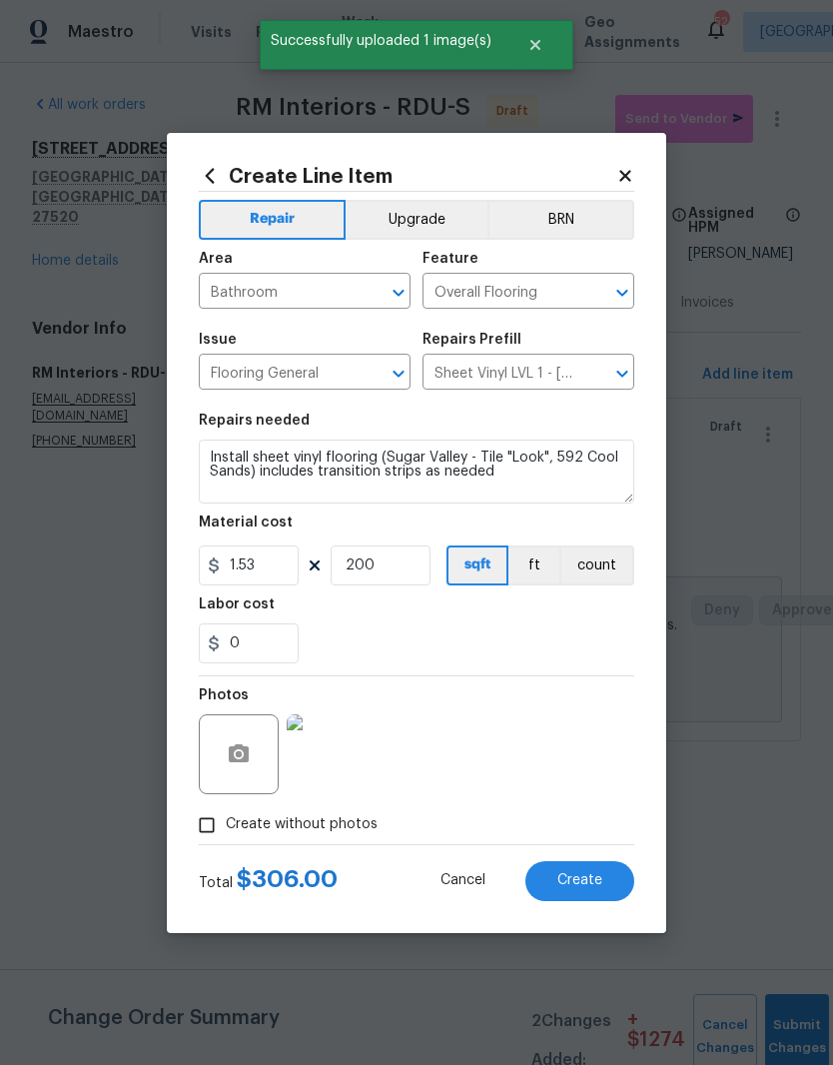
click at [618, 882] on button "Create" at bounding box center [579, 881] width 109 height 40
type input "0"
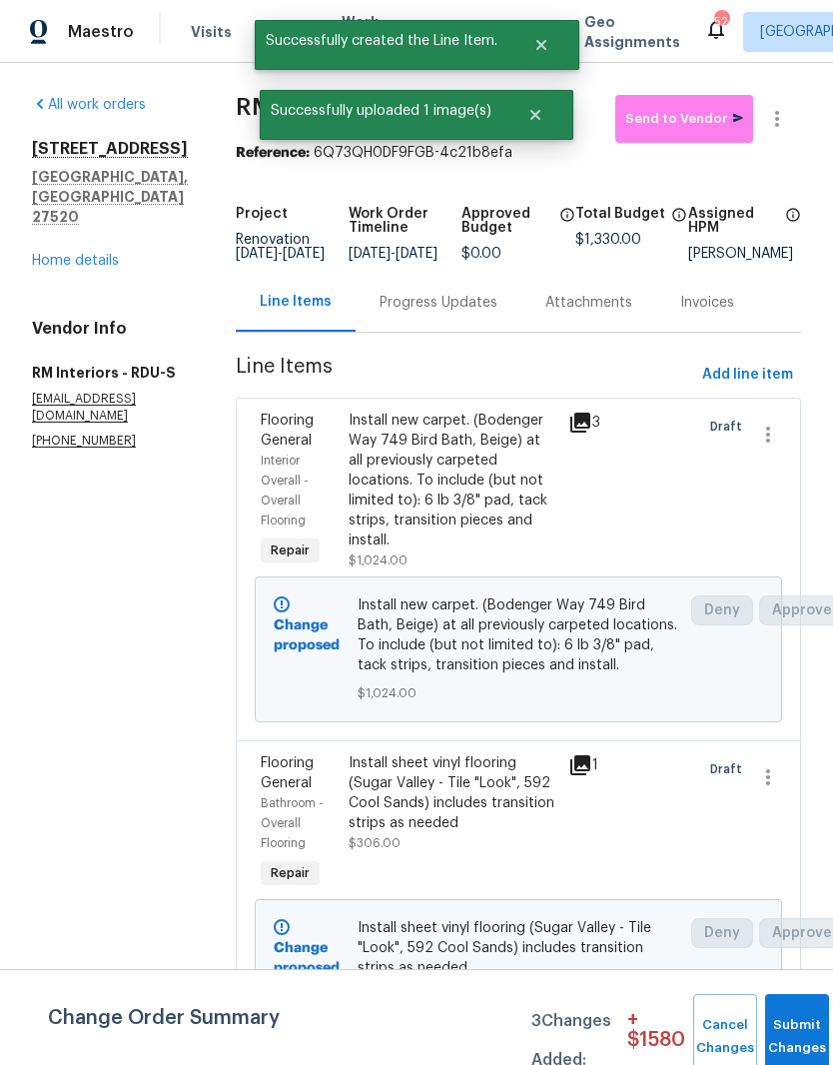
click at [768, 388] on span "Add line item" at bounding box center [747, 375] width 91 height 25
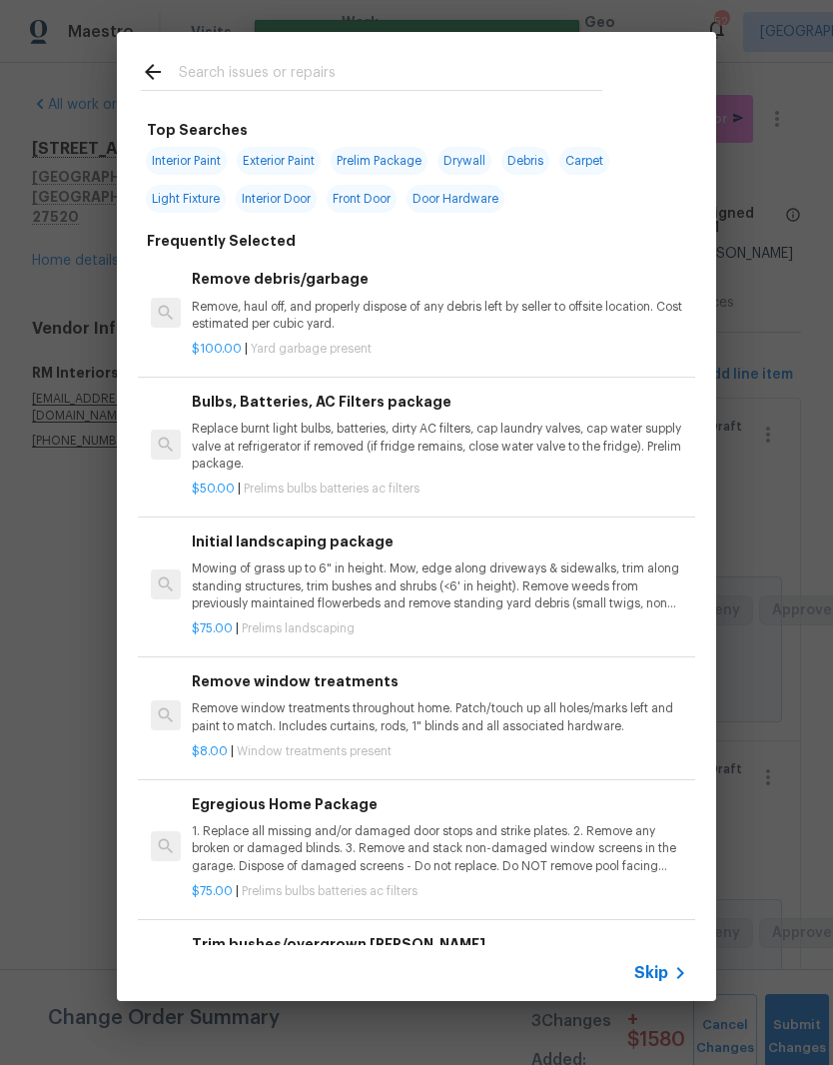
click at [428, 63] on input "text" at bounding box center [391, 75] width 424 height 30
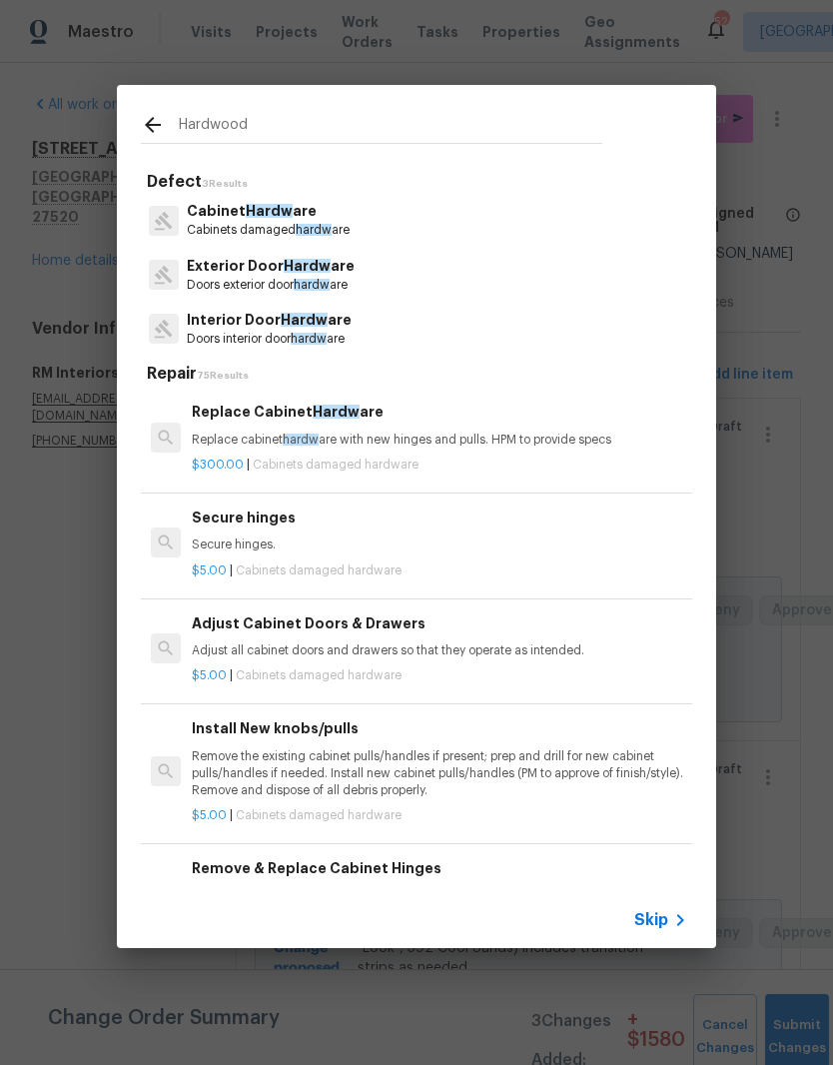
type input "Hardwood"
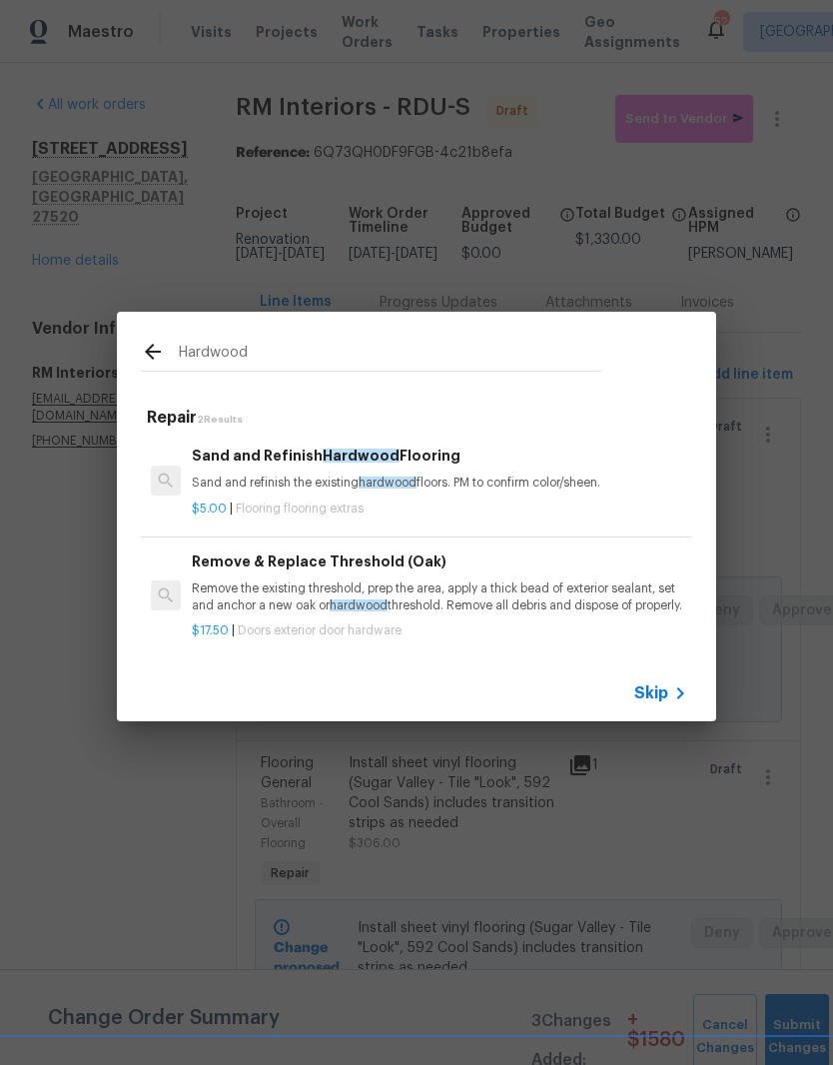
click at [445, 492] on div "$5.00 | Flooring flooring extras" at bounding box center [439, 504] width 495 height 25
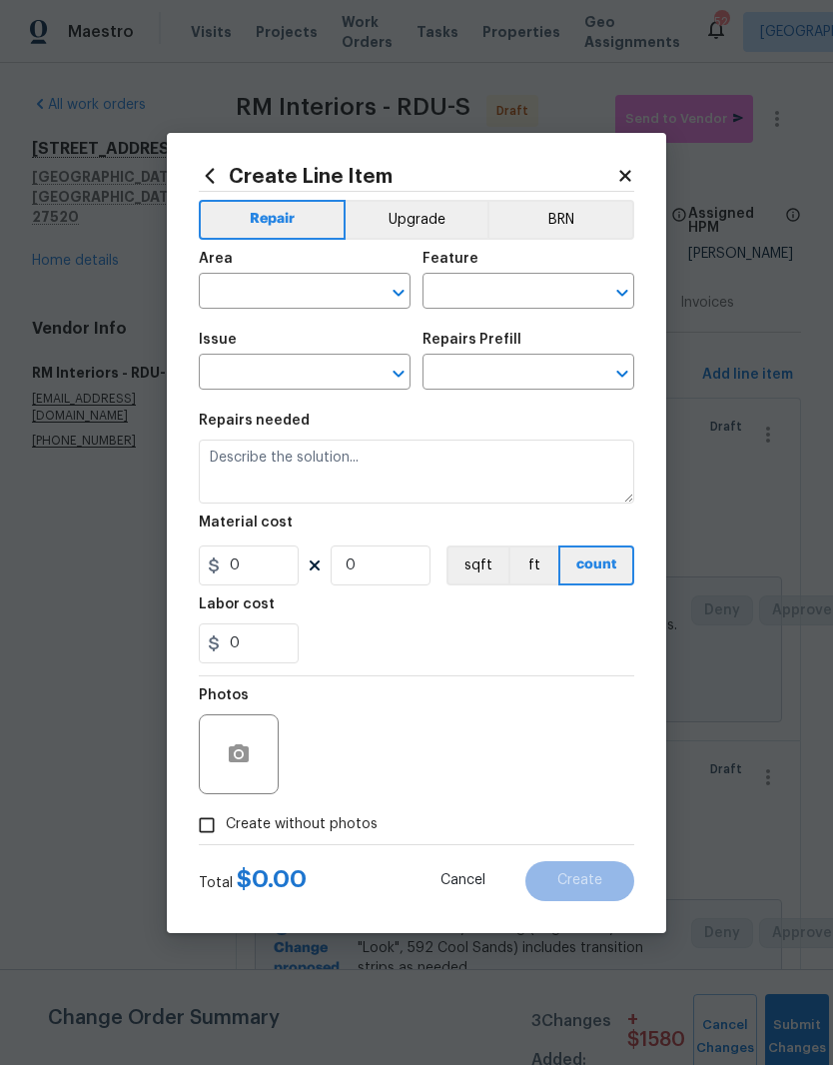
type input "Overall Flooring"
type input "Flooring Extras"
type textarea "Sand and refinish the existing hardwood floors. PM to confirm color/sheen."
type input "1"
type input "Sand and Refinish Hardwood Flooring $5.00"
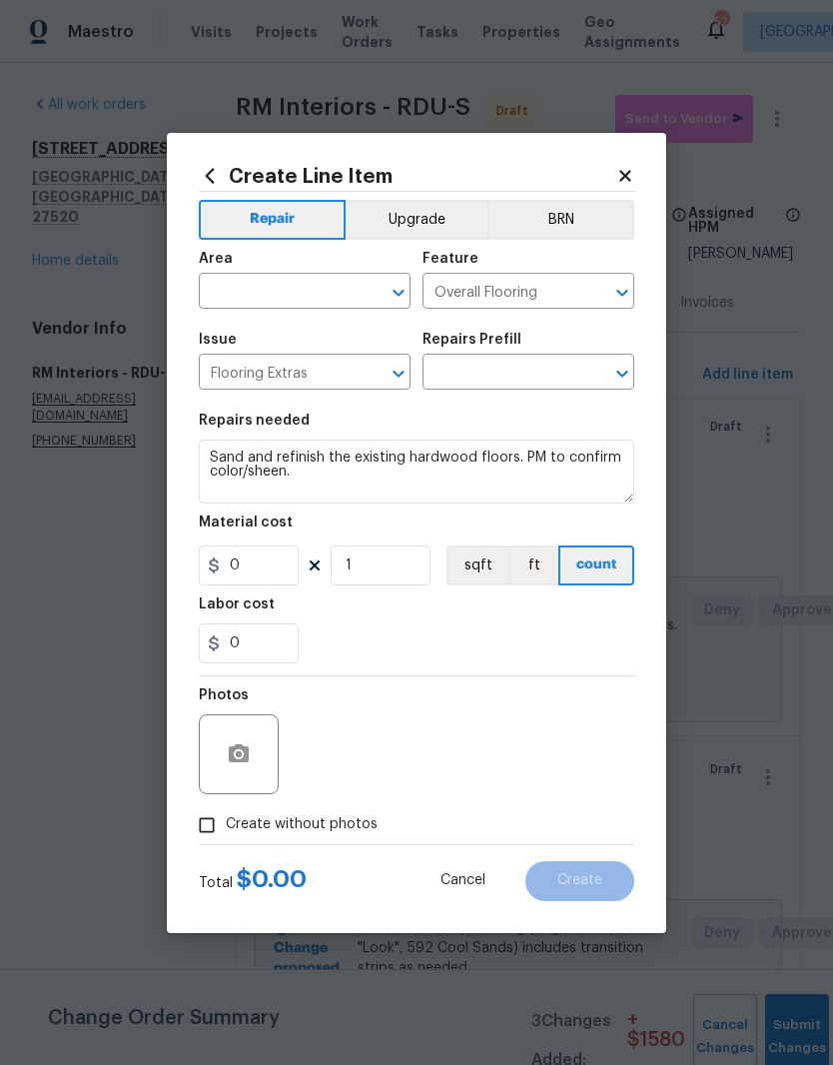
type input "5"
click at [380, 581] on input "1" at bounding box center [381, 565] width 100 height 40
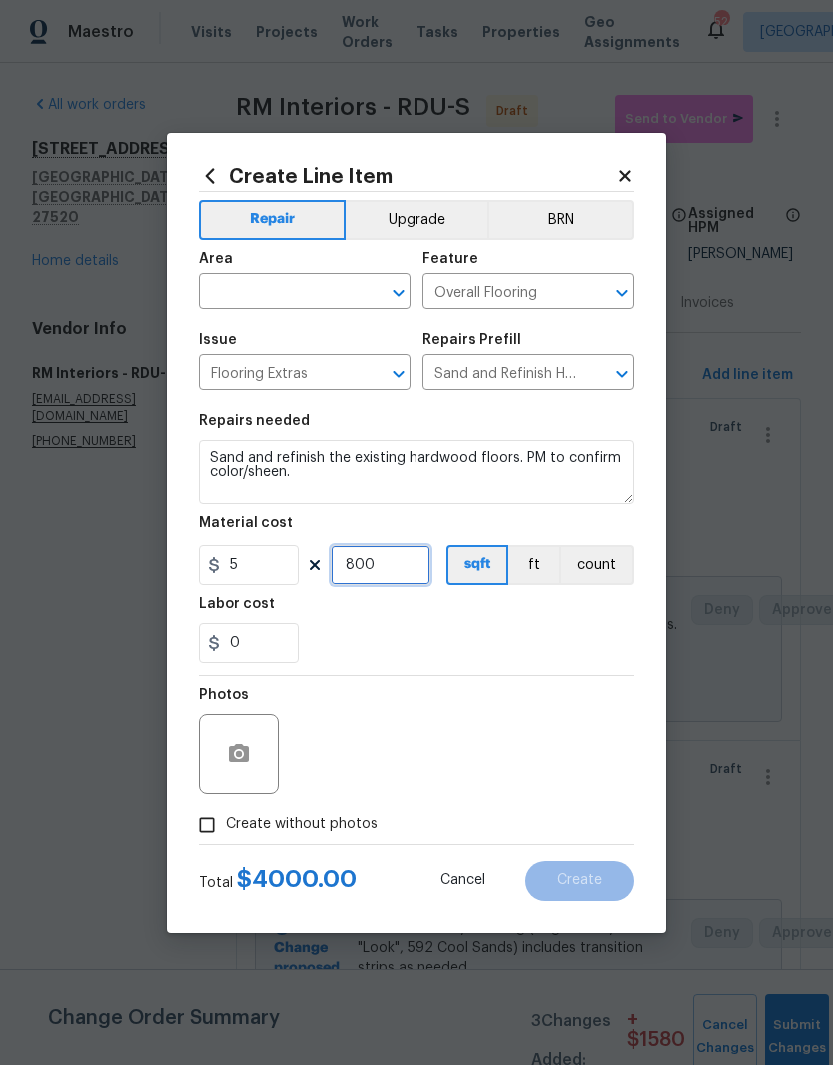
type input "800"
click at [591, 613] on div "Labor cost" at bounding box center [416, 610] width 435 height 26
click at [253, 585] on input "5" at bounding box center [249, 565] width 100 height 40
type input "3"
click at [481, 623] on div "Labor cost" at bounding box center [416, 610] width 435 height 26
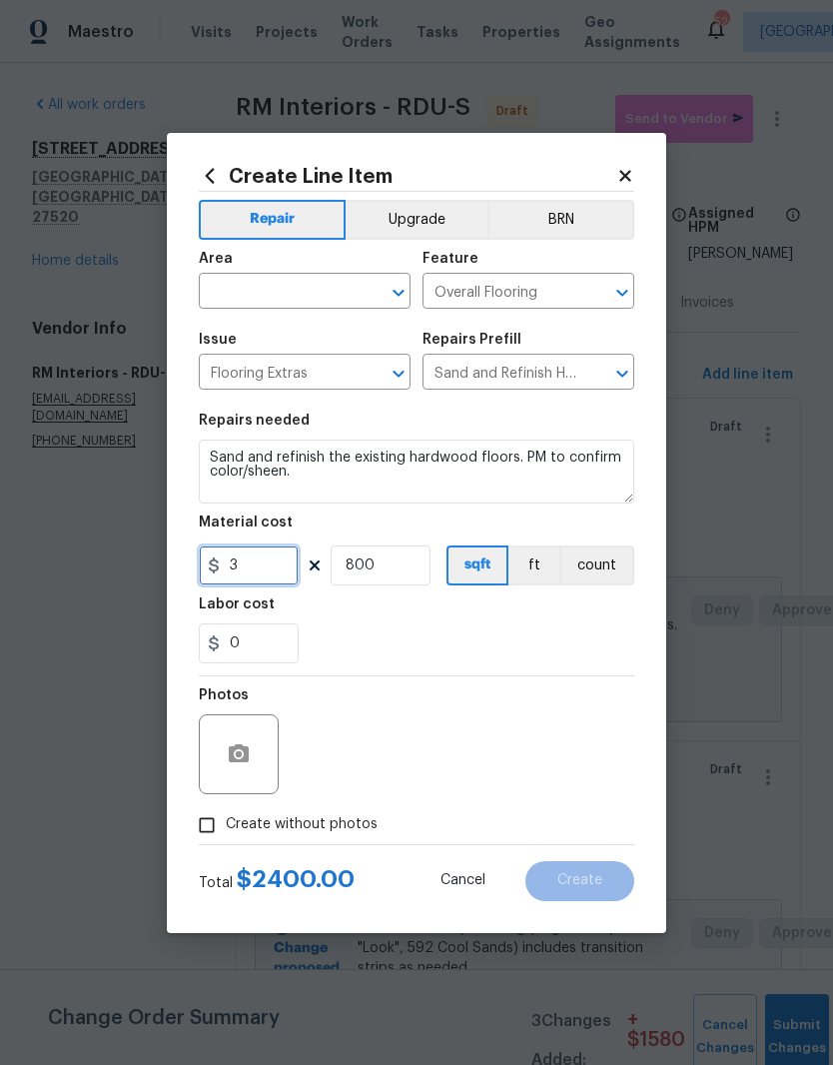
click at [265, 570] on input "3" at bounding box center [249, 565] width 100 height 40
click at [402, 565] on input "800" at bounding box center [381, 565] width 100 height 40
type input "600"
click at [607, 630] on div "0" at bounding box center [416, 643] width 435 height 40
click at [304, 291] on input "text" at bounding box center [277, 293] width 156 height 31
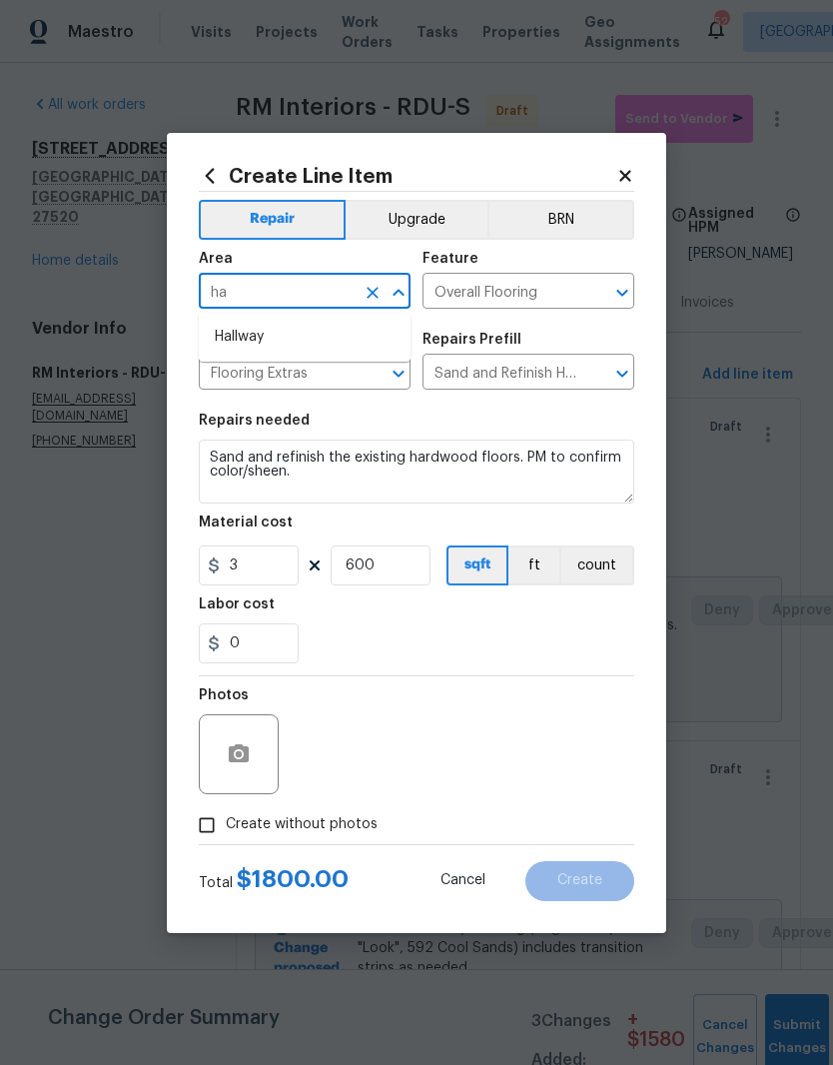
type input "h"
type input "f"
click at [368, 379] on li "Interior Overall" at bounding box center [305, 370] width 212 height 33
type input "Interior Overall"
click at [423, 649] on div "0" at bounding box center [416, 643] width 435 height 40
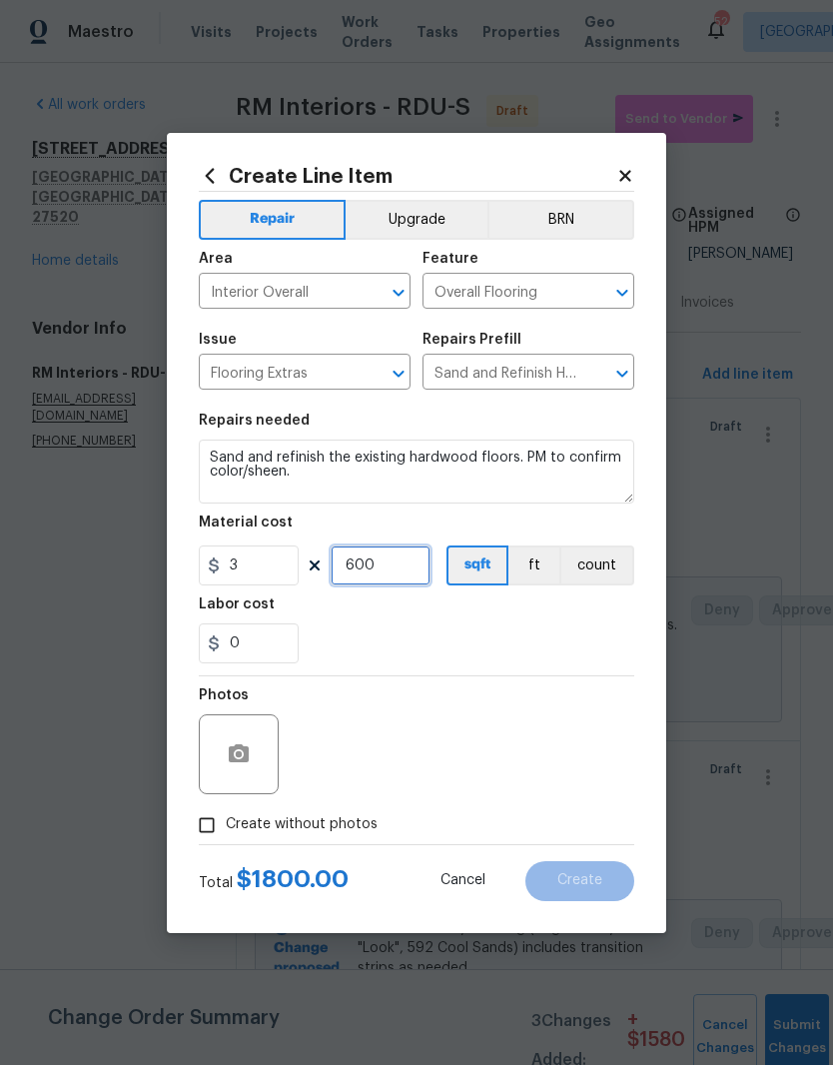
click at [398, 571] on input "600" at bounding box center [381, 565] width 100 height 40
type input "400"
click at [563, 630] on div "0" at bounding box center [416, 643] width 435 height 40
click at [240, 775] on button "button" at bounding box center [239, 754] width 48 height 48
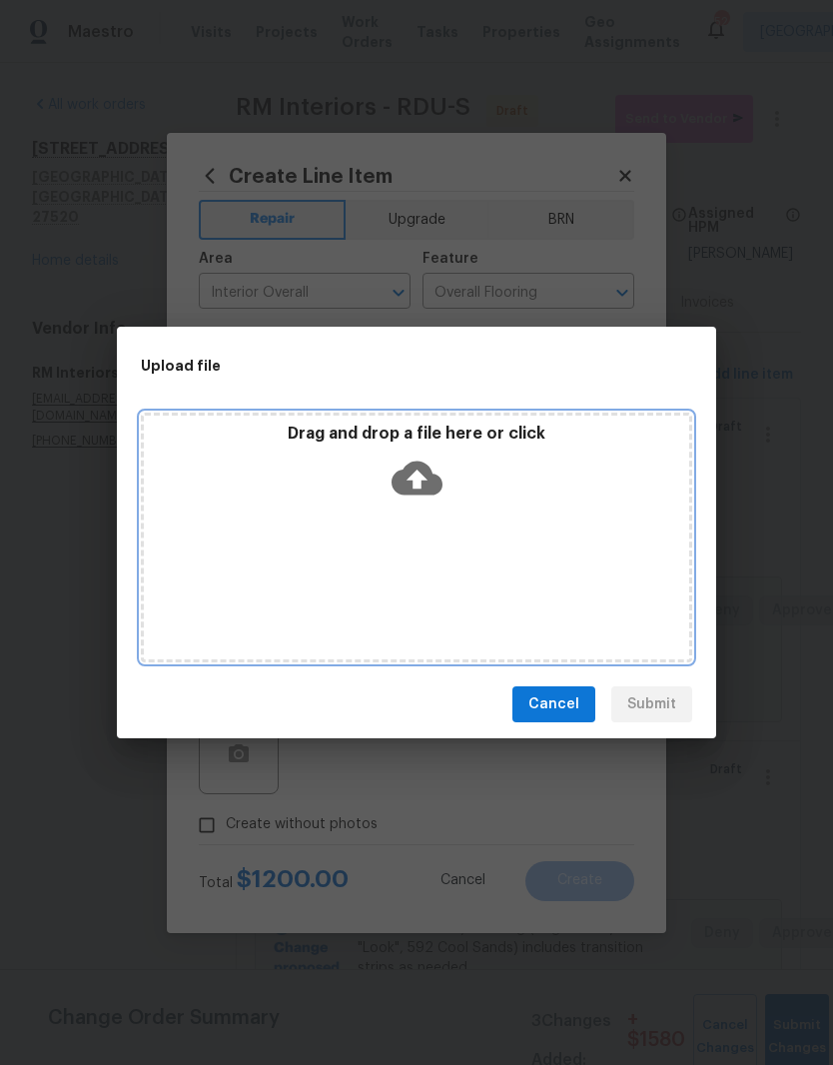
click at [526, 541] on div "Drag and drop a file here or click" at bounding box center [416, 538] width 551 height 250
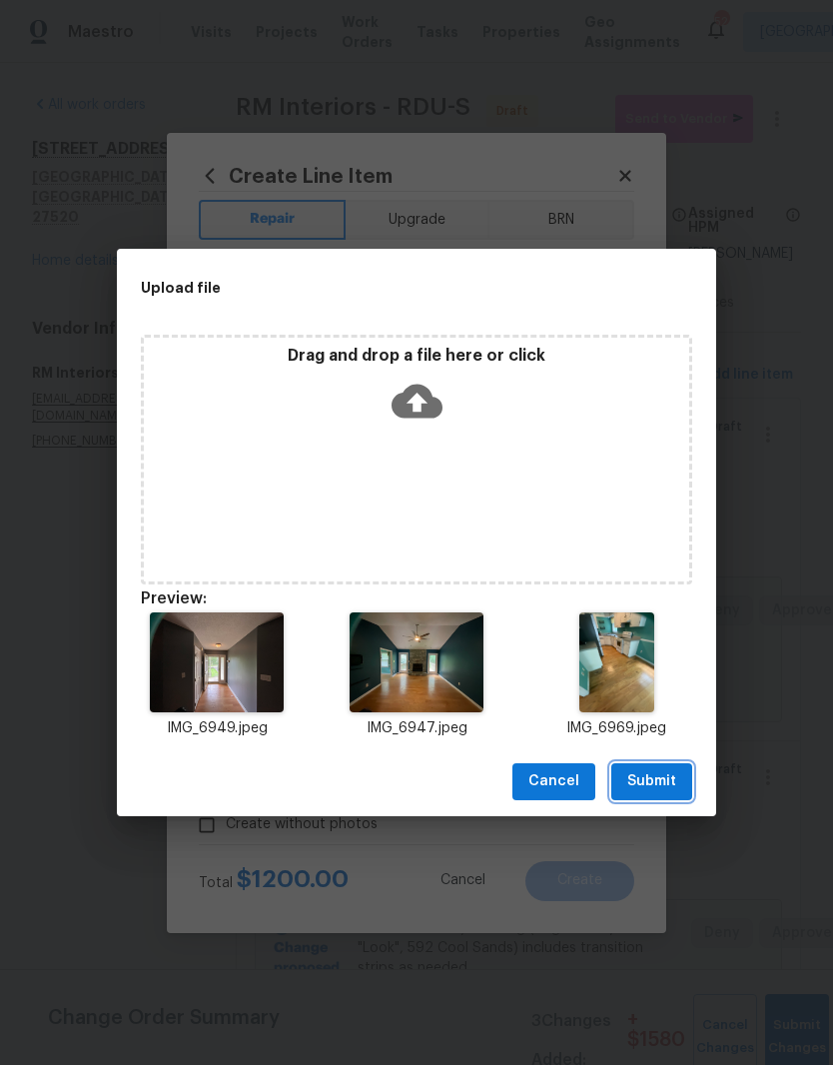
click at [671, 798] on button "Submit" at bounding box center [651, 781] width 81 height 37
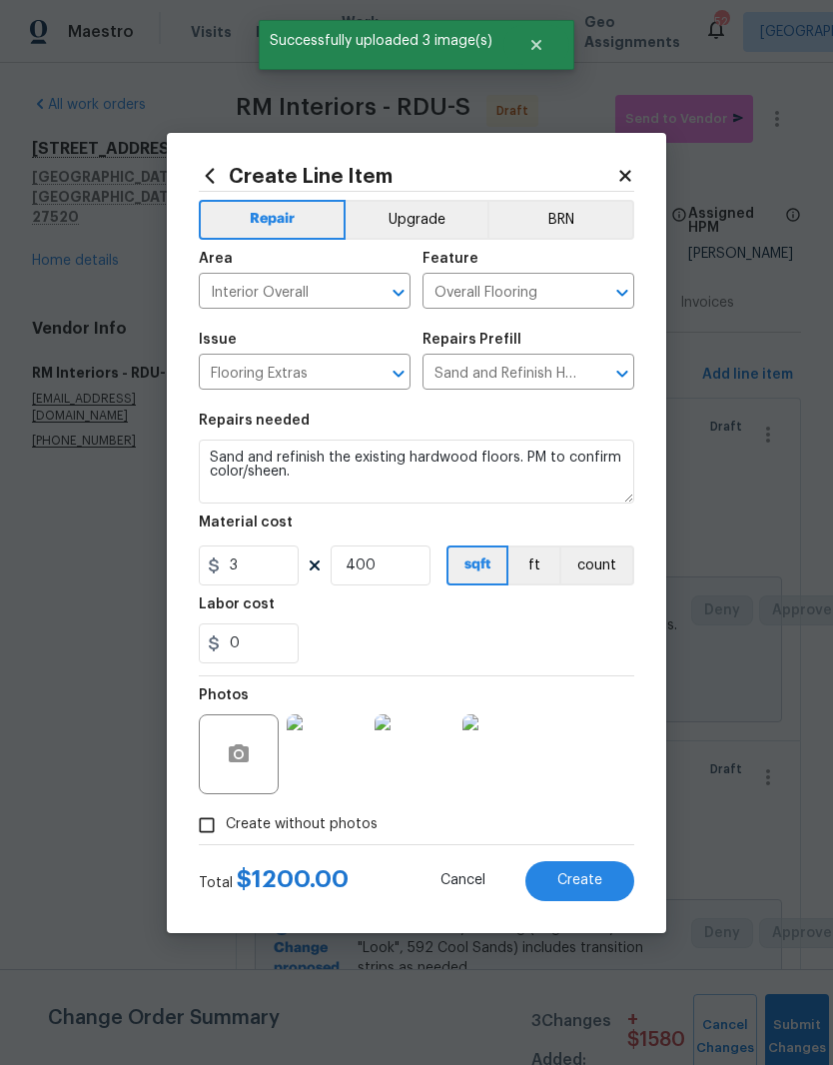
click at [589, 864] on button "Create" at bounding box center [579, 881] width 109 height 40
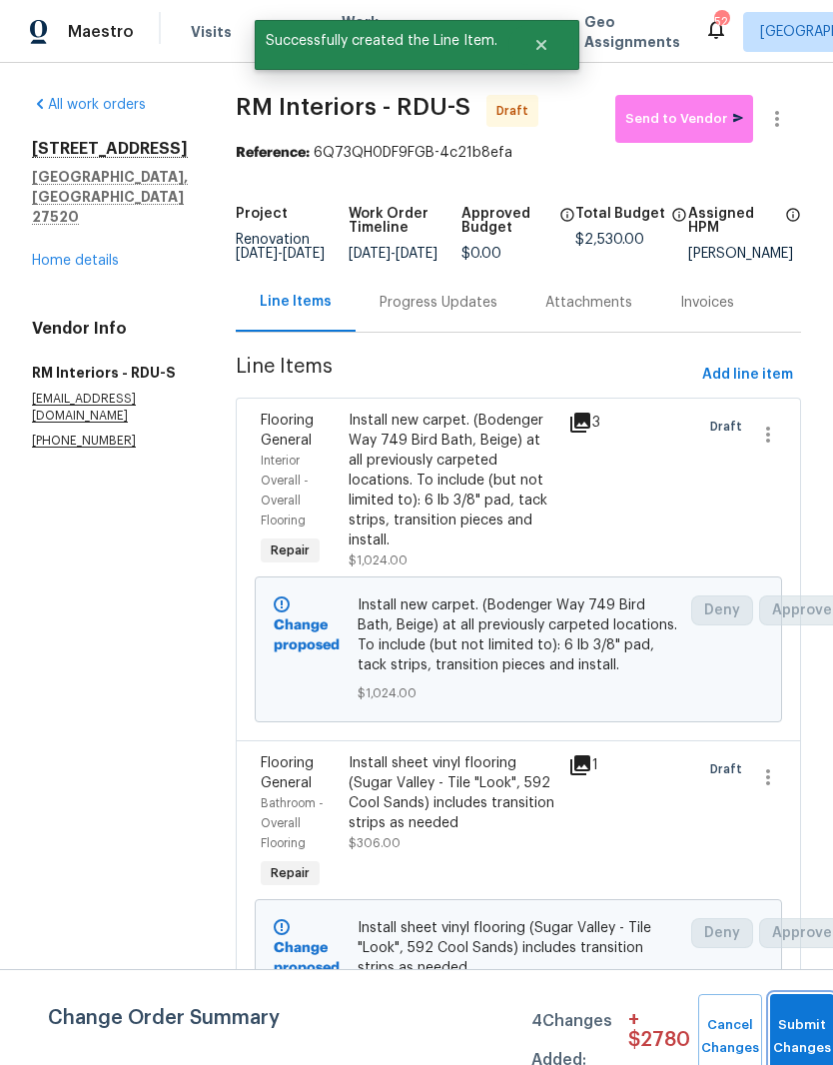
click at [797, 1032] on button "Submit Changes" at bounding box center [802, 1037] width 64 height 86
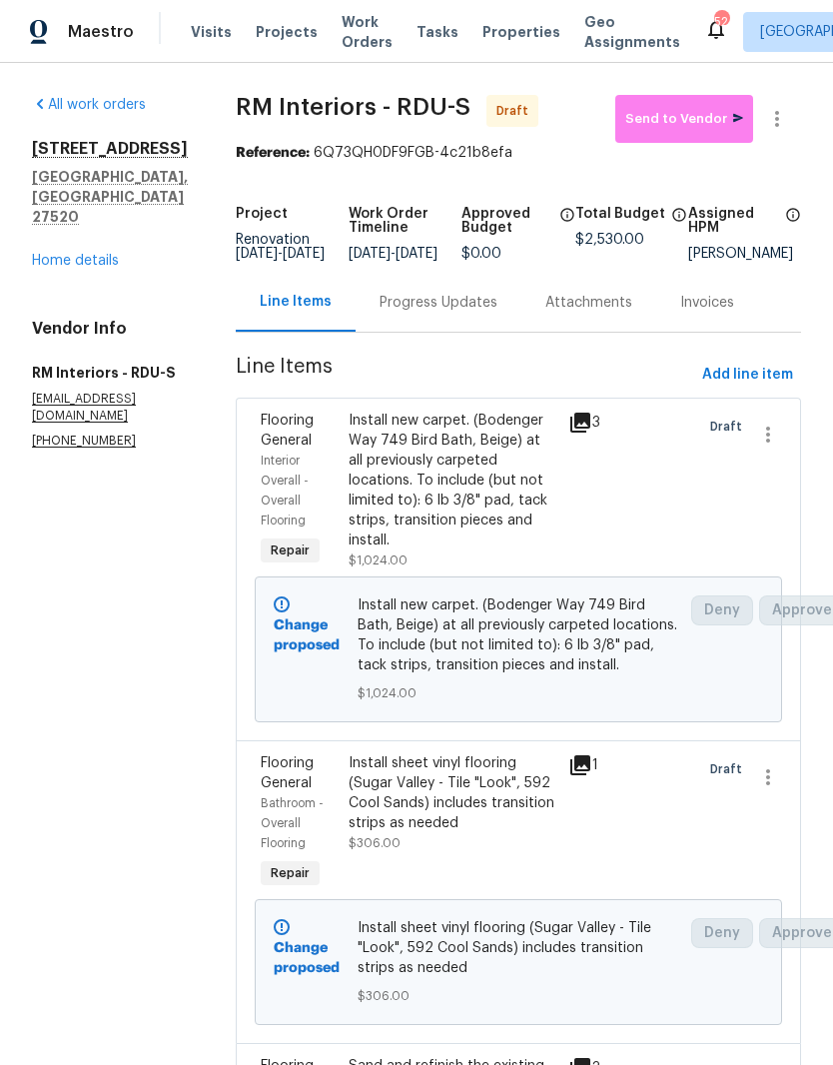
click at [425, 313] on div "Progress Updates" at bounding box center [439, 303] width 118 height 20
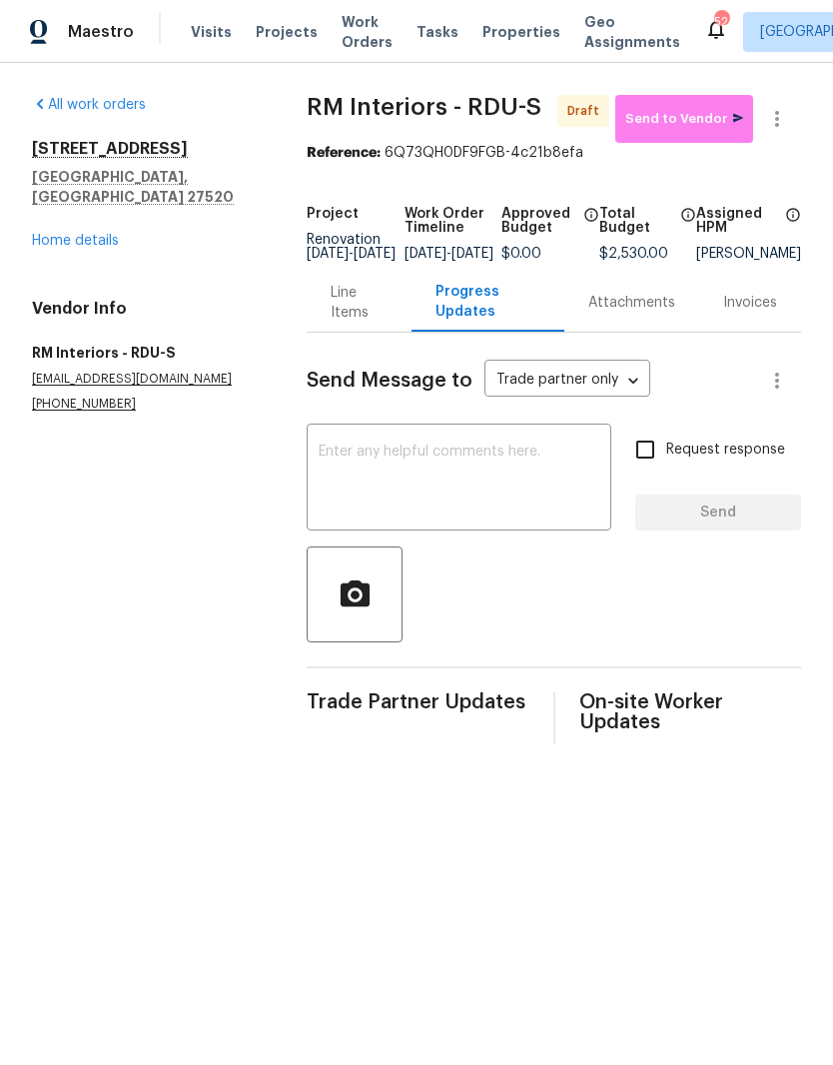
click at [545, 471] on textarea at bounding box center [459, 479] width 281 height 70
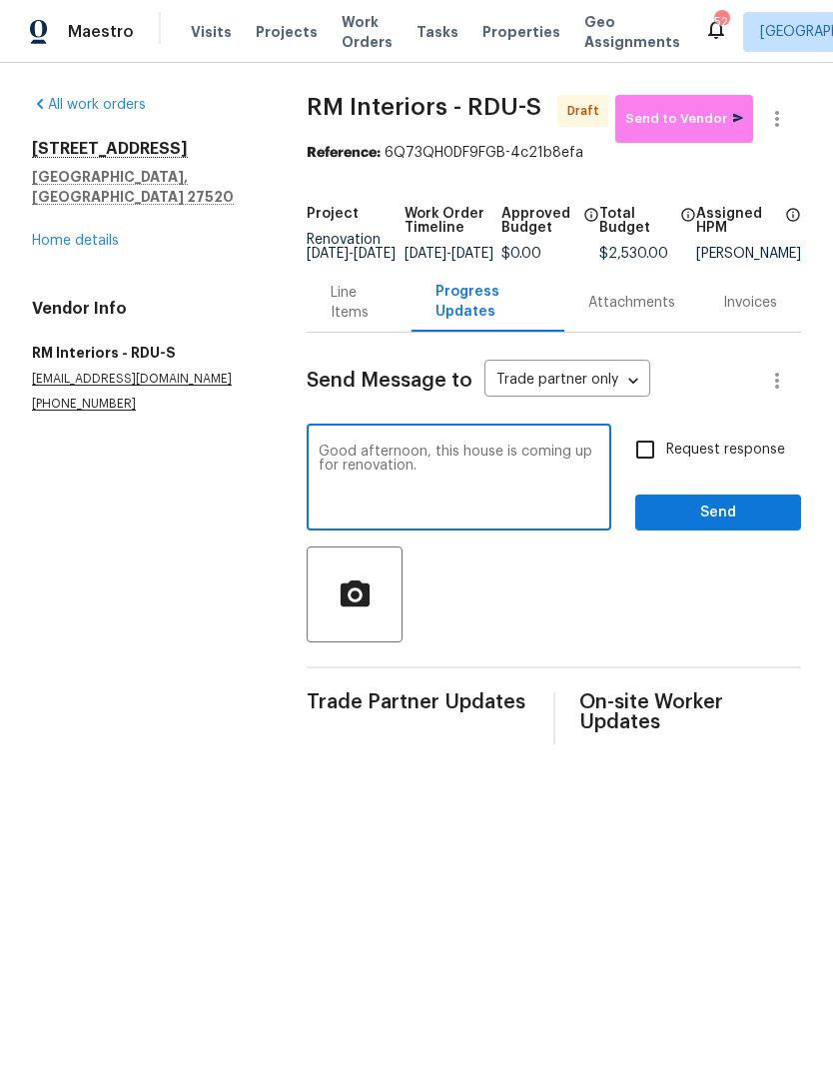
click at [806, 513] on div "All work orders [STREET_ADDRESS] Home details Vendor Info RM Interiors - RDU-S …" at bounding box center [416, 419] width 833 height 713
click at [488, 505] on textarea "Good afternoon, this house is coming up for renovation." at bounding box center [459, 479] width 281 height 70
click at [785, 580] on div at bounding box center [554, 594] width 494 height 96
click at [513, 503] on textarea "Good afternoon, this house is coming up for renovation. Please" at bounding box center [459, 479] width 281 height 70
click at [441, 514] on textarea "Good afternoon, this house is coming up for renovation. Please measure as soon …" at bounding box center [459, 479] width 281 height 70
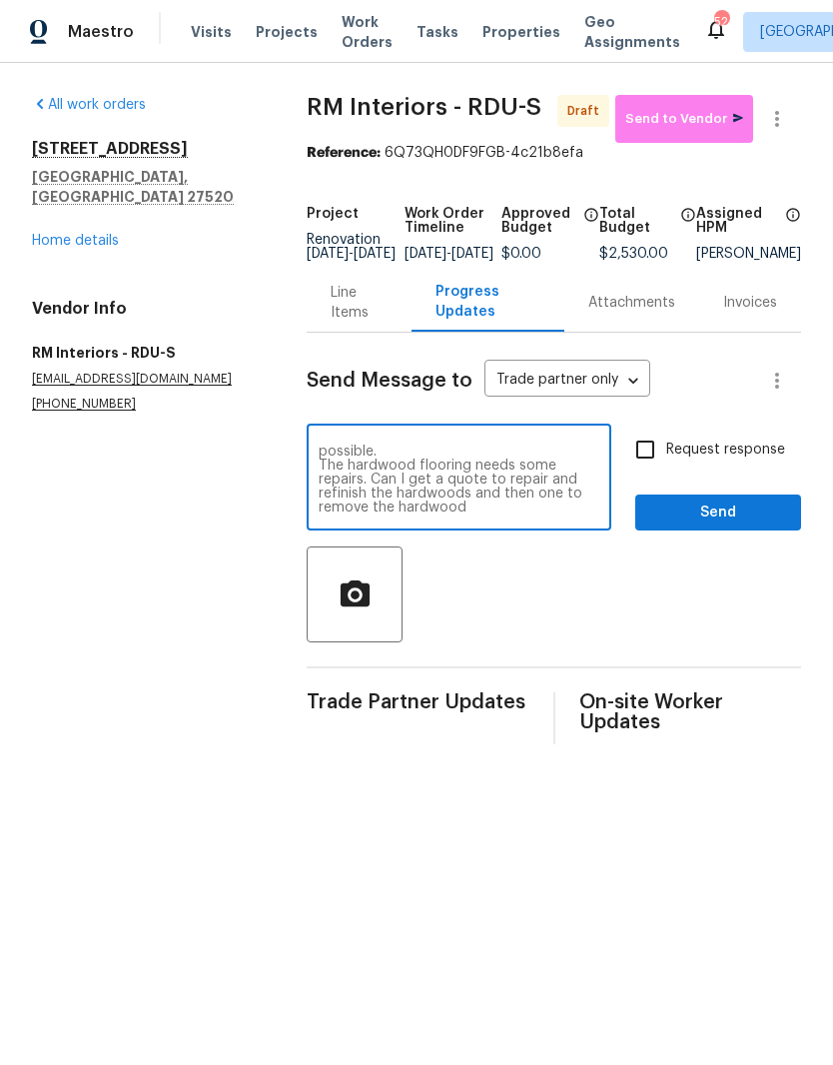
scroll to position [28, 0]
click at [385, 514] on textarea "Good afternoon, this house is coming up for renovation. Please measure as soon …" at bounding box center [459, 479] width 281 height 70
click at [538, 514] on textarea "Good afternoon, this house is coming up for renovation. Please measure as soon …" at bounding box center [459, 479] width 281 height 70
click at [491, 495] on textarea "Good afternoon, this house is coming up for renovation. Please measure as soon …" at bounding box center [459, 479] width 281 height 70
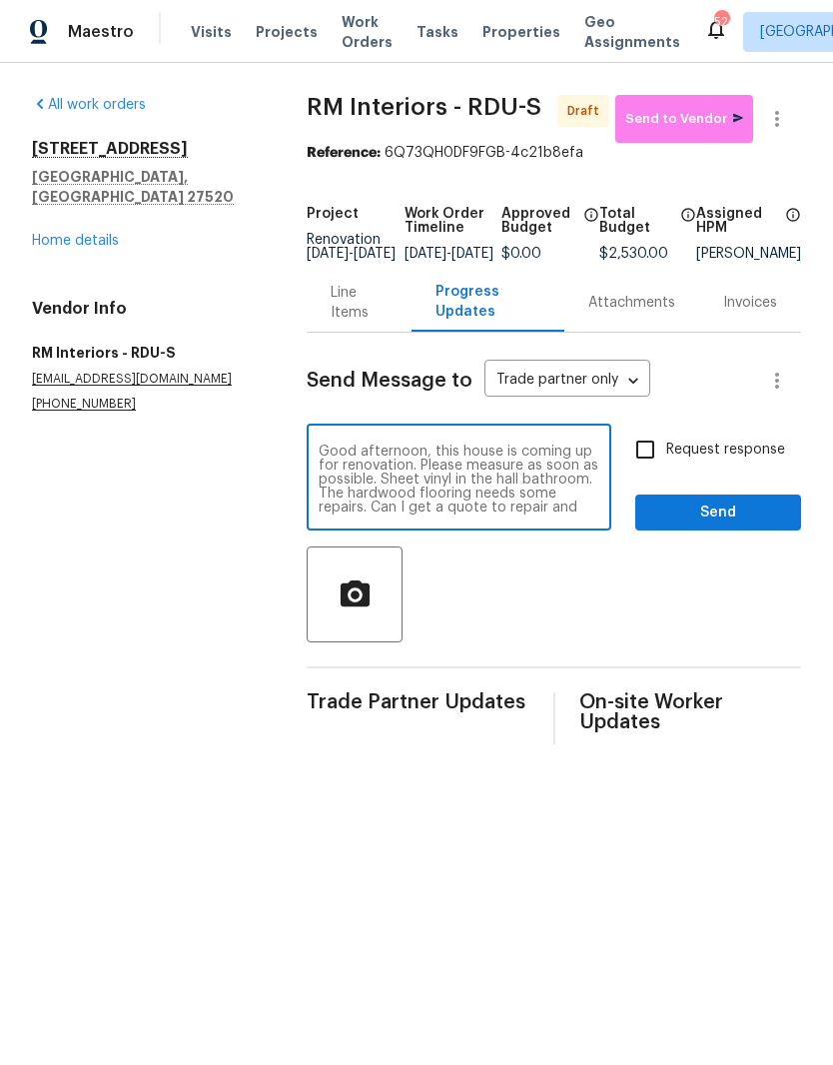
type textarea "Good afternoon, this house is coming up for renovation. Please measure as soon …"
click at [659, 464] on input "Request response" at bounding box center [645, 450] width 42 height 42
checkbox input "true"
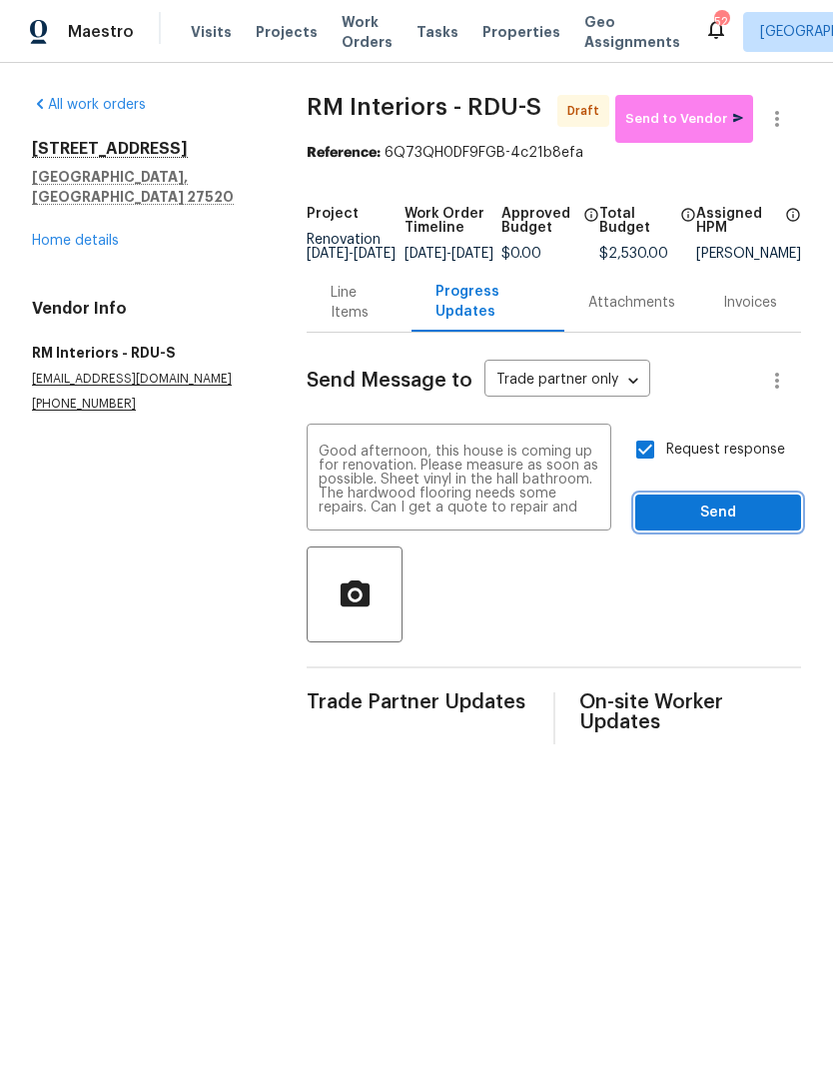
click at [764, 525] on span "Send" at bounding box center [718, 512] width 134 height 25
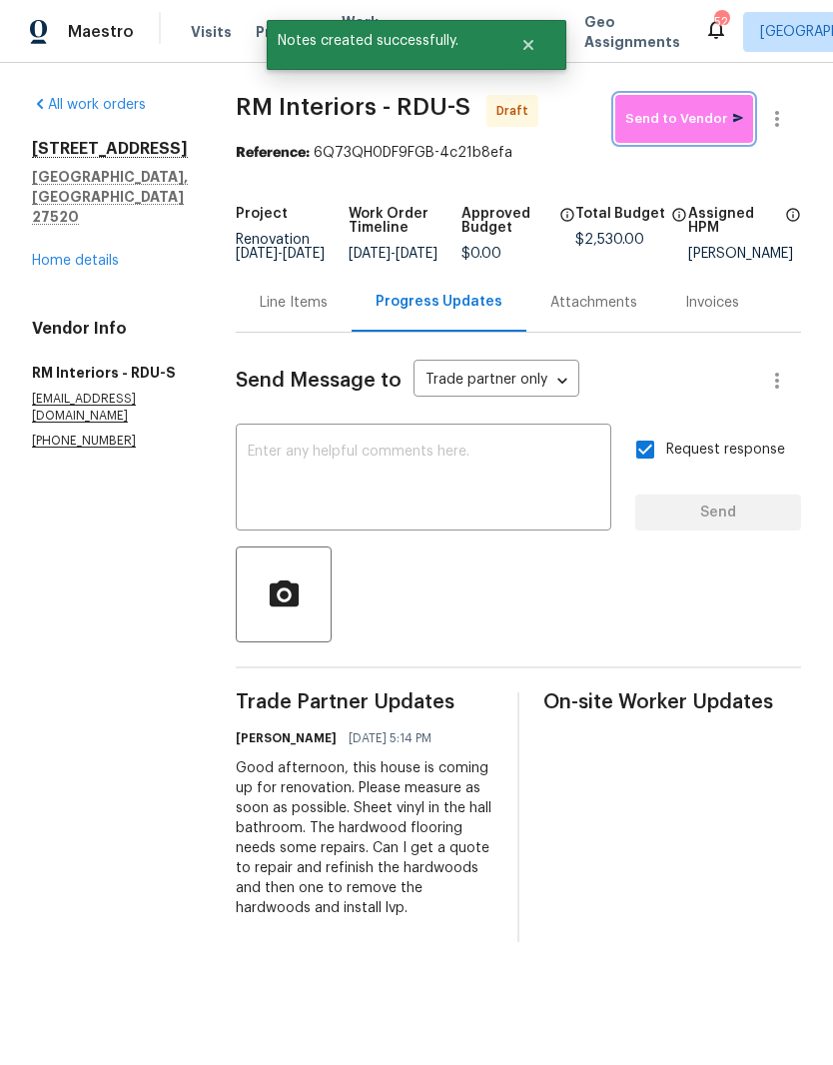
click at [719, 129] on span "Send to Vendor" at bounding box center [684, 119] width 118 height 23
click at [98, 254] on link "Home details" at bounding box center [75, 261] width 87 height 14
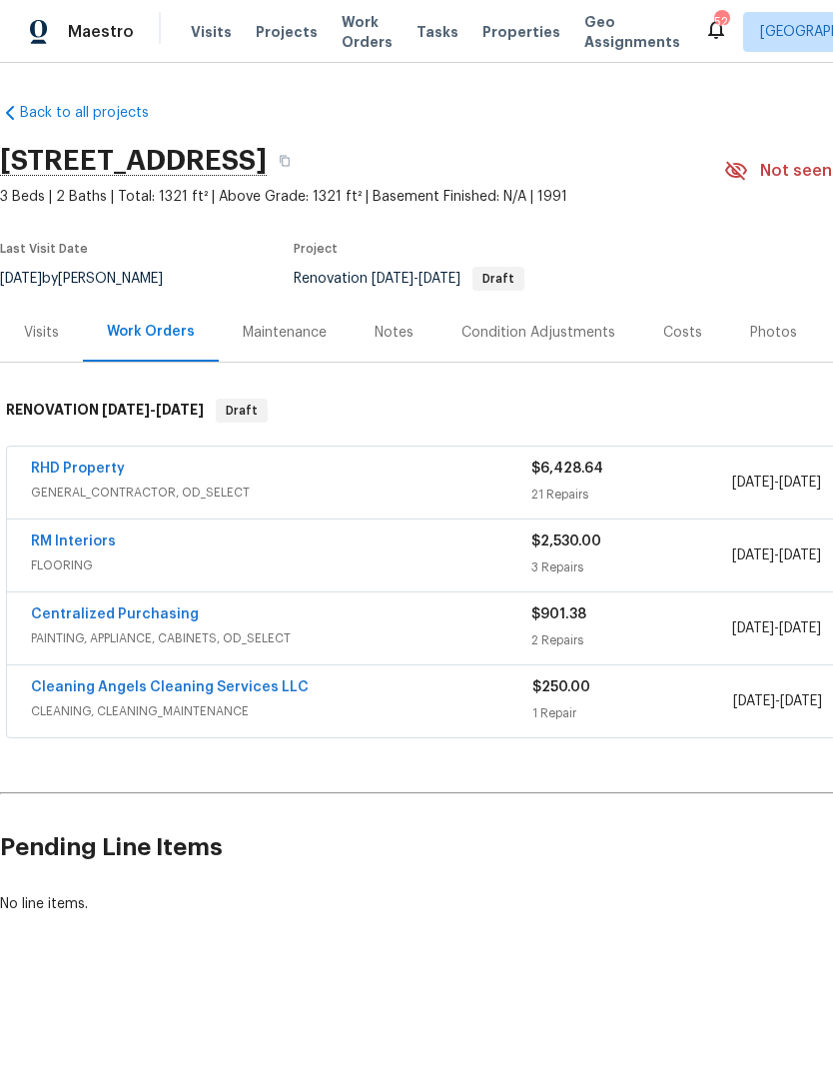
click at [212, 689] on link "Cleaning Angels Cleaning Services LLC" at bounding box center [170, 687] width 278 height 14
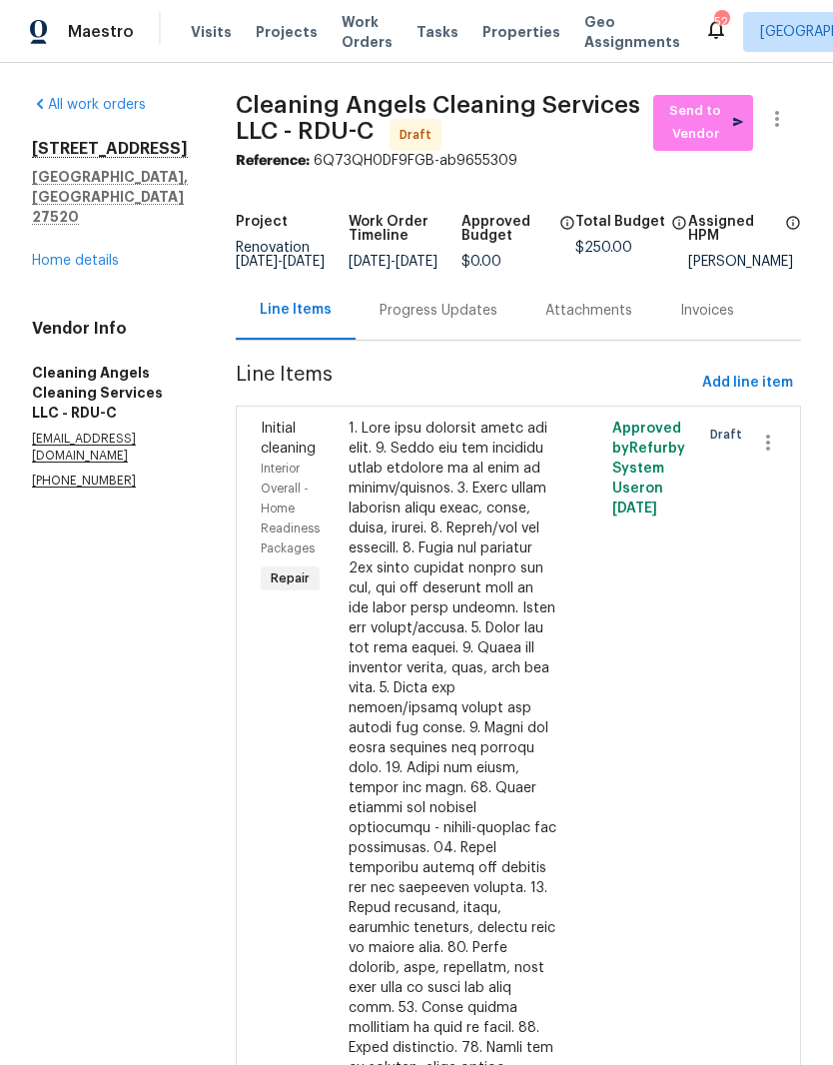
click at [451, 340] on div "Progress Updates" at bounding box center [439, 310] width 166 height 59
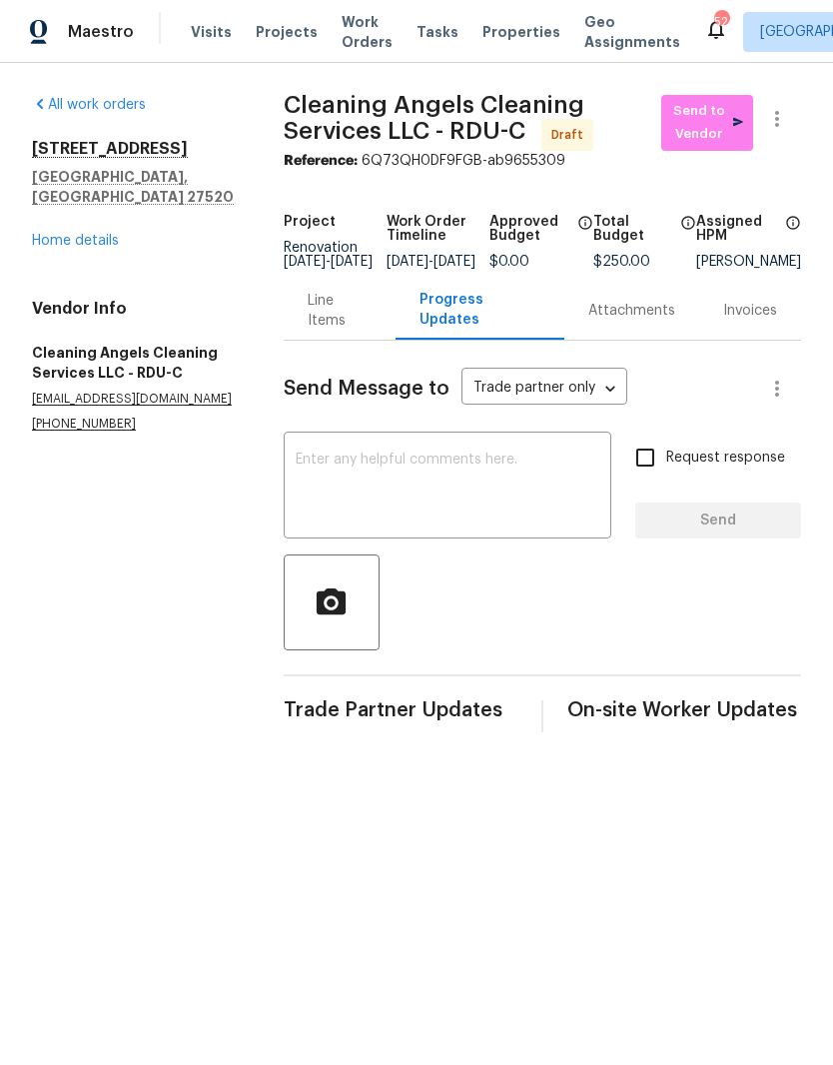
click at [506, 493] on textarea at bounding box center [448, 487] width 304 height 70
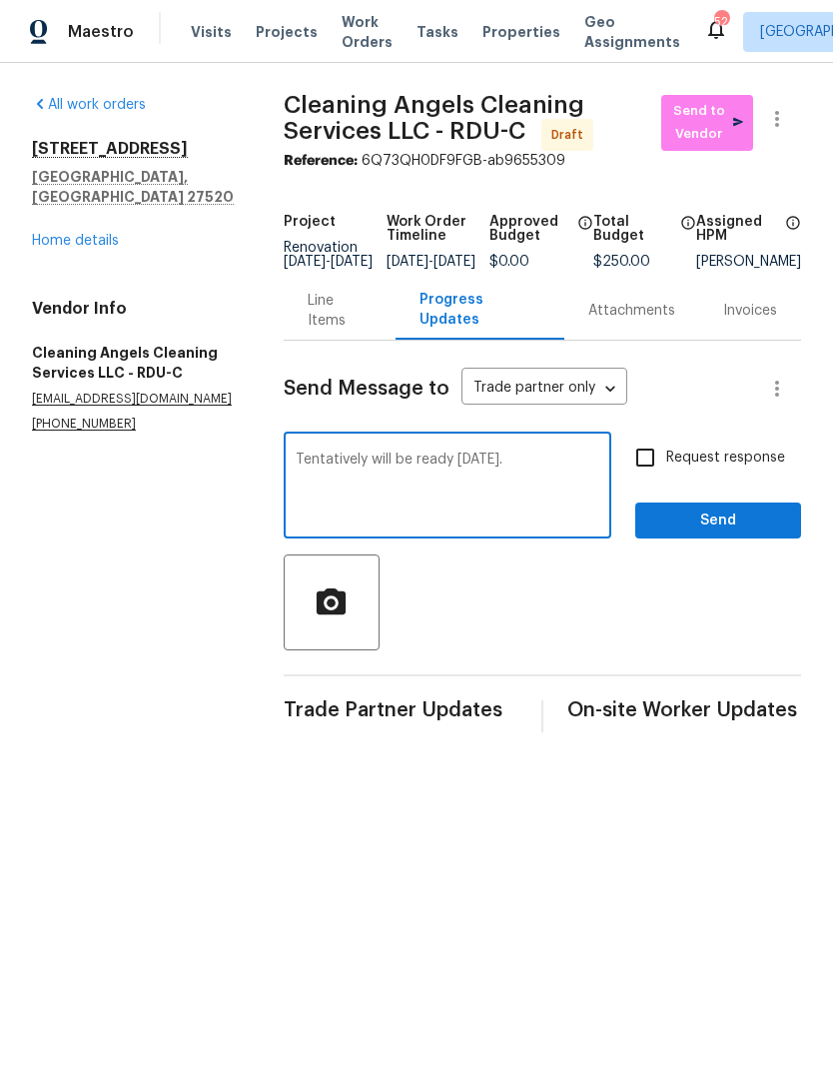
type textarea "Tentatively will be ready [DATE]."
click at [718, 468] on span "Request response" at bounding box center [725, 457] width 119 height 21
click at [666, 478] on input "Request response" at bounding box center [645, 457] width 42 height 42
checkbox input "true"
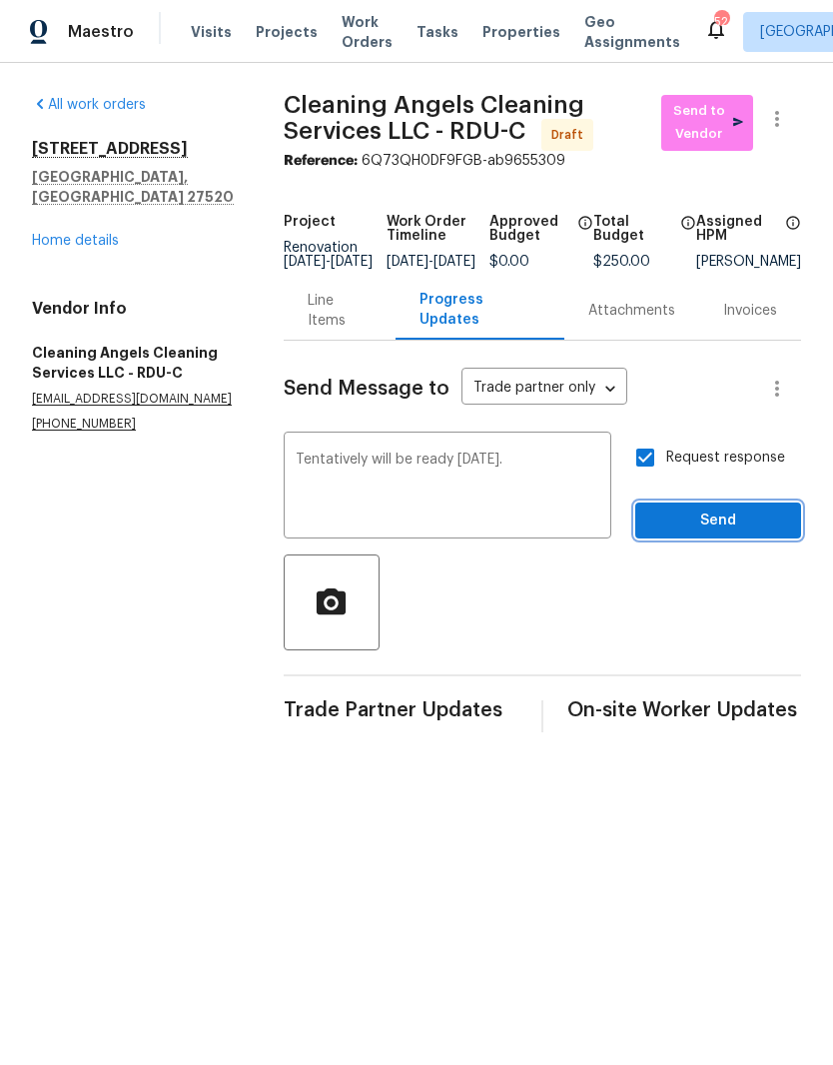
click at [779, 533] on span "Send" at bounding box center [718, 520] width 134 height 25
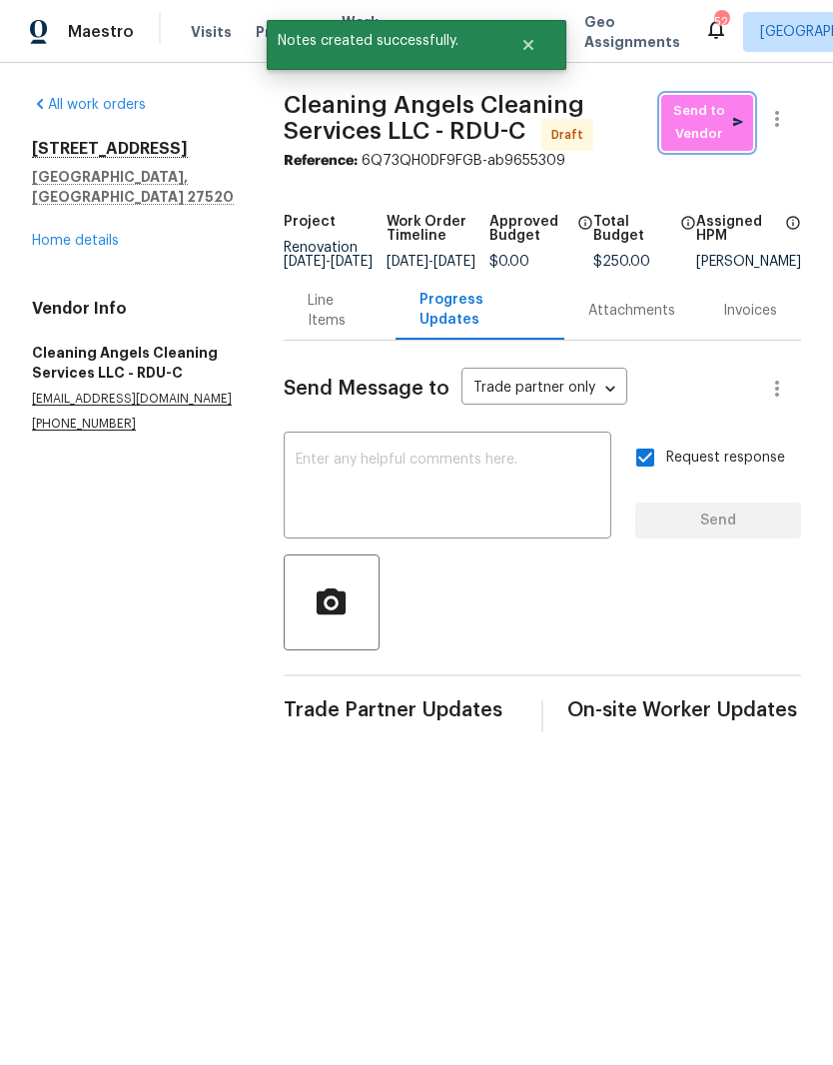
click at [736, 129] on span "button" at bounding box center [738, 123] width 10 height 23
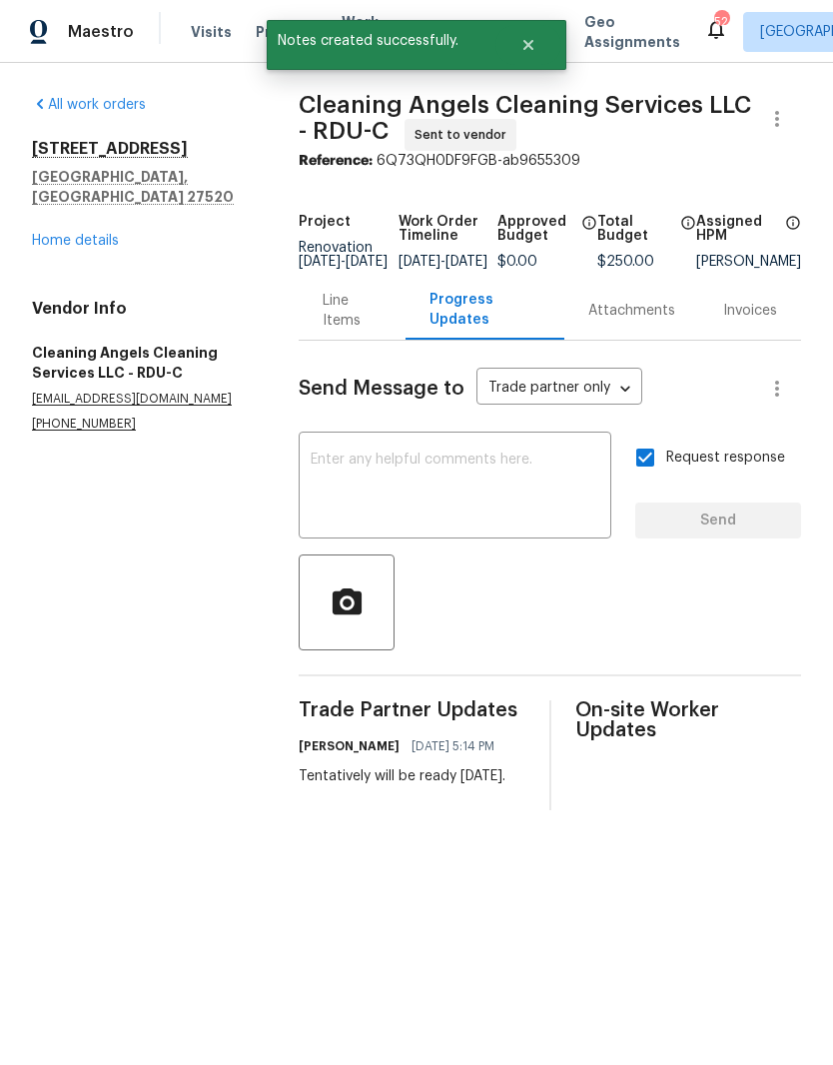
click at [364, 331] on div "Line Items" at bounding box center [352, 311] width 59 height 40
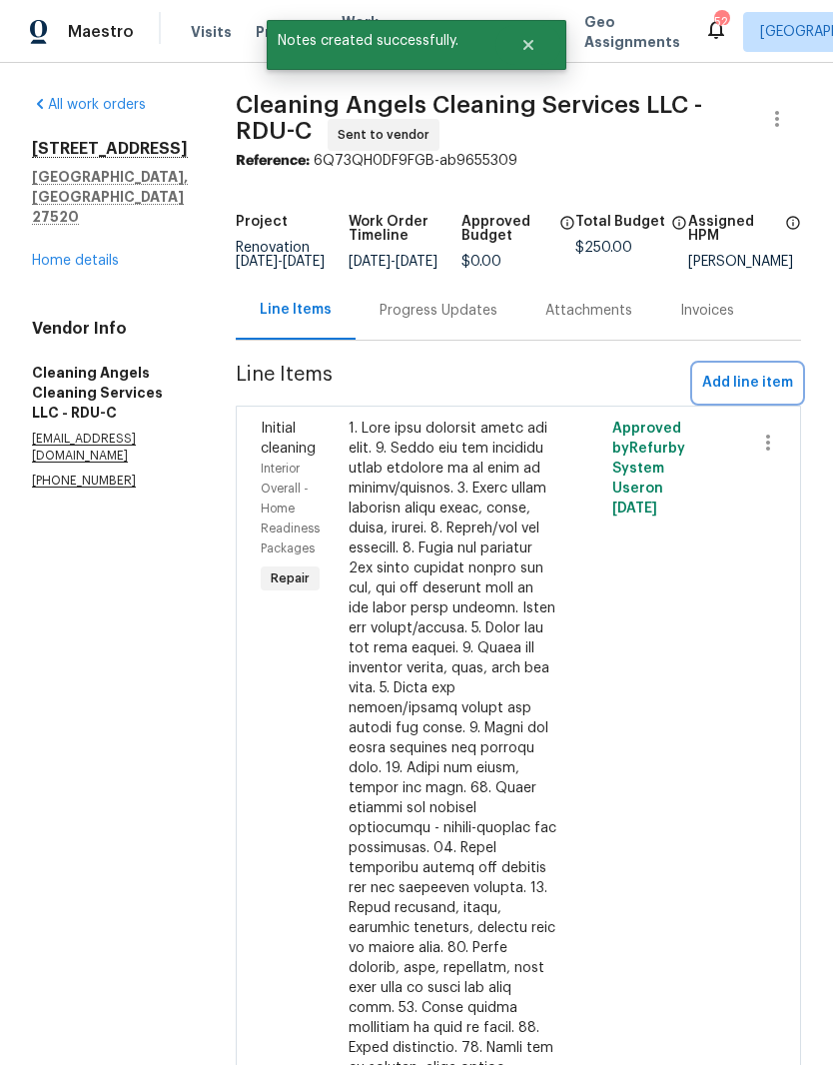
click at [766, 387] on span "Add line item" at bounding box center [747, 383] width 91 height 25
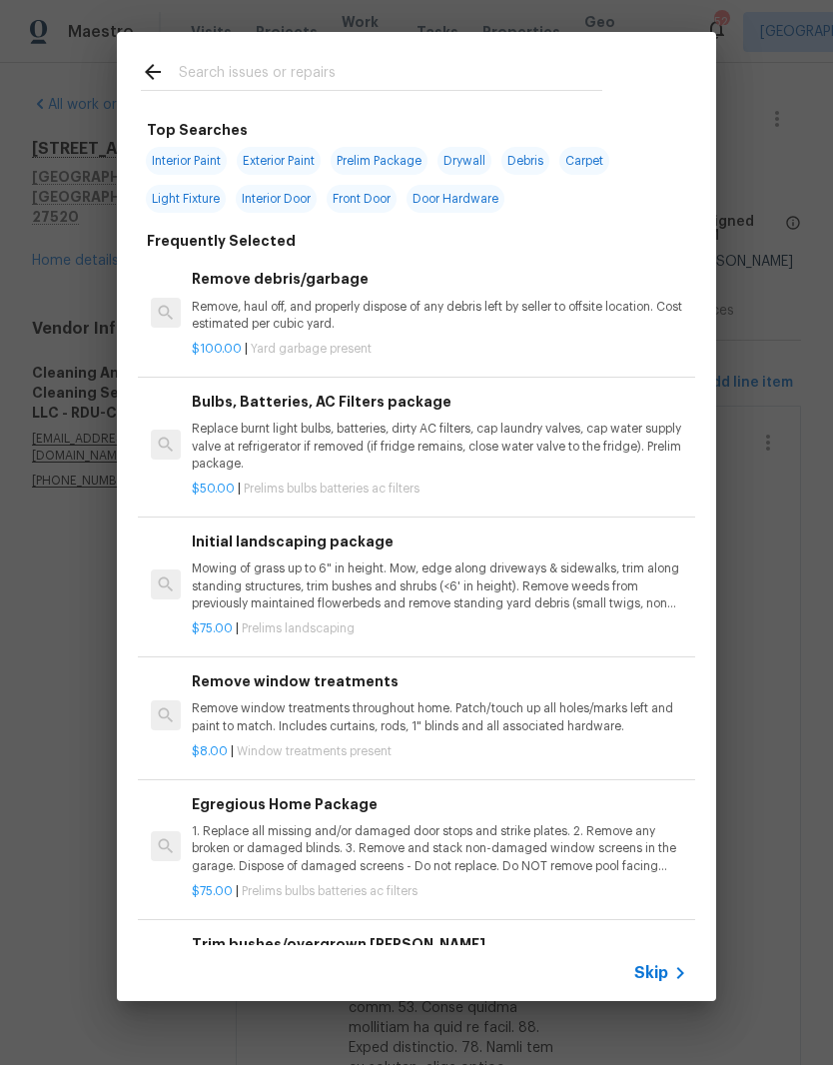
click at [460, 88] on input "text" at bounding box center [391, 75] width 424 height 30
type input "Deep"
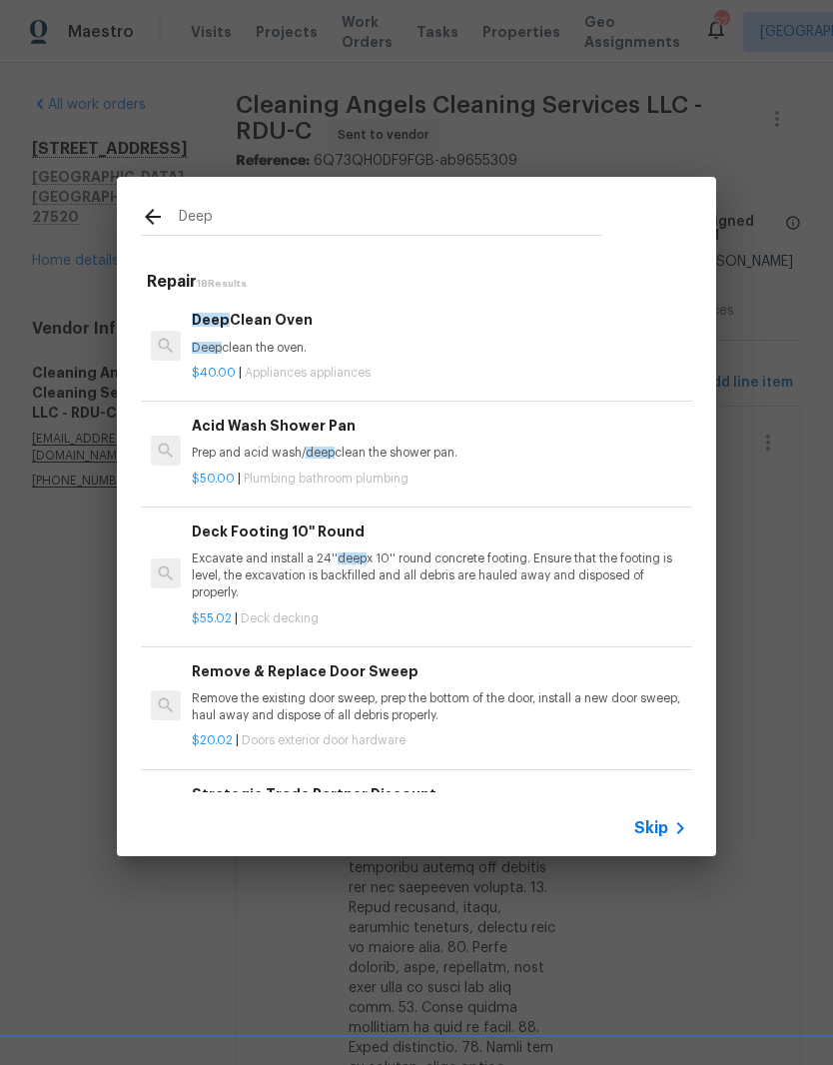
click at [378, 351] on p "Deep clean the oven." at bounding box center [439, 348] width 495 height 17
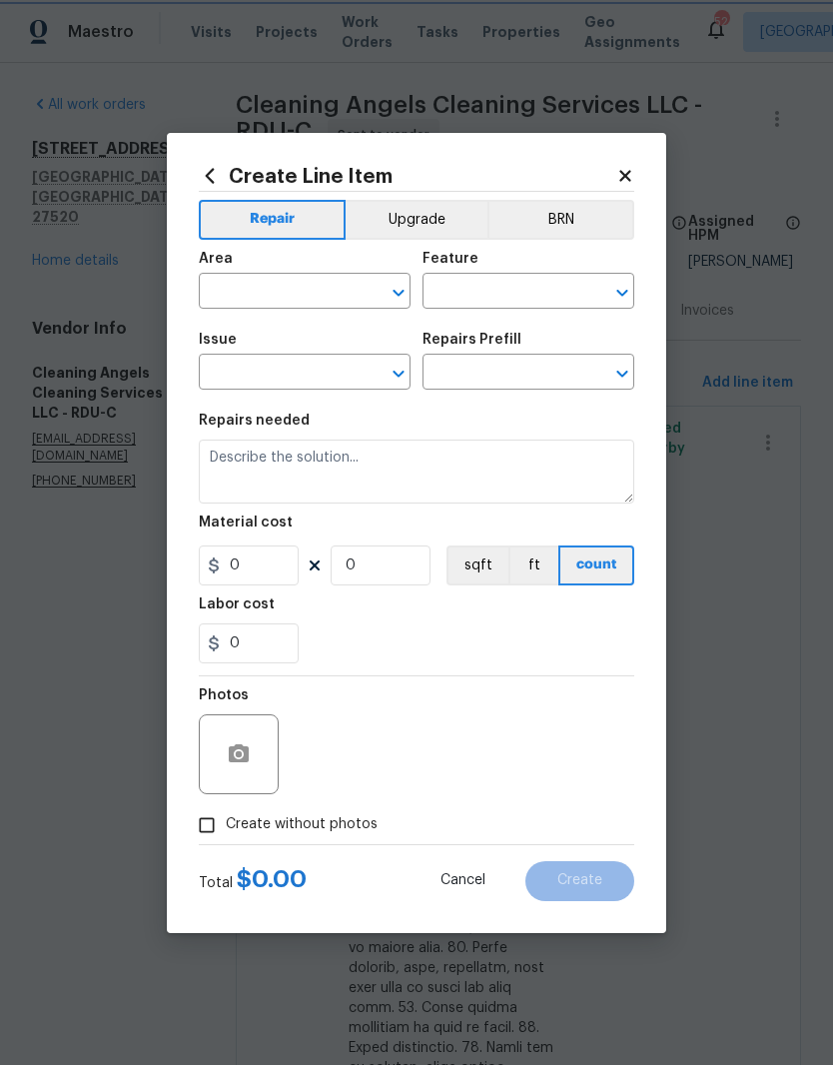
type input "Appliances"
type input "Deep Clean Oven $40.00"
type textarea "Deep clean the oven."
type input "40"
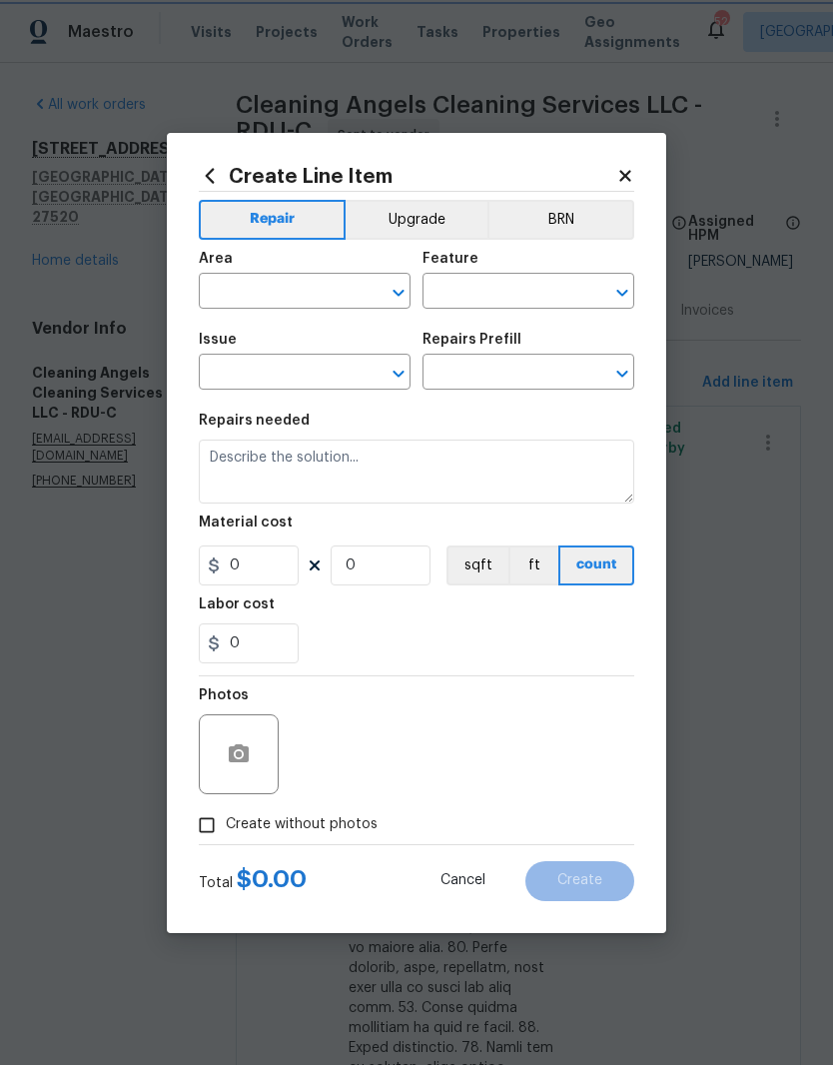
type input "1"
click at [364, 349] on div "Issue" at bounding box center [305, 346] width 212 height 26
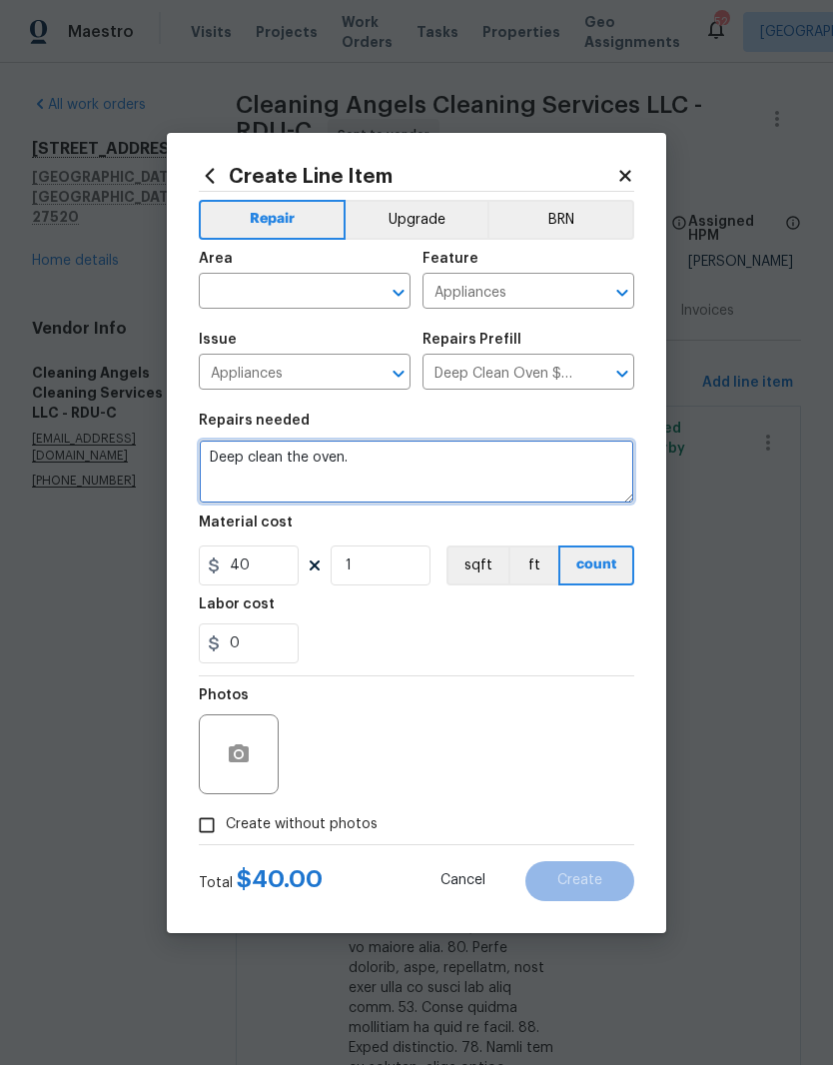
click at [409, 476] on textarea "Deep clean the oven." at bounding box center [416, 471] width 435 height 64
type textarea "Deep clean the oven and stove."
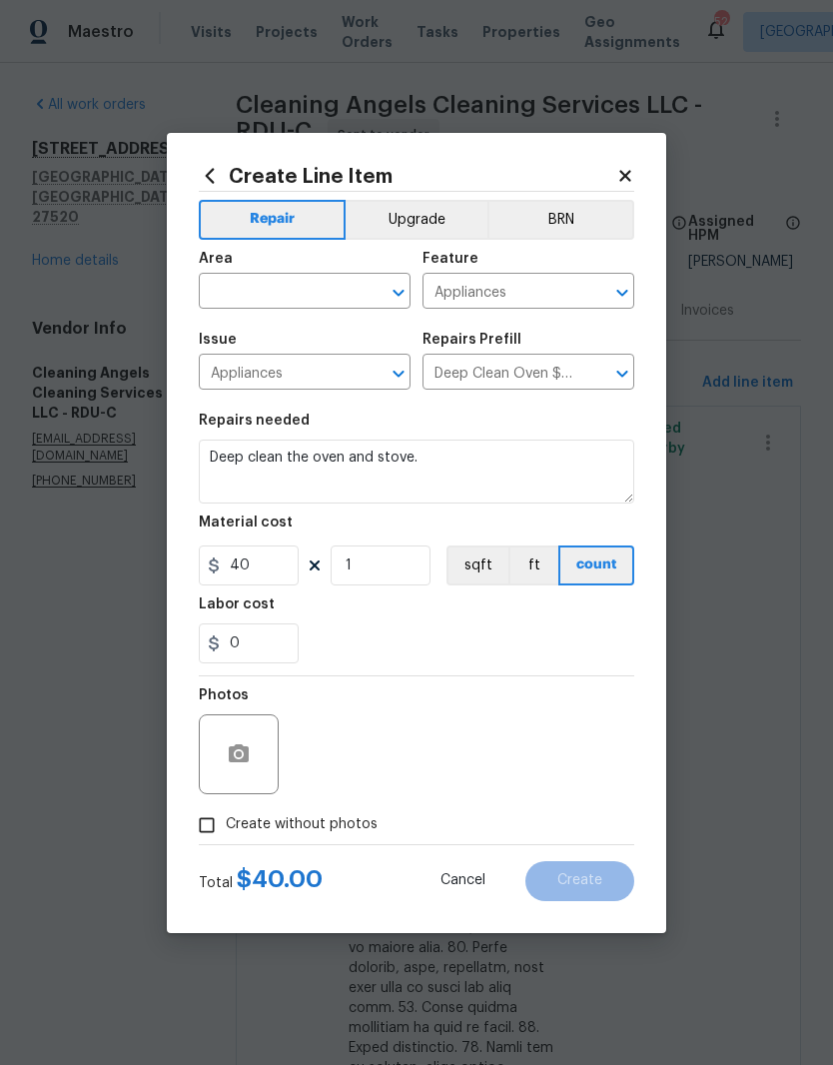
click at [317, 305] on input "text" at bounding box center [277, 293] width 156 height 31
type input "c"
click at [341, 344] on li "Kitchen" at bounding box center [305, 337] width 212 height 33
type input "Kitchen"
click at [374, 570] on input "1" at bounding box center [381, 565] width 100 height 40
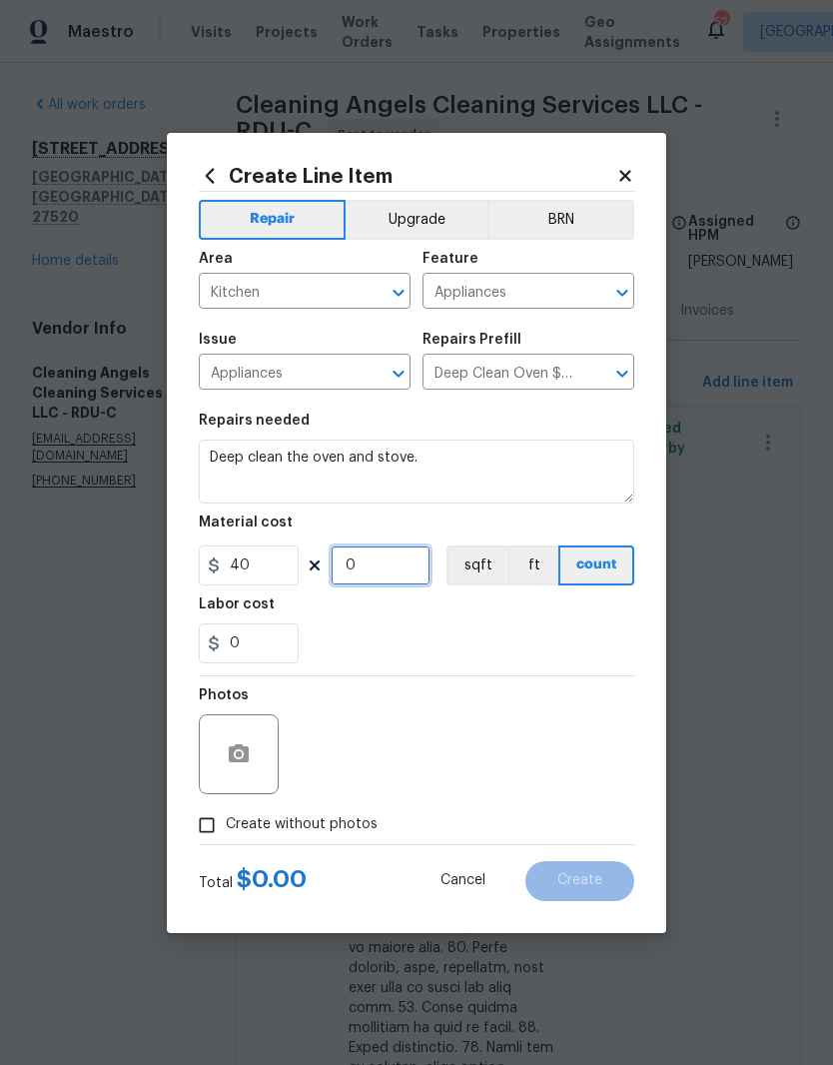
type input "2"
click at [550, 635] on div "0" at bounding box center [416, 643] width 435 height 40
click at [262, 758] on button "button" at bounding box center [239, 754] width 48 height 48
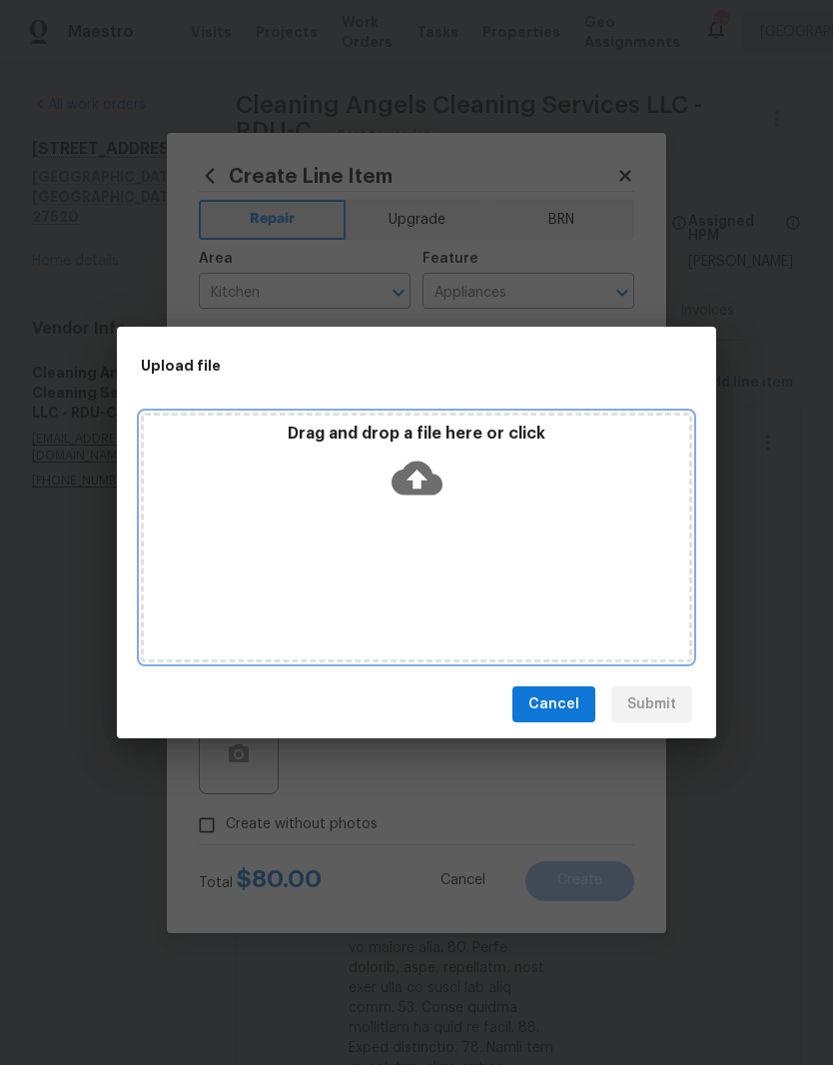
click at [503, 504] on div "Drag and drop a file here or click" at bounding box center [416, 467] width 545 height 86
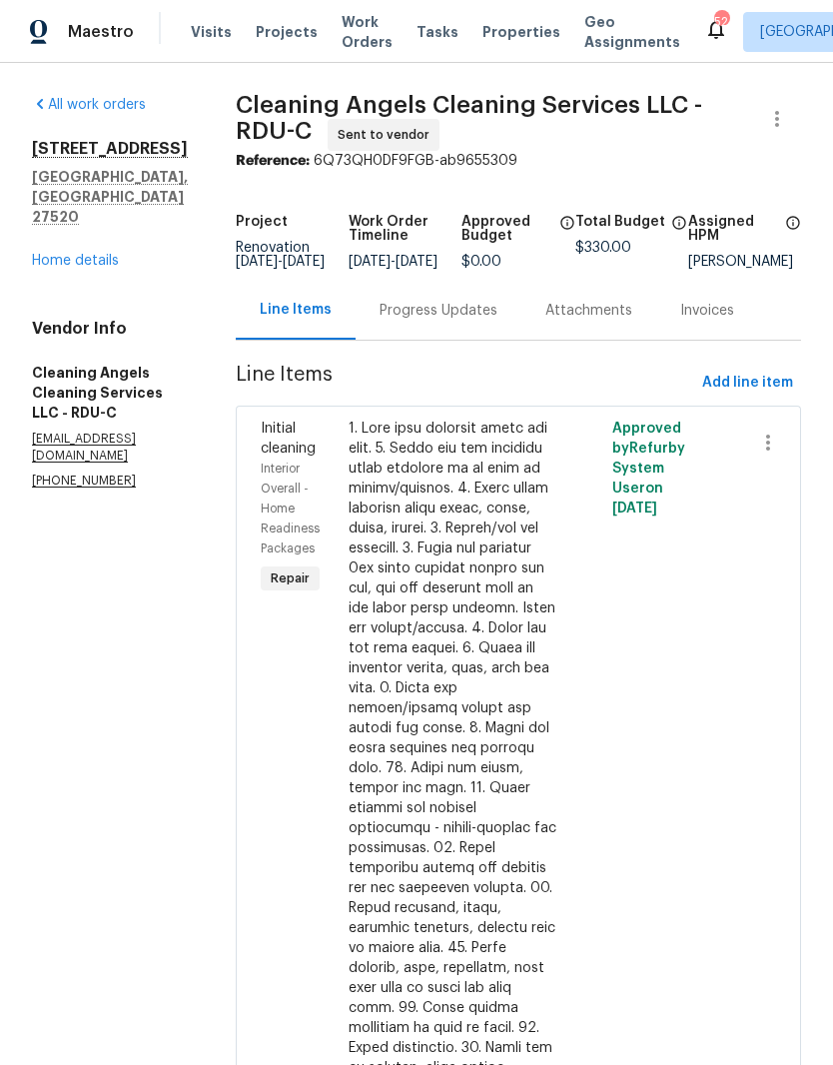
click at [110, 243] on div "All work orders 210 Clearwater Ct Clayton, NC 27520 Home details Vendor Info Cl…" at bounding box center [110, 292] width 156 height 395
click at [83, 254] on link "Home details" at bounding box center [75, 261] width 87 height 14
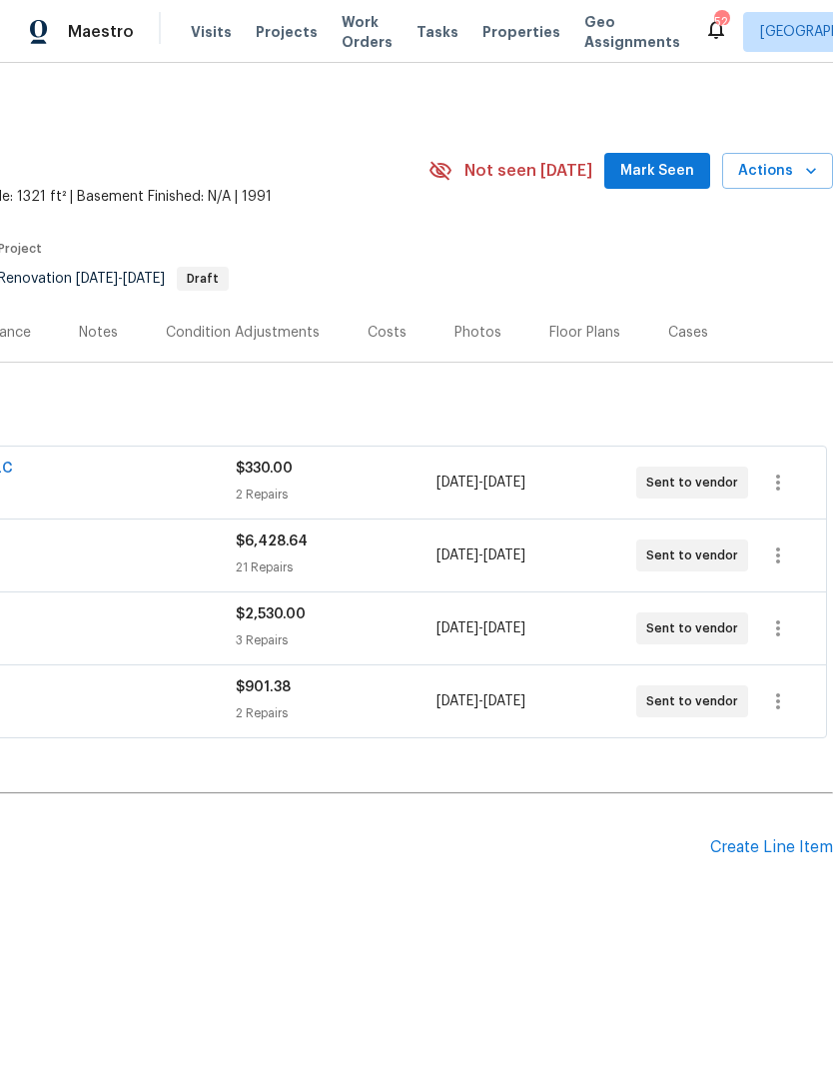
scroll to position [0, 296]
click at [802, 856] on div "Create Line Item" at bounding box center [771, 847] width 123 height 19
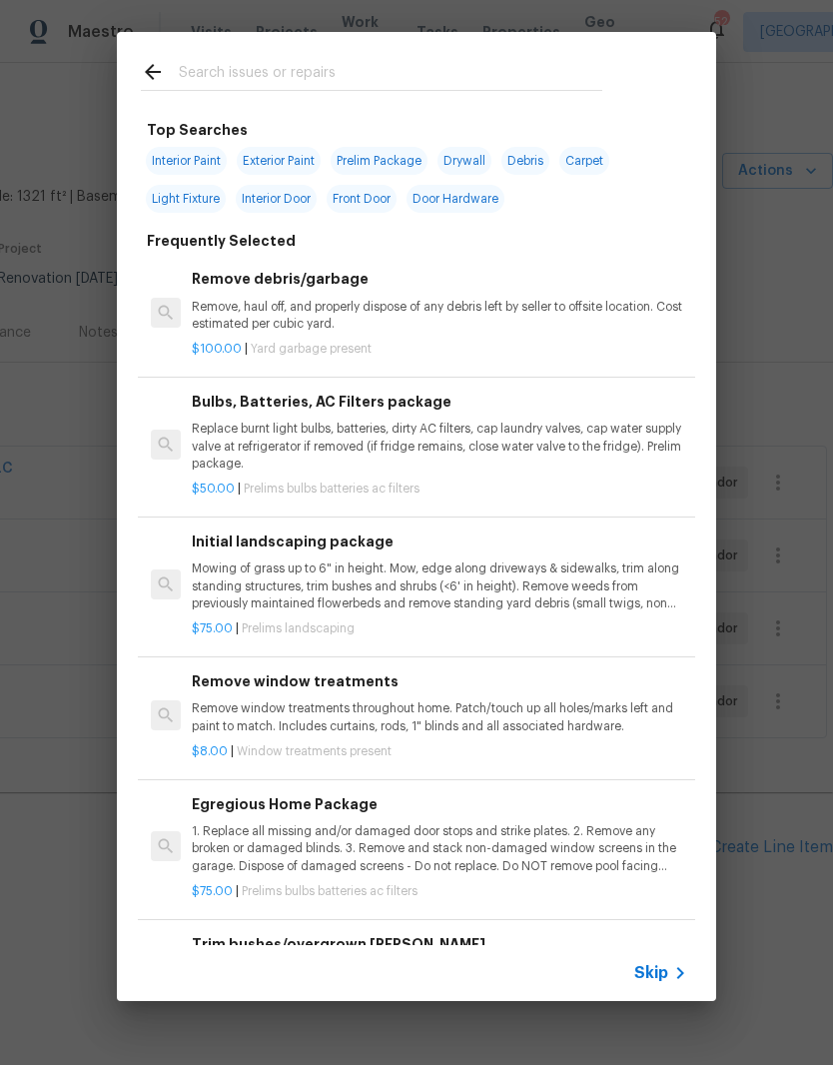
click at [441, 69] on input "text" at bounding box center [391, 75] width 424 height 30
type input "Lan"
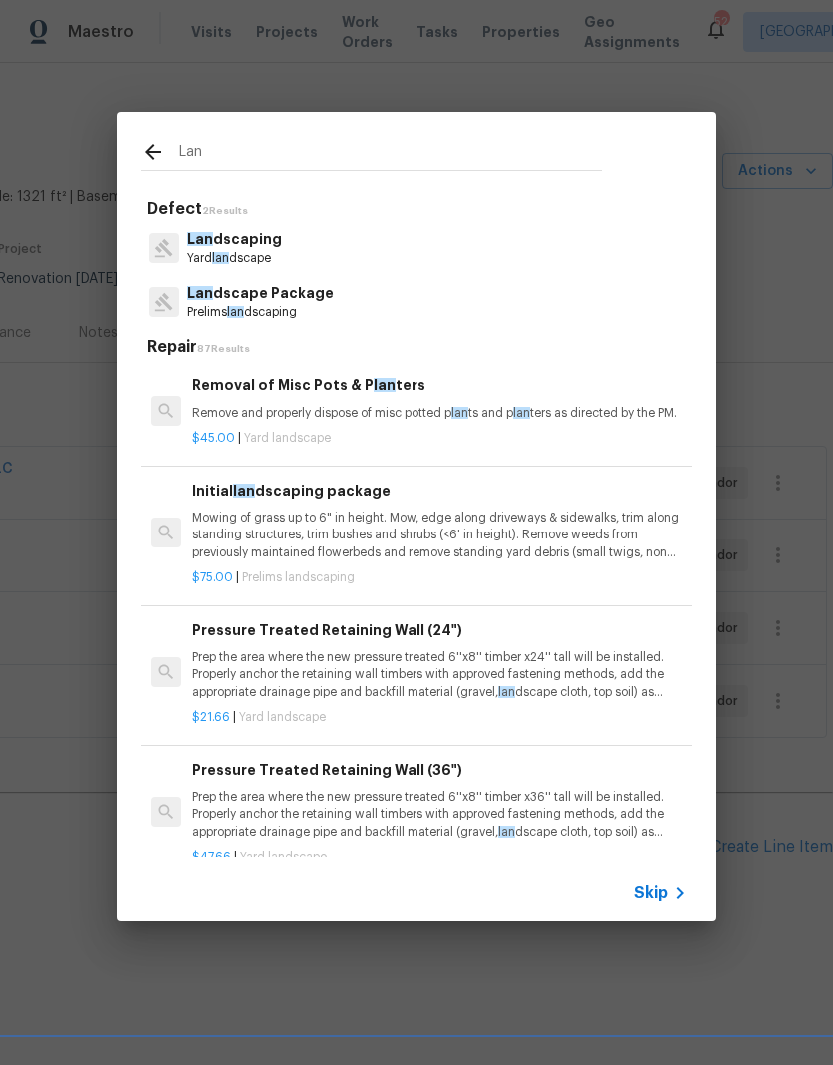
click at [475, 545] on p "Mowing of grass up to 6" in height. Mow, edge along driveways & sidewalks, trim…" at bounding box center [439, 534] width 495 height 51
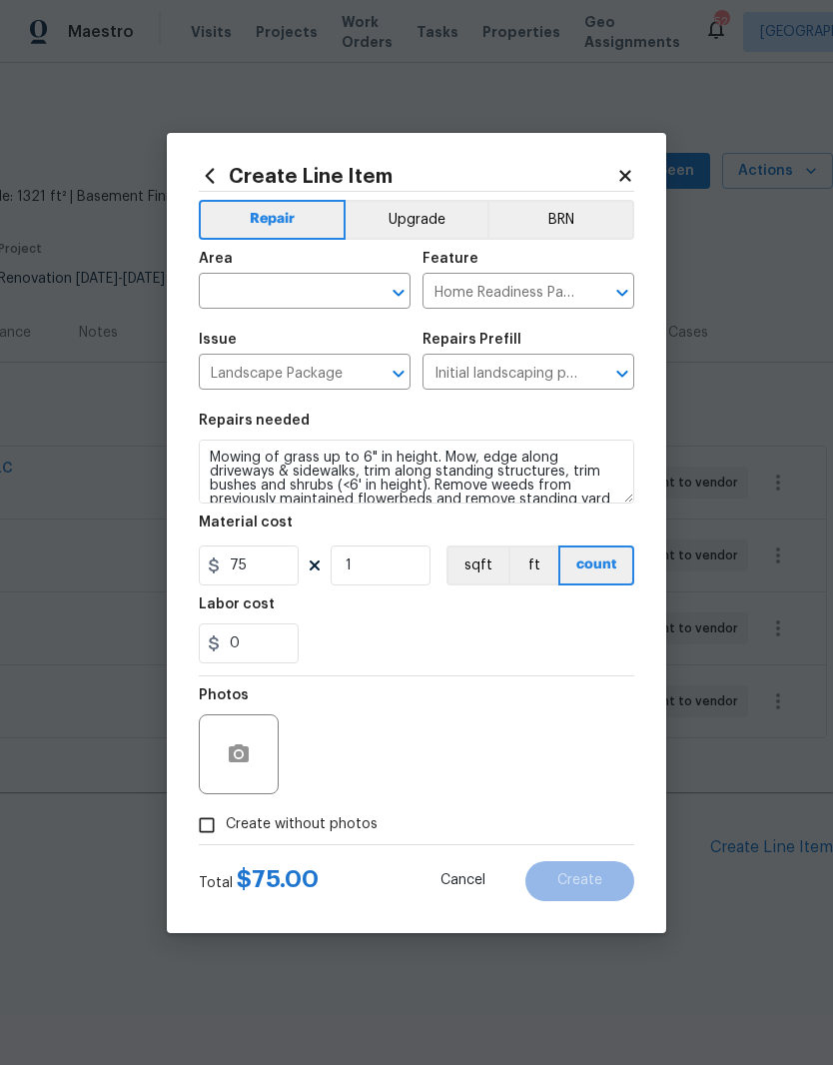
click at [281, 289] on input "text" at bounding box center [277, 293] width 156 height 31
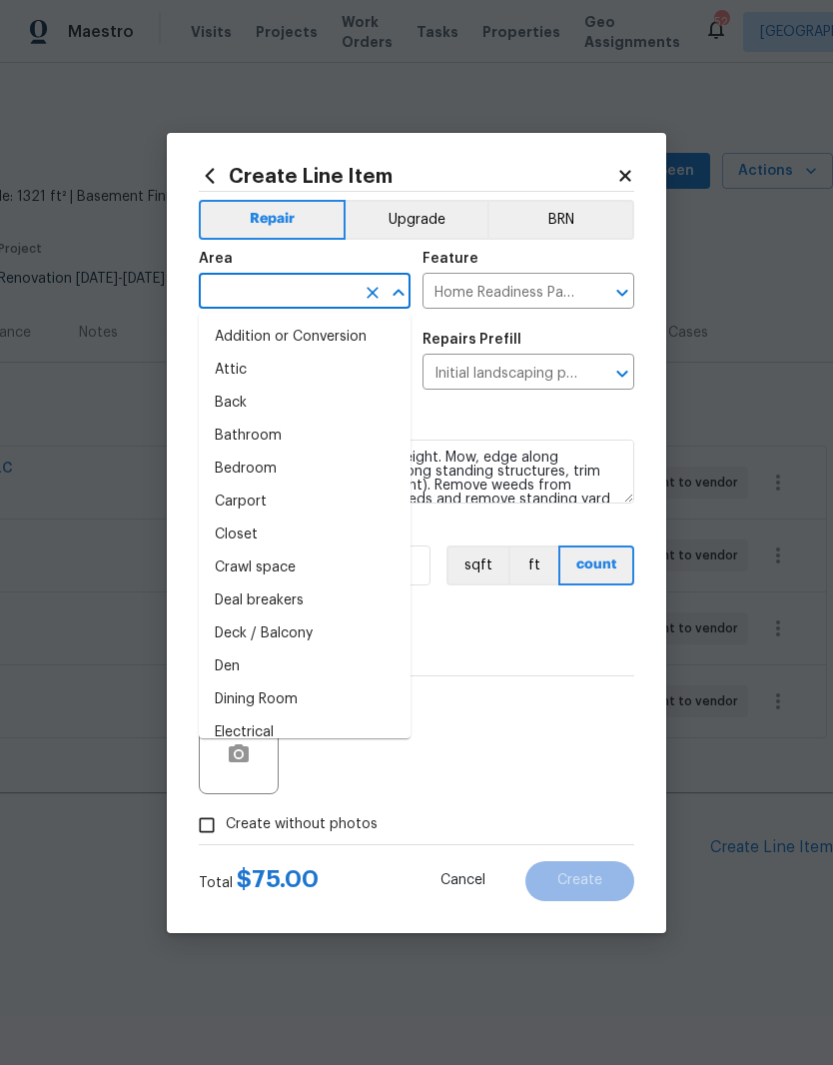
scroll to position [0, 0]
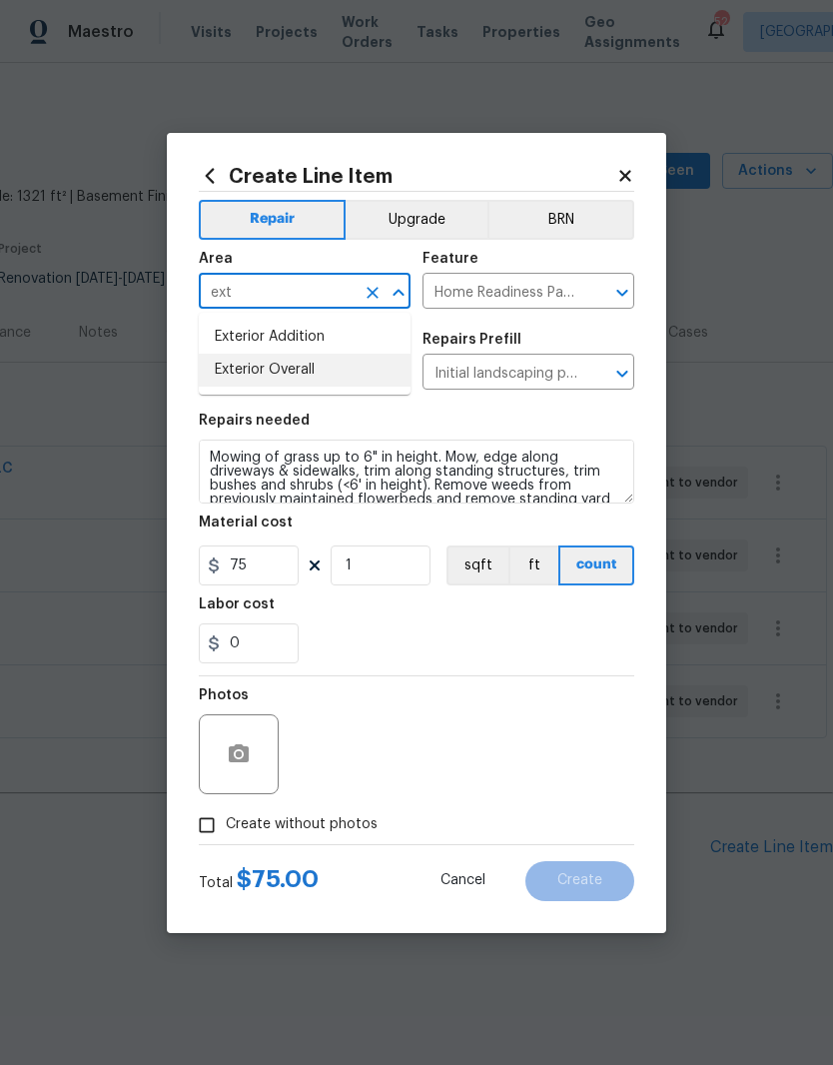
click at [349, 373] on li "Exterior Overall" at bounding box center [305, 370] width 212 height 33
type input "Exterior Overall"
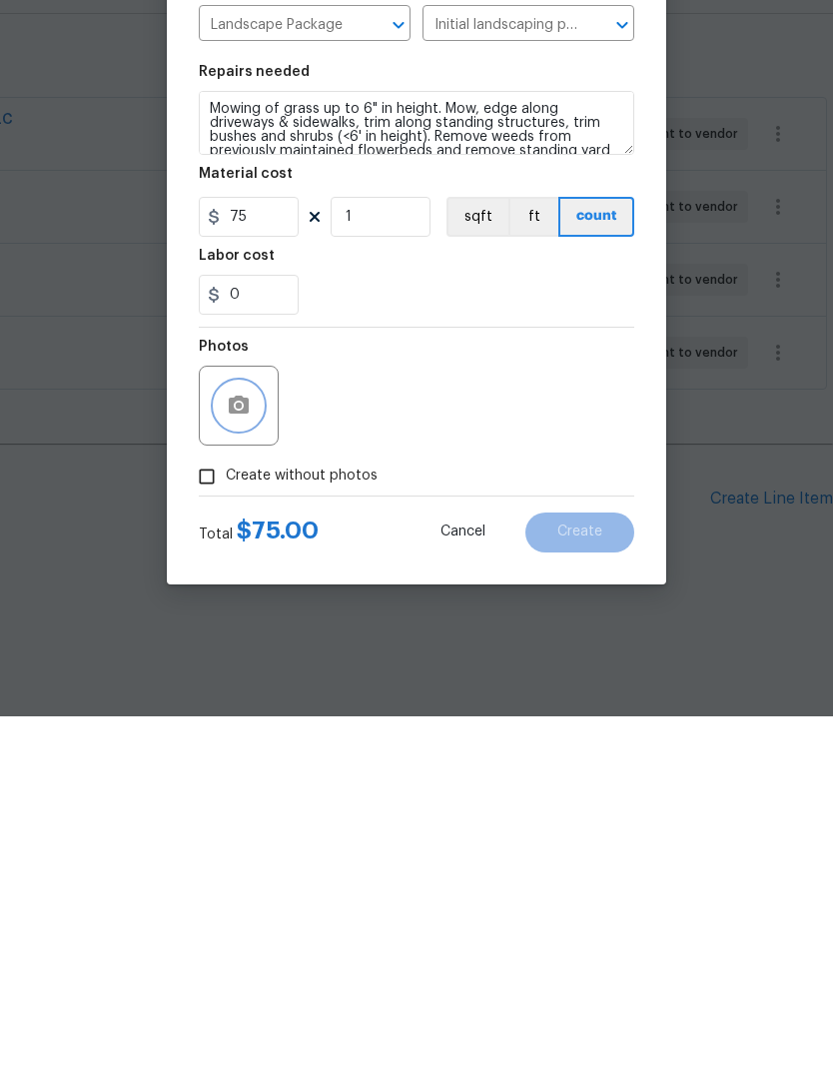
click at [226, 730] on button "button" at bounding box center [239, 754] width 48 height 48
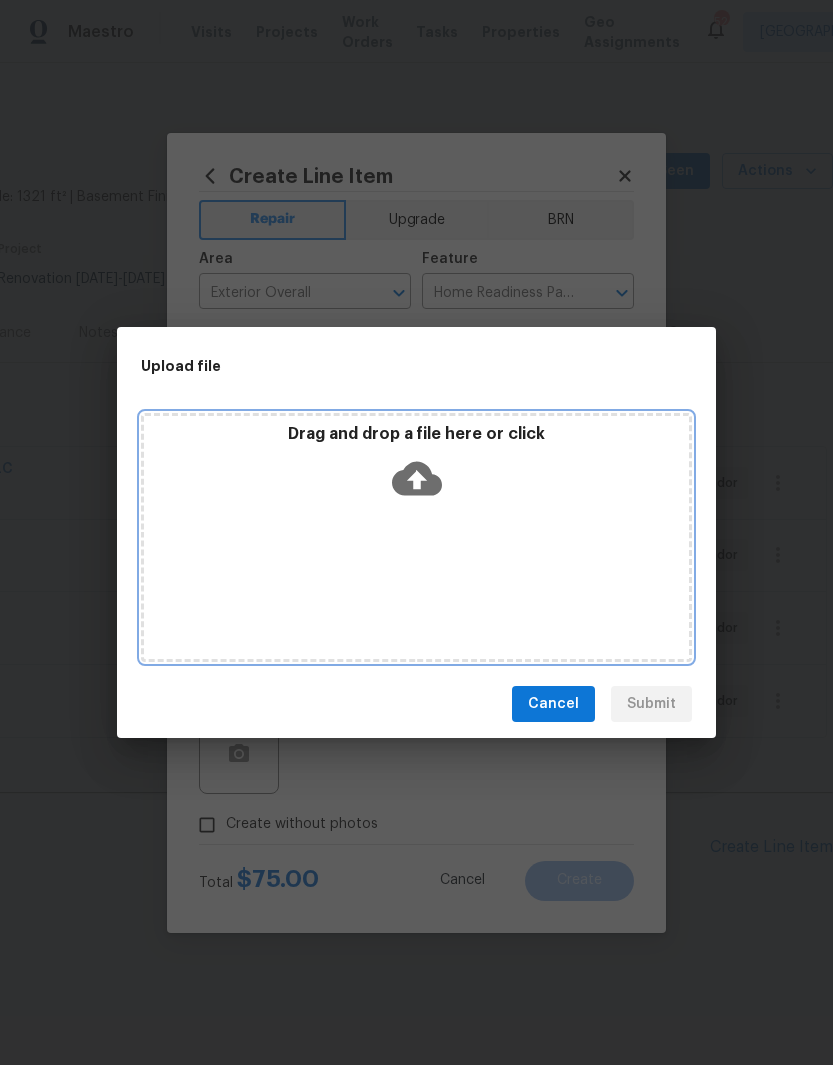
click at [486, 521] on div "Drag and drop a file here or click" at bounding box center [416, 538] width 551 height 250
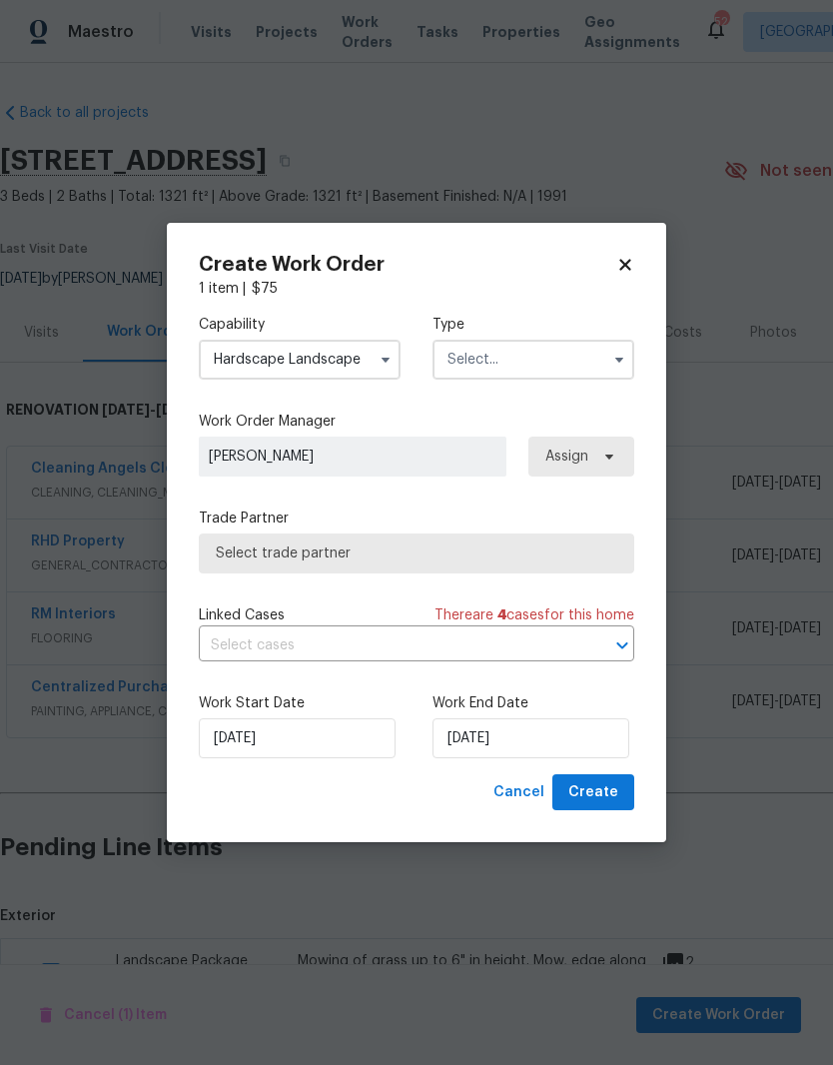
click at [583, 362] on input "text" at bounding box center [533, 360] width 202 height 40
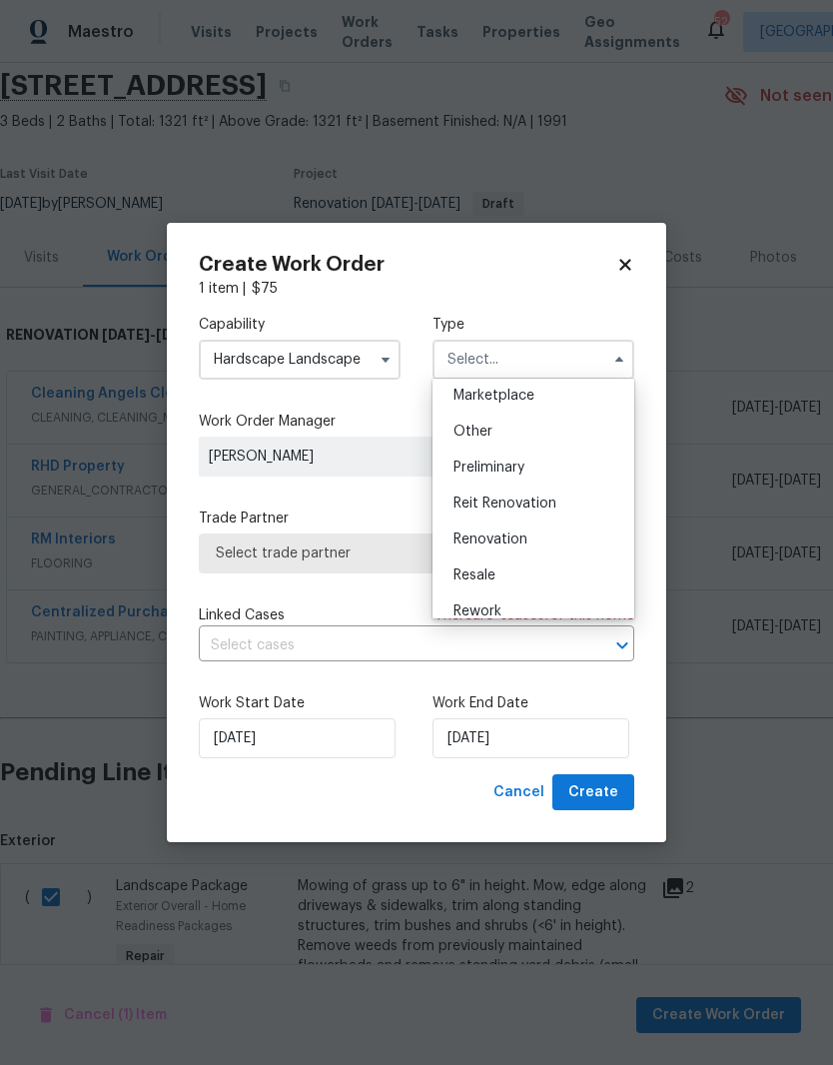
scroll to position [383, 0]
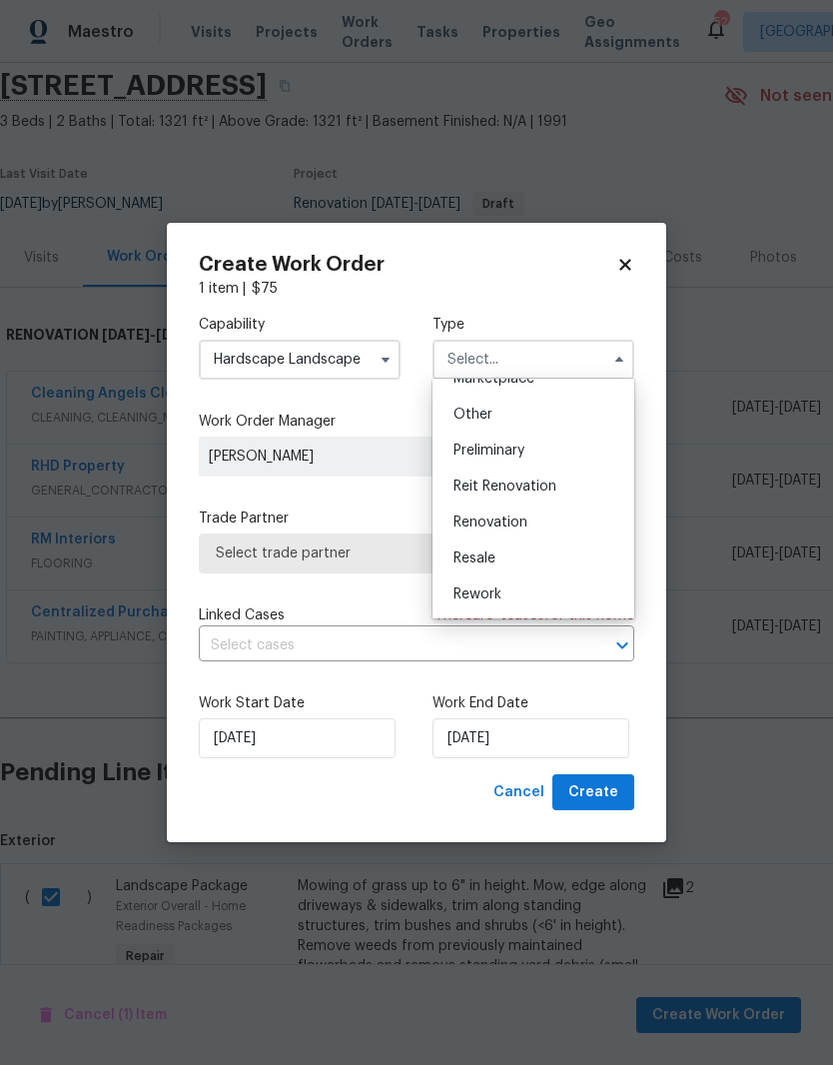
click at [596, 530] on div "Renovation" at bounding box center [533, 522] width 192 height 36
type input "Renovation"
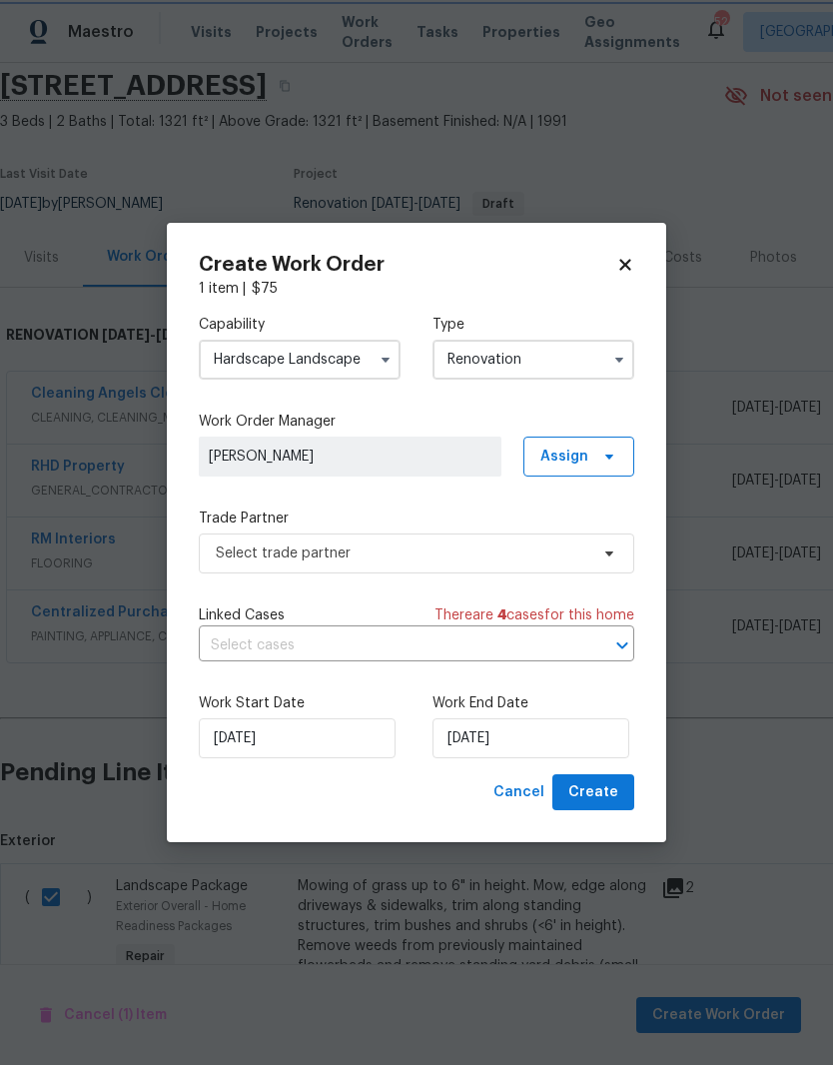
scroll to position [0, 0]
click at [527, 646] on input "text" at bounding box center [389, 645] width 380 height 31
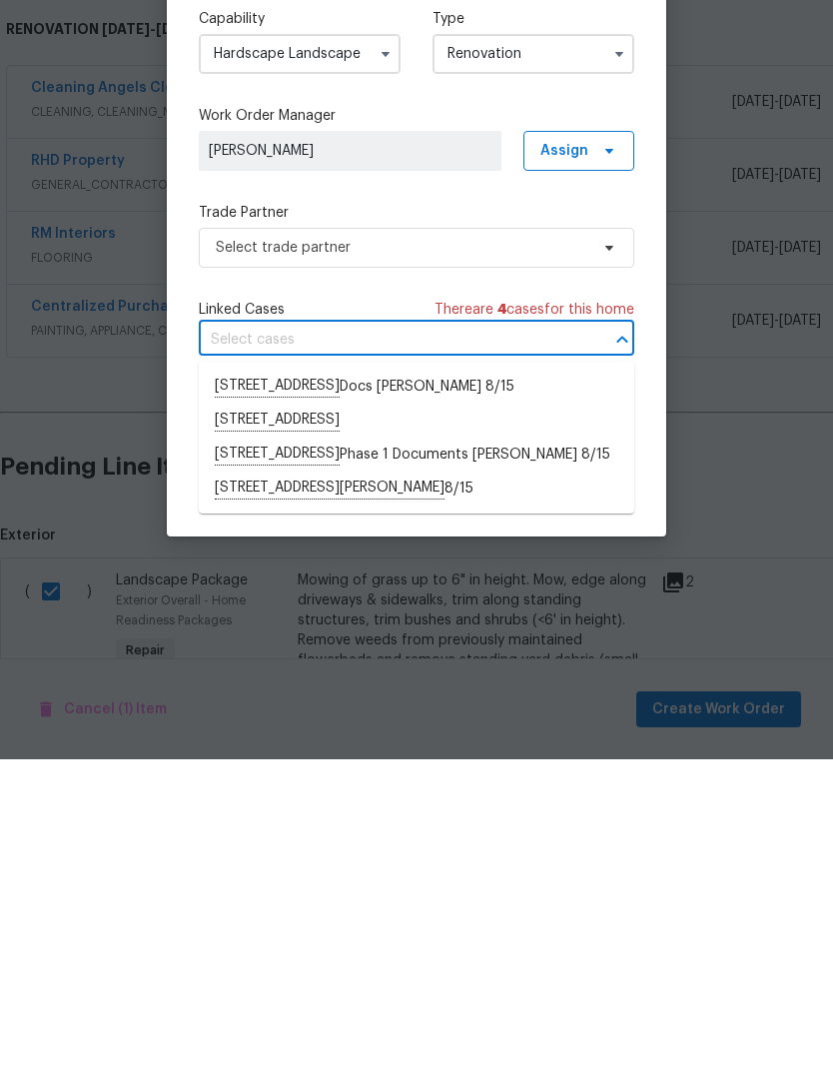
click at [451, 446] on span "[PERSON_NAME]" at bounding box center [350, 456] width 283 height 20
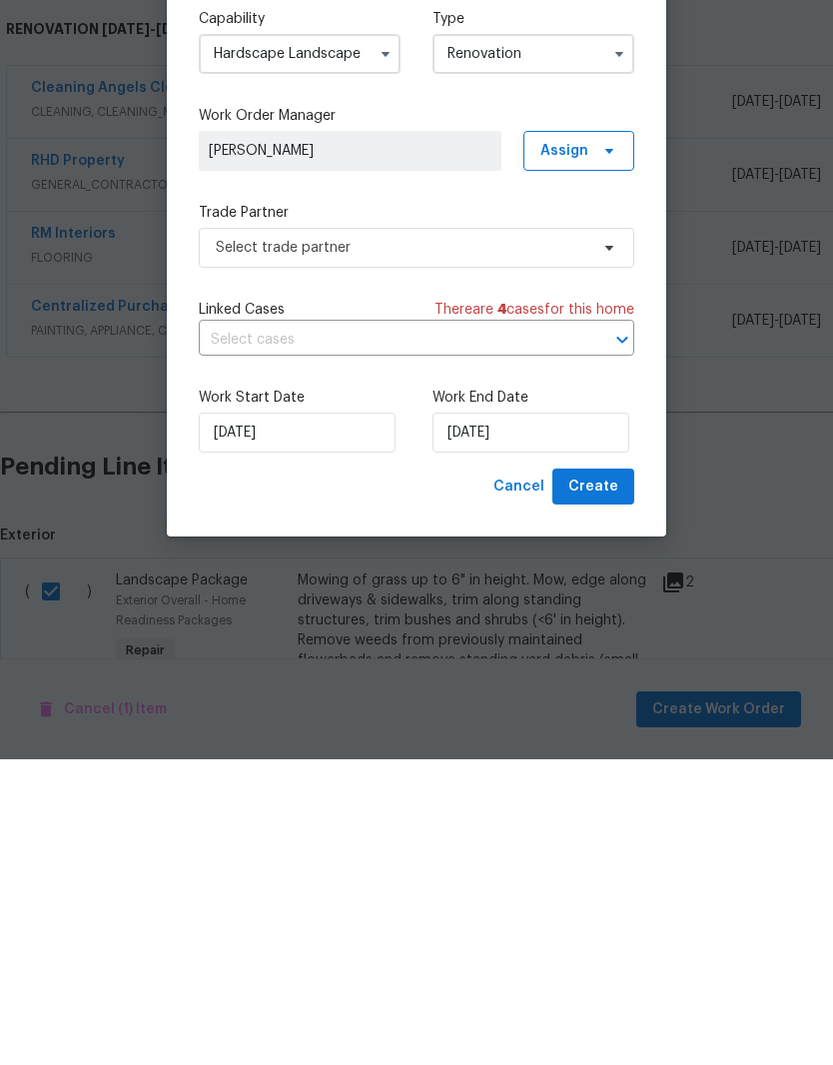
scroll to position [82, 0]
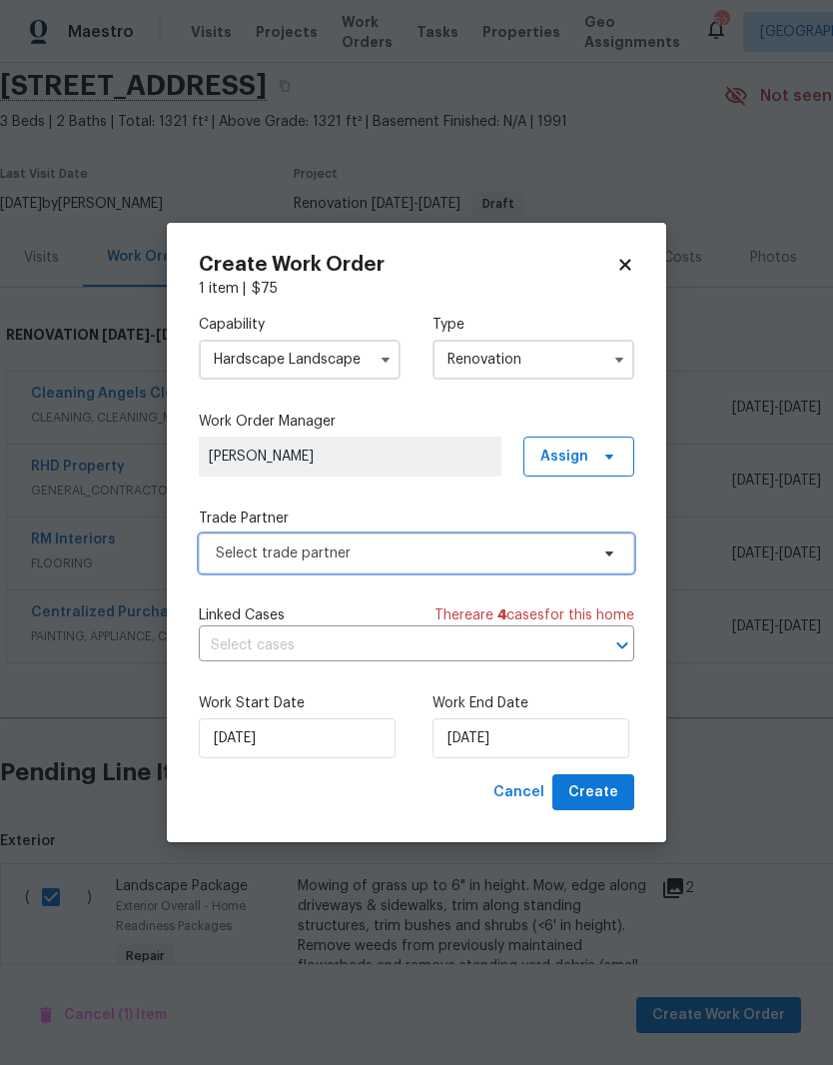
click at [487, 555] on span "Select trade partner" at bounding box center [402, 553] width 373 height 20
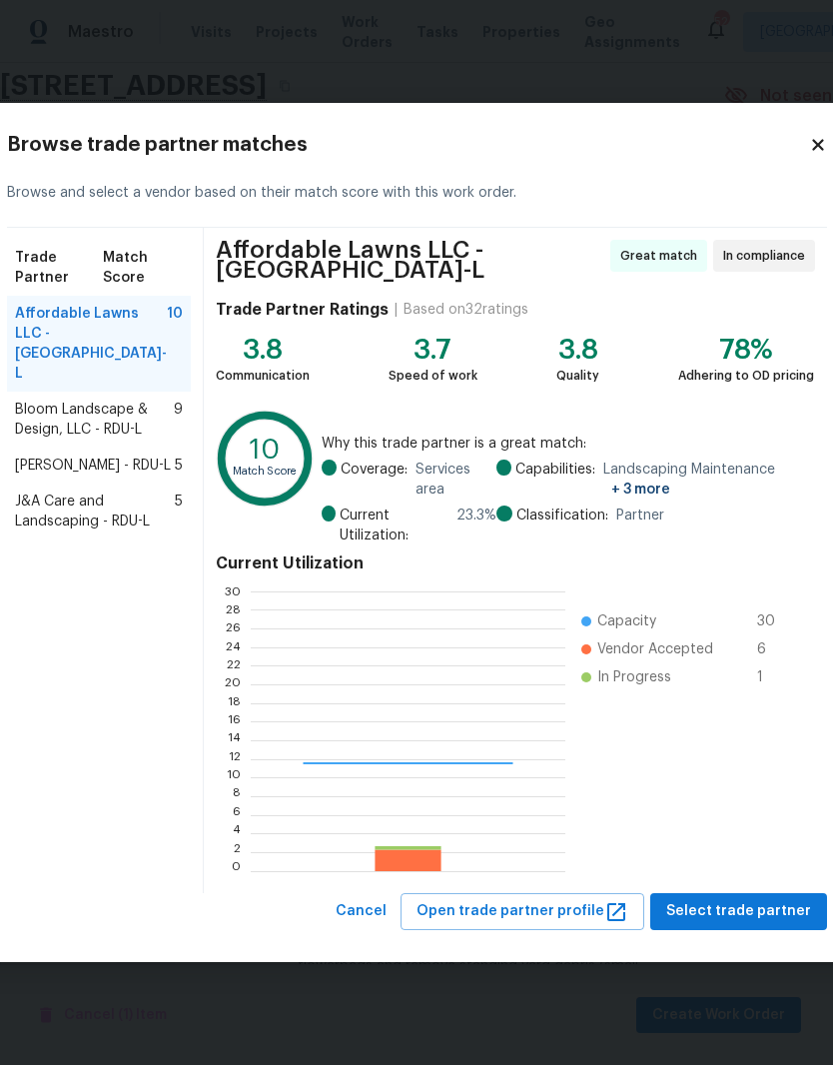
scroll to position [280, 314]
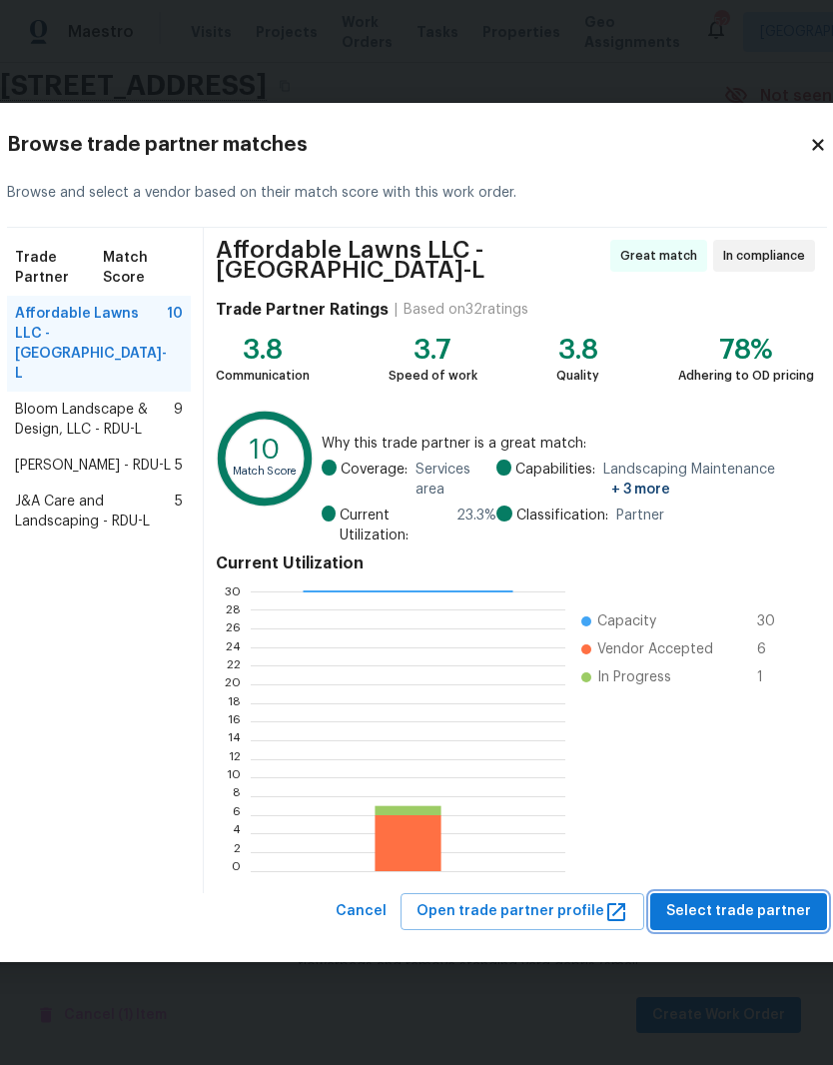
click at [765, 912] on span "Select trade partner" at bounding box center [738, 911] width 145 height 25
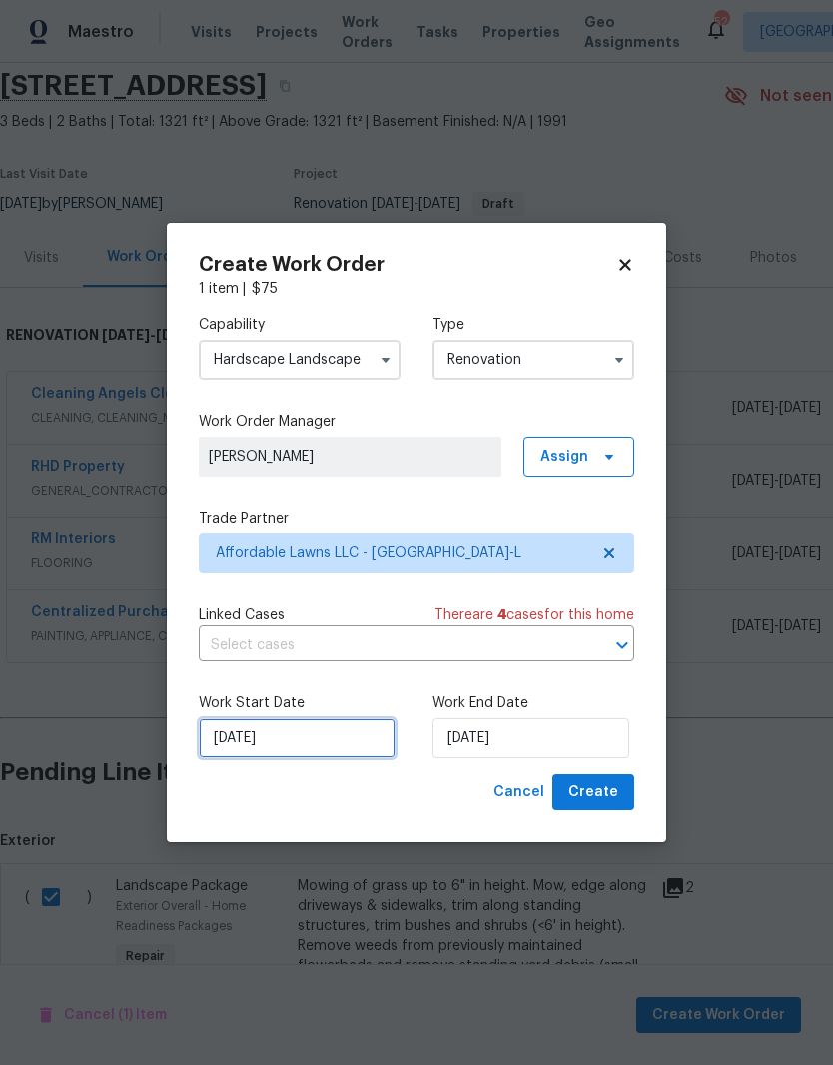
click at [328, 744] on input "[DATE]" at bounding box center [297, 738] width 197 height 40
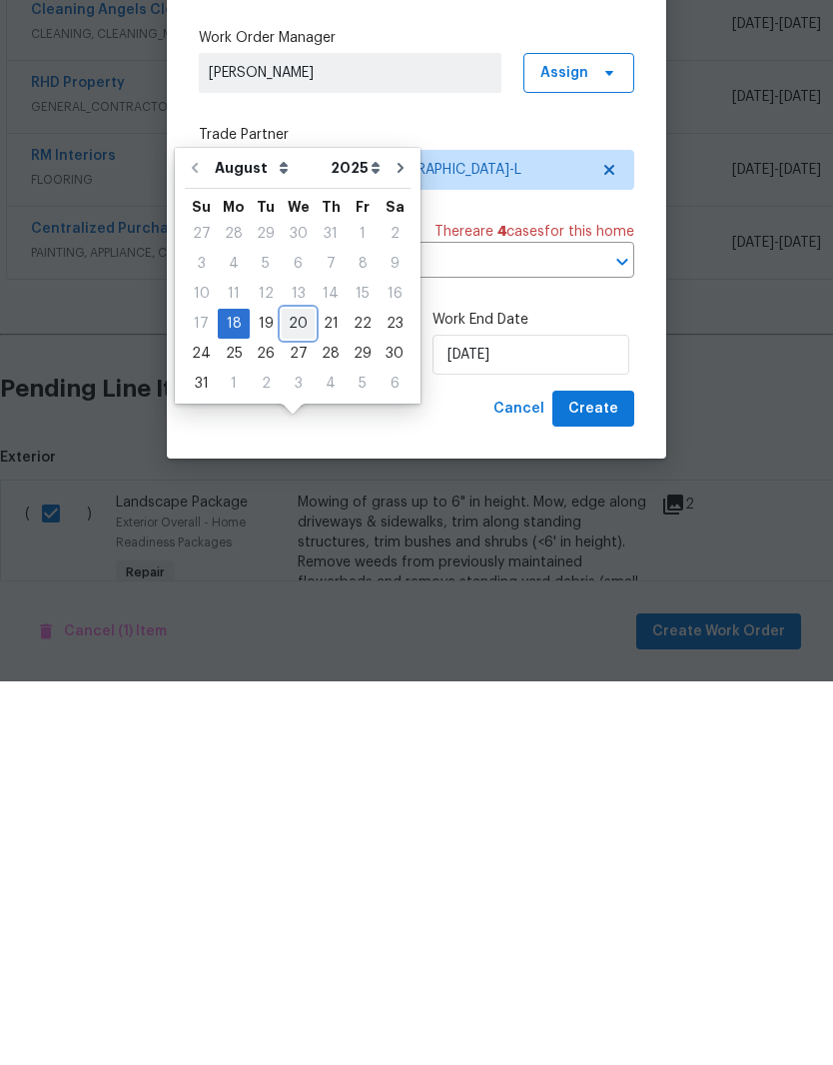
click at [294, 693] on div "20" at bounding box center [298, 707] width 33 height 28
type input "8/20/2025"
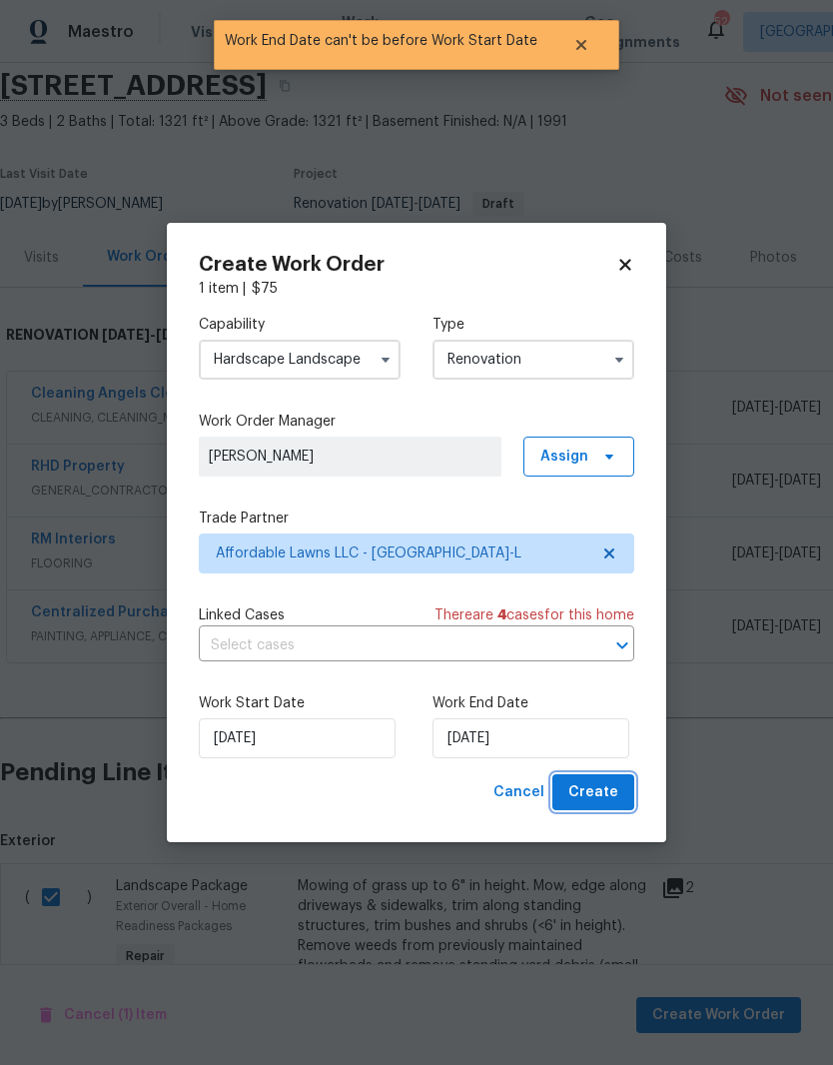
click at [622, 792] on button "Create" at bounding box center [593, 792] width 82 height 37
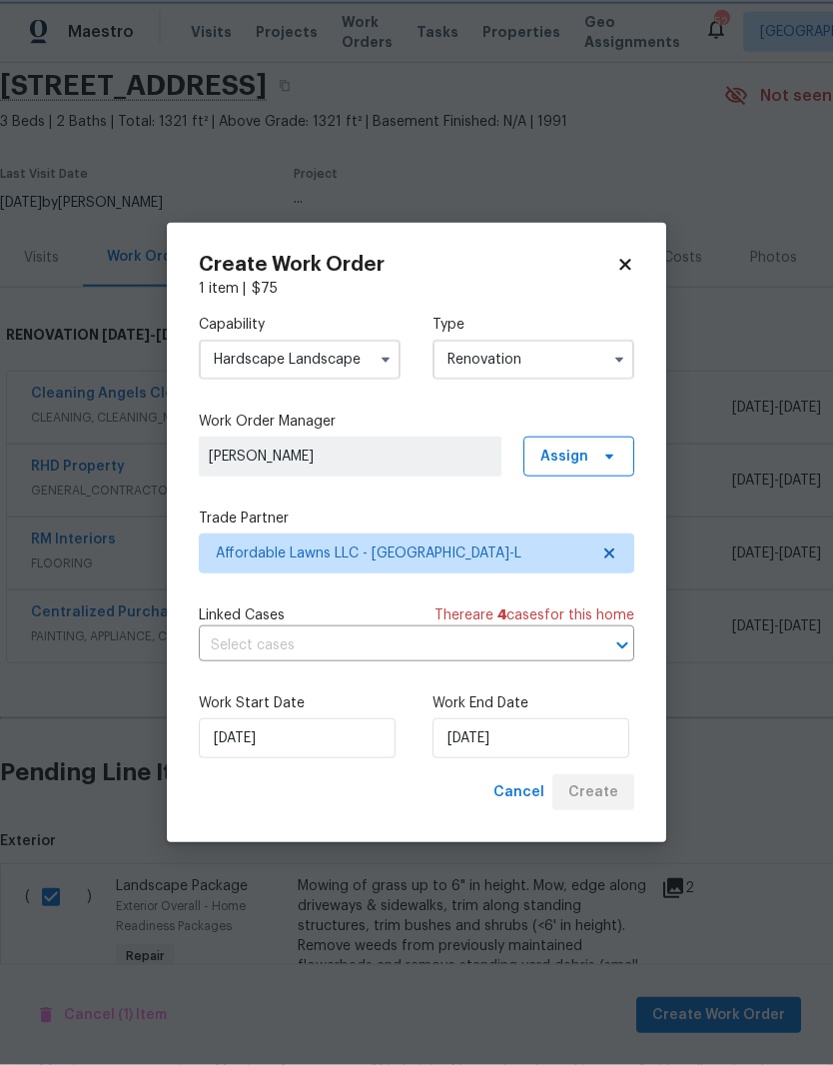
scroll to position [0, 0]
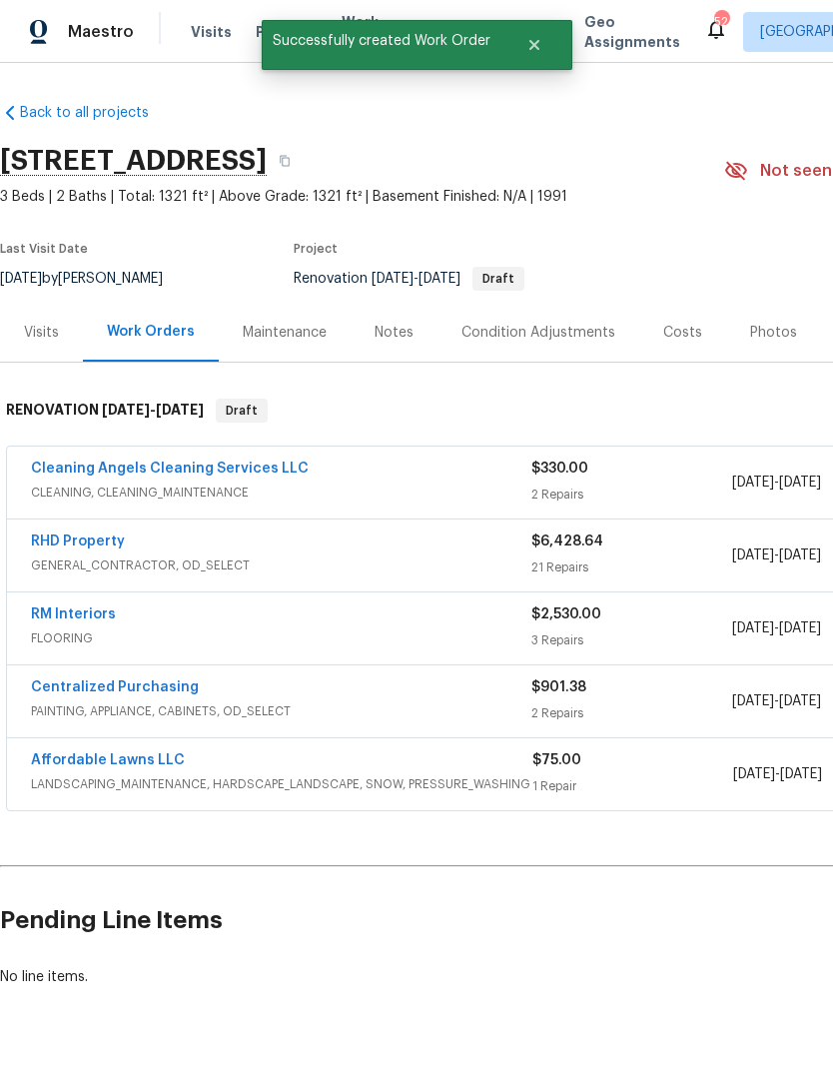
click at [153, 753] on link "Affordable Lawns LLC" at bounding box center [108, 760] width 154 height 14
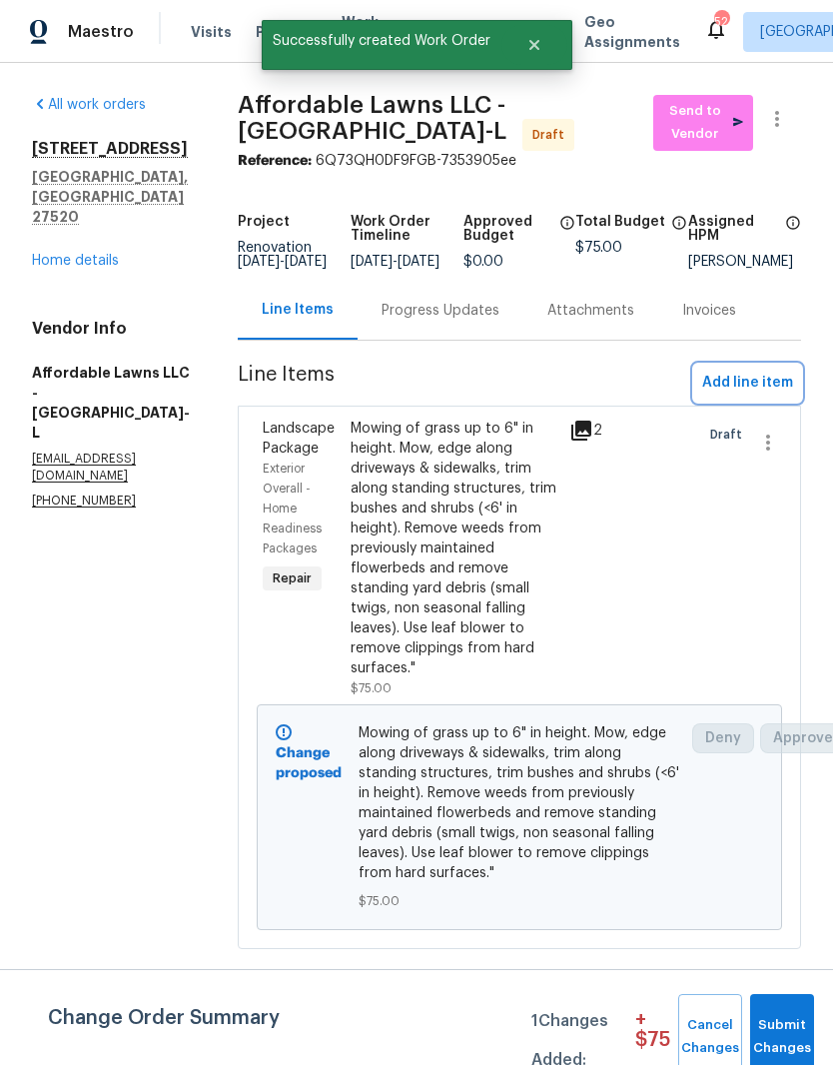
click at [779, 395] on span "Add line item" at bounding box center [747, 383] width 91 height 25
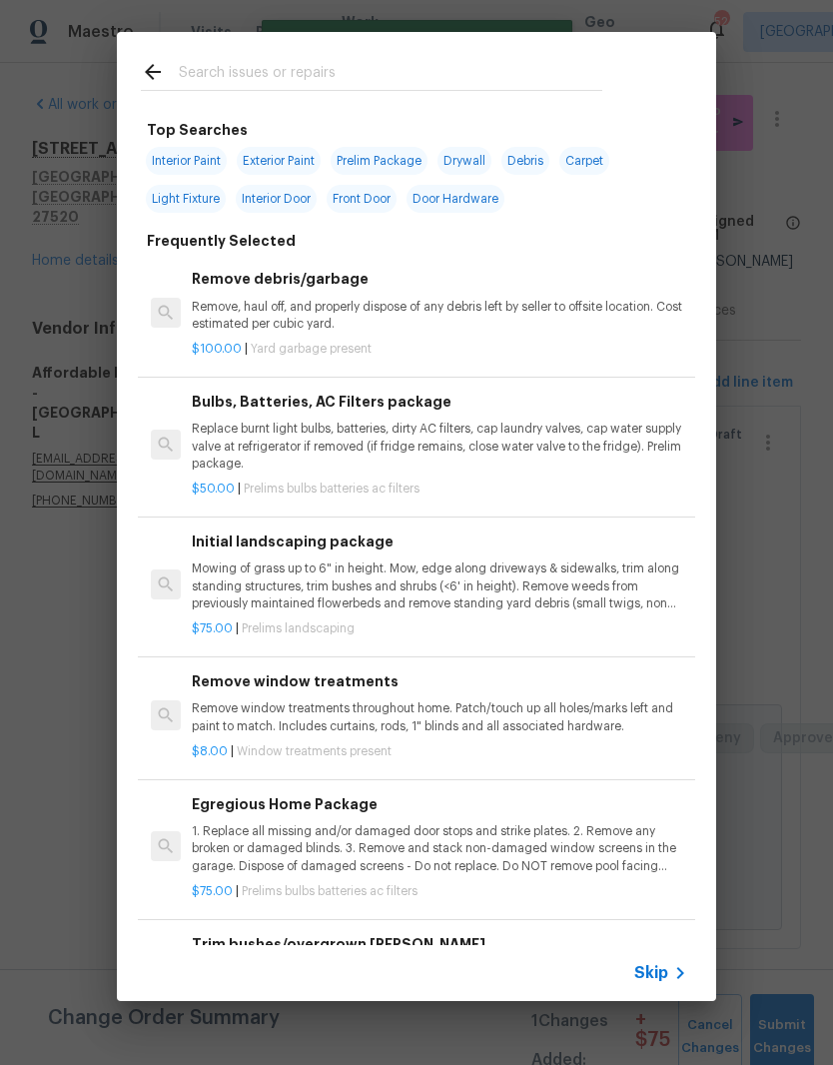
click at [529, 65] on input "text" at bounding box center [391, 75] width 424 height 30
type input "Bus"
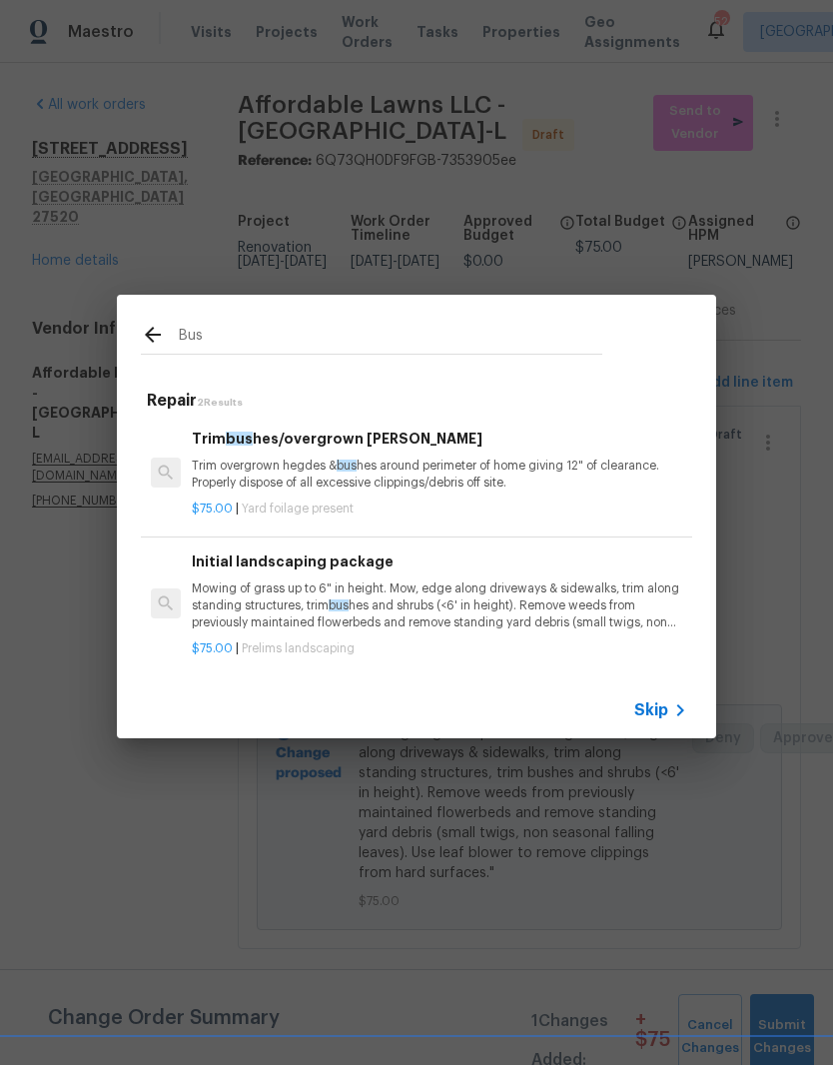
click at [420, 465] on p "Trim overgrown hegdes & bus hes around perimeter of home giving 12" of clearanc…" at bounding box center [439, 474] width 495 height 34
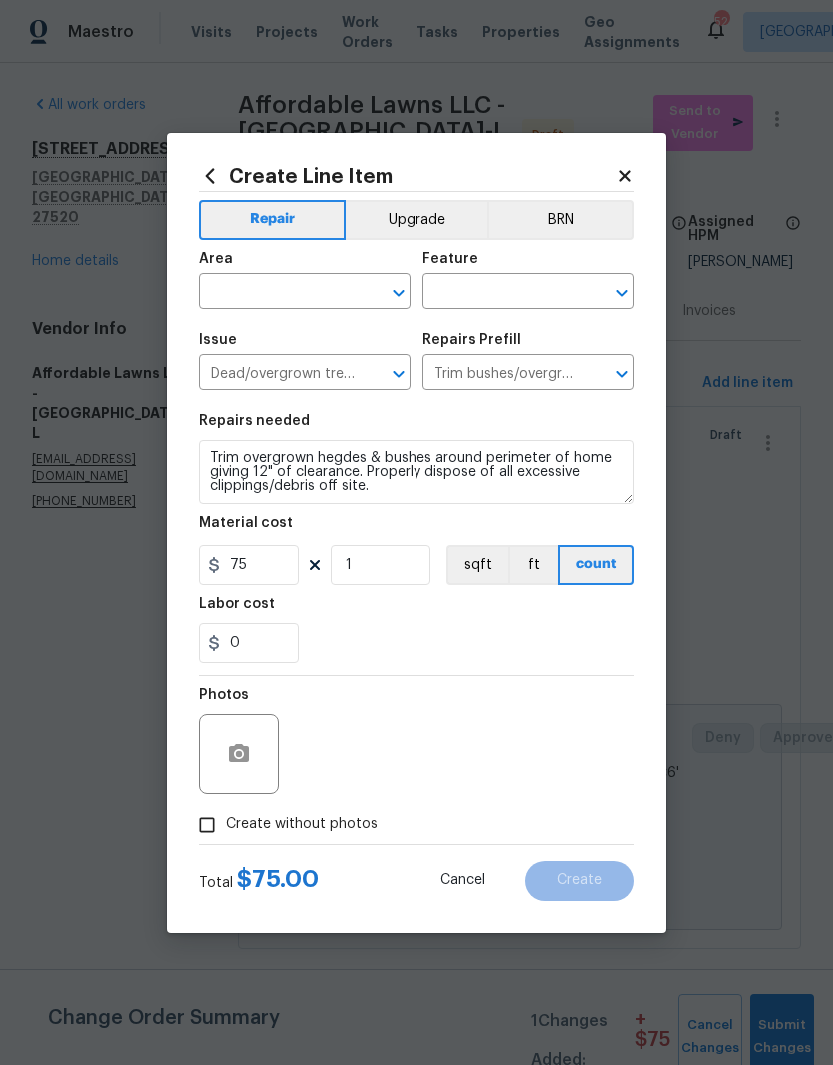
click at [312, 304] on input "text" at bounding box center [277, 293] width 156 height 31
click at [351, 384] on li "Exterior Overall" at bounding box center [305, 370] width 212 height 33
type input "Exterior Overall"
click at [544, 278] on input "text" at bounding box center [501, 293] width 156 height 31
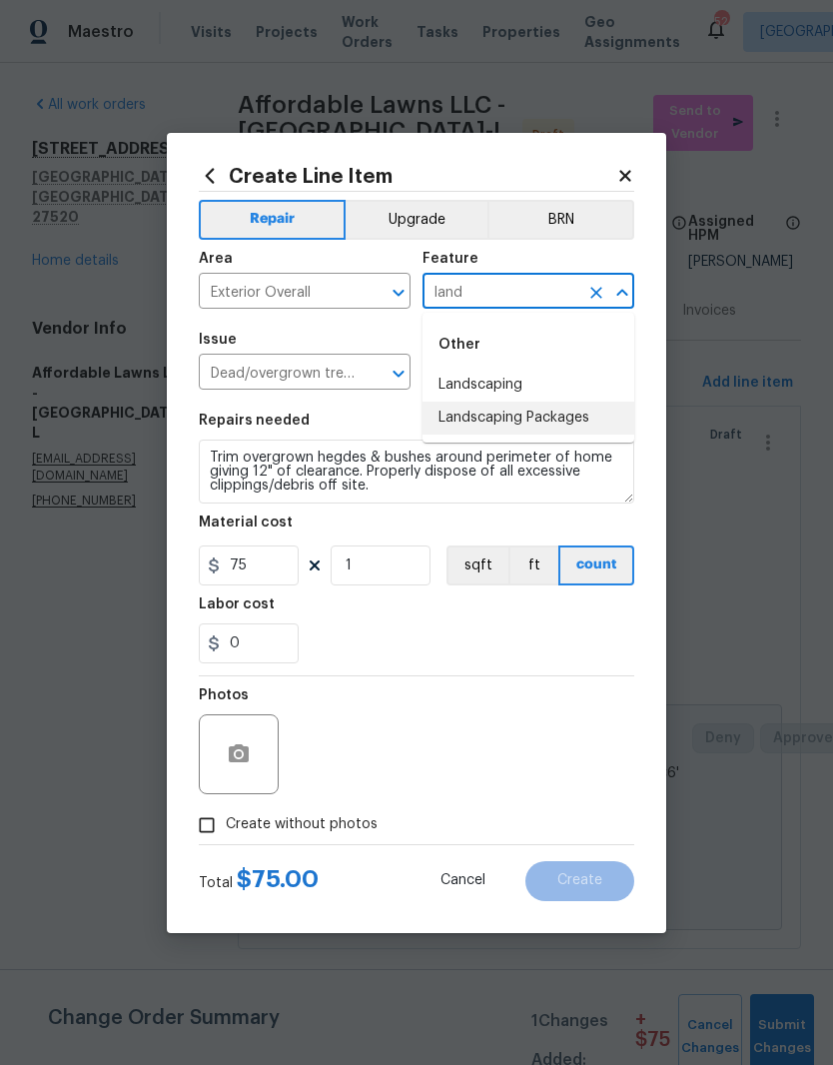
click at [604, 433] on li "Landscaping Packages" at bounding box center [529, 418] width 212 height 33
type input "Landscaping Packages"
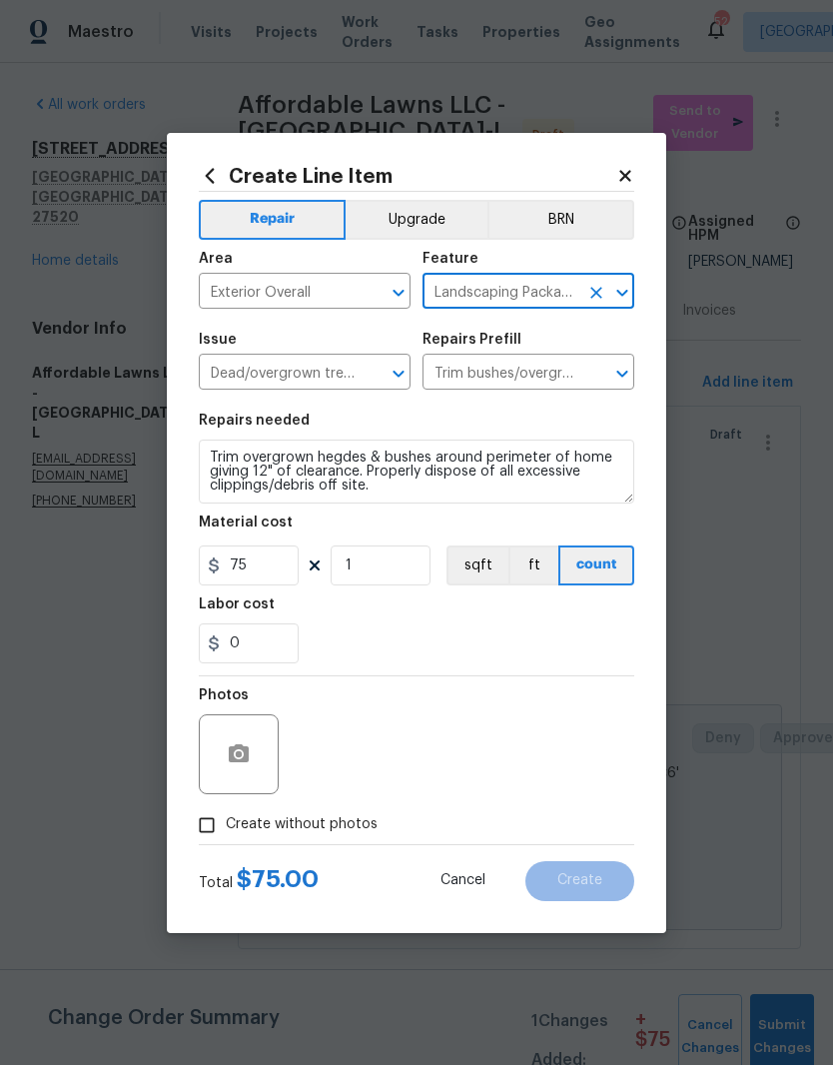
click at [519, 625] on div "0" at bounding box center [416, 643] width 435 height 40
click at [225, 737] on button "button" at bounding box center [239, 754] width 48 height 48
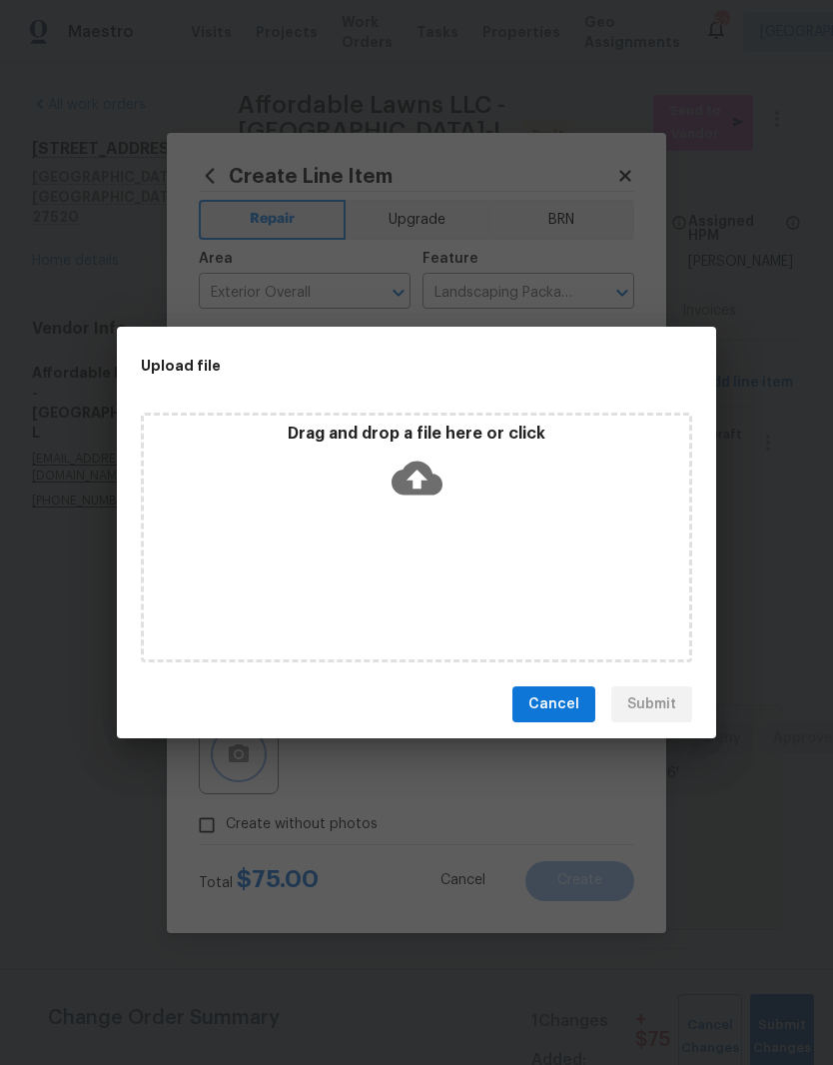
click at [434, 805] on div "Upload file Drag and drop a file here or click Cancel Submit" at bounding box center [416, 532] width 833 height 1065
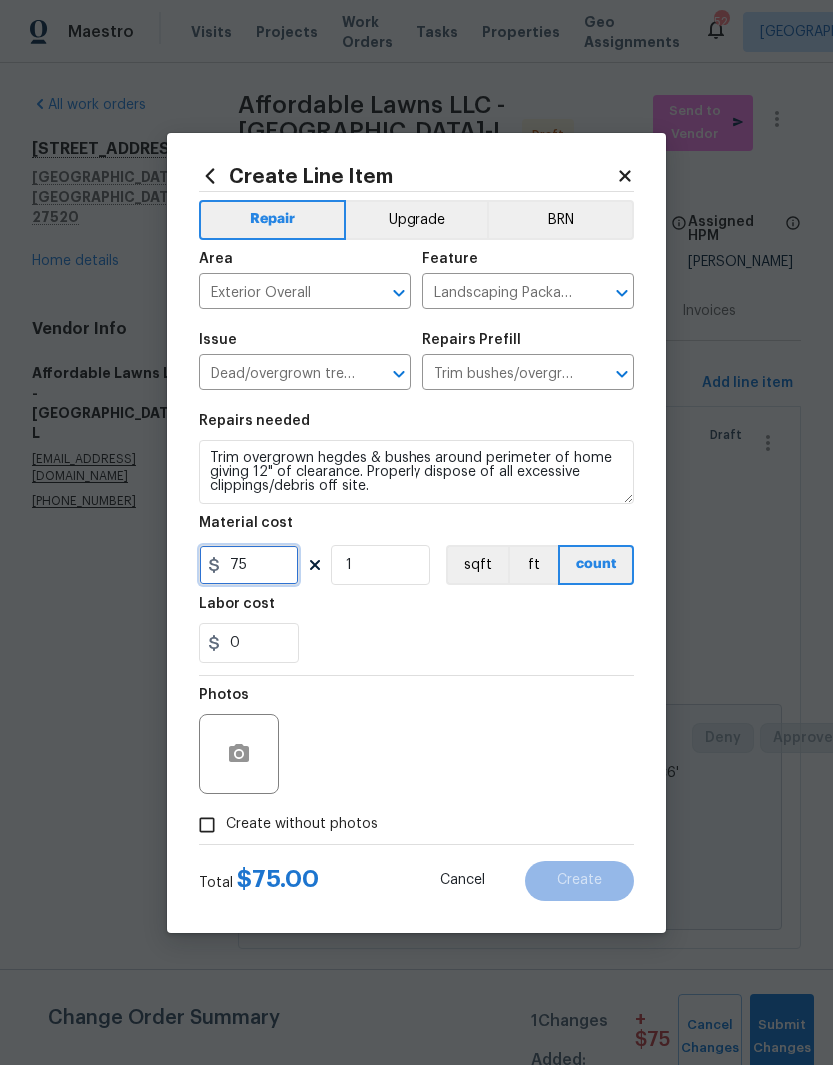
click at [265, 556] on input "75" at bounding box center [249, 565] width 100 height 40
click at [268, 569] on input "75" at bounding box center [249, 565] width 100 height 40
type input "125"
click at [507, 654] on div "0" at bounding box center [416, 643] width 435 height 40
click at [259, 760] on button "button" at bounding box center [239, 754] width 48 height 48
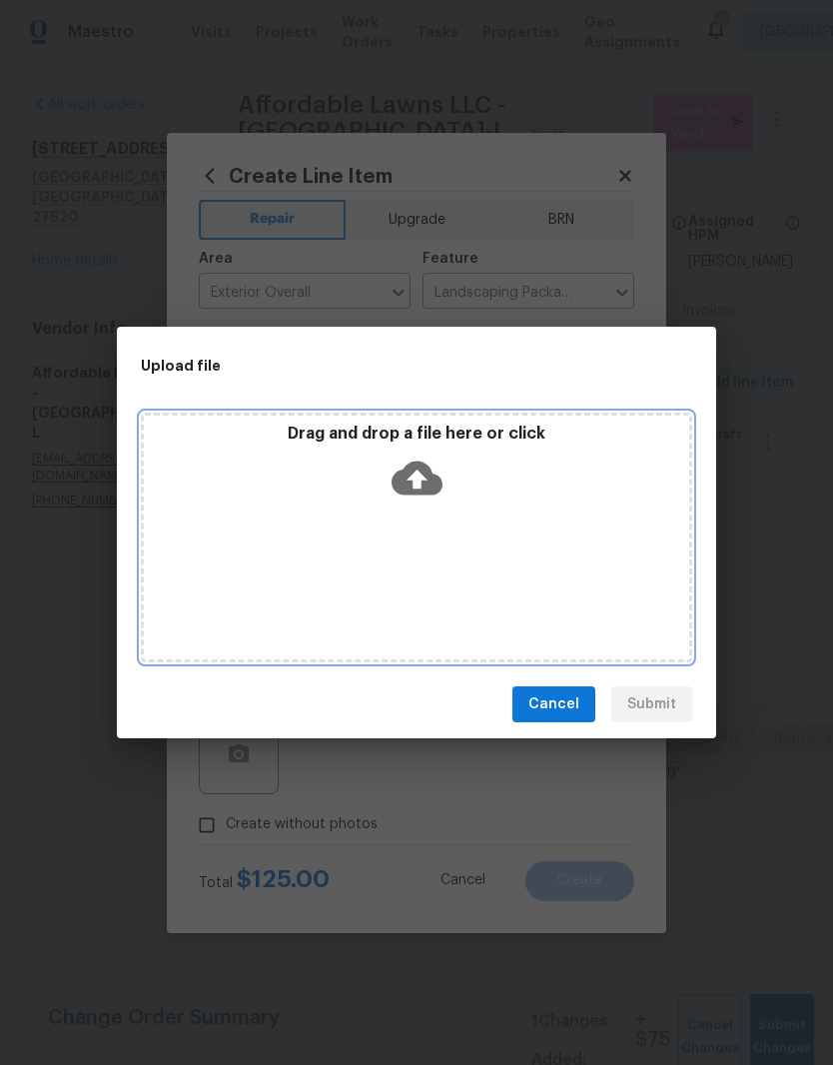
click at [539, 600] on div "Drag and drop a file here or click" at bounding box center [416, 538] width 551 height 250
